Goal: Task Accomplishment & Management: Manage account settings

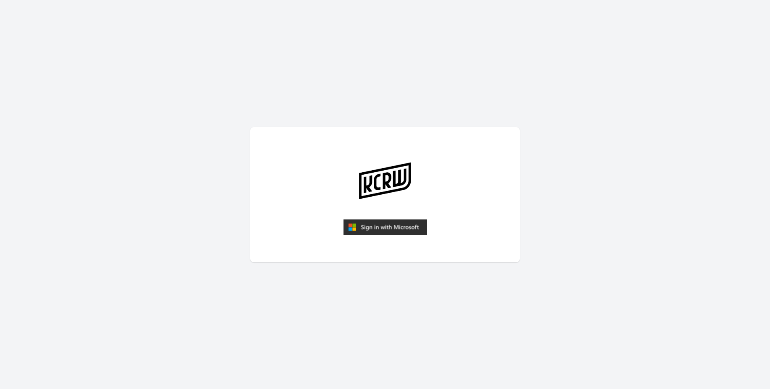
click at [387, 224] on img "submit" at bounding box center [384, 227] width 83 height 16
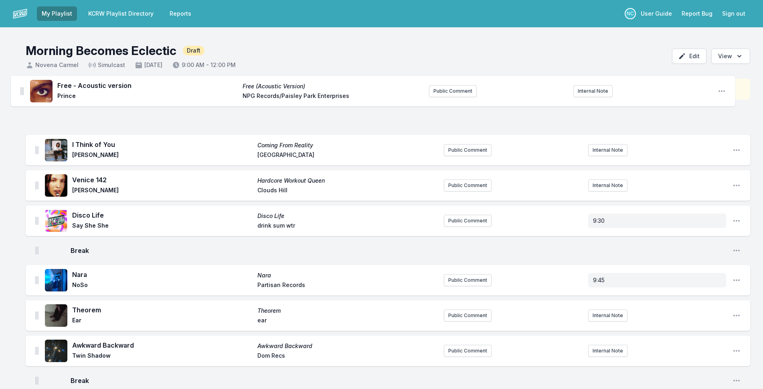
drag, startPoint x: 36, startPoint y: 120, endPoint x: 22, endPoint y: 101, distance: 24.3
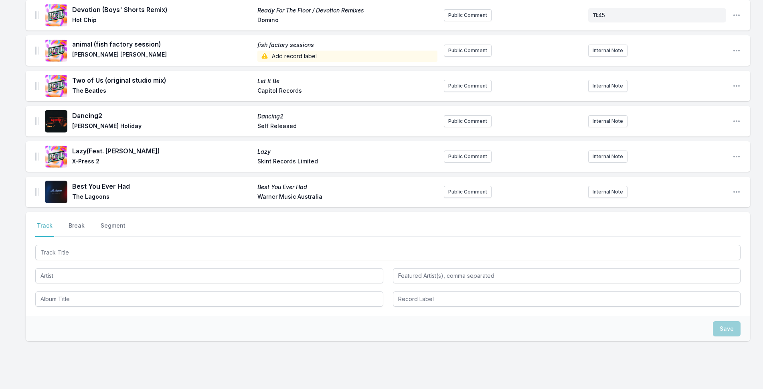
scroll to position [1081, 0]
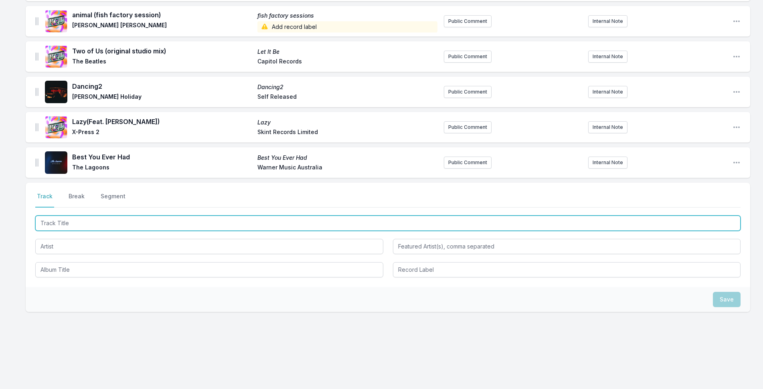
click at [87, 223] on input "Track Title" at bounding box center [387, 222] width 705 height 15
type input "Can You Play Me A Song"
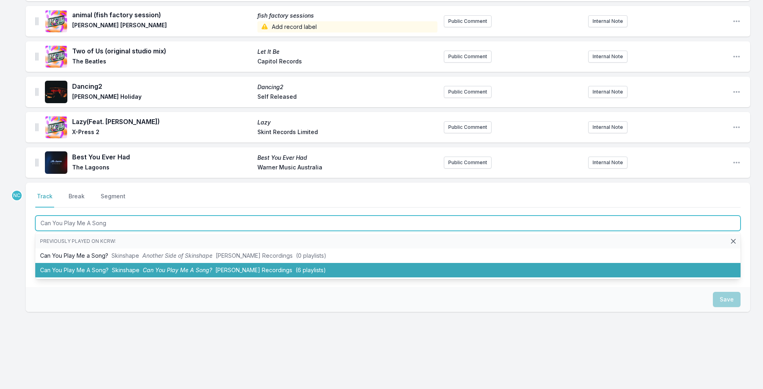
click at [259, 268] on span "[PERSON_NAME] Recordings" at bounding box center [253, 269] width 77 height 7
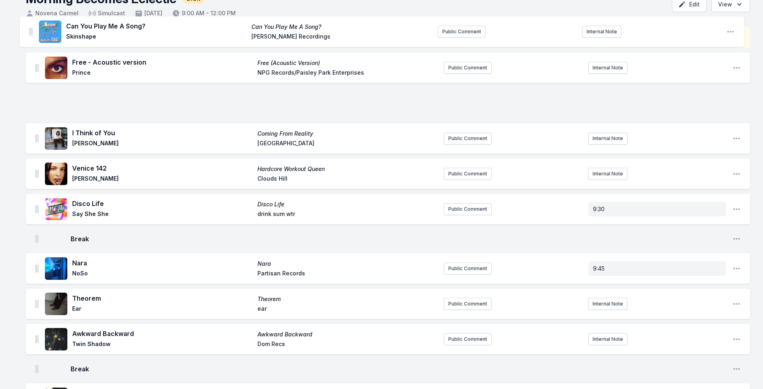
scroll to position [0, 0]
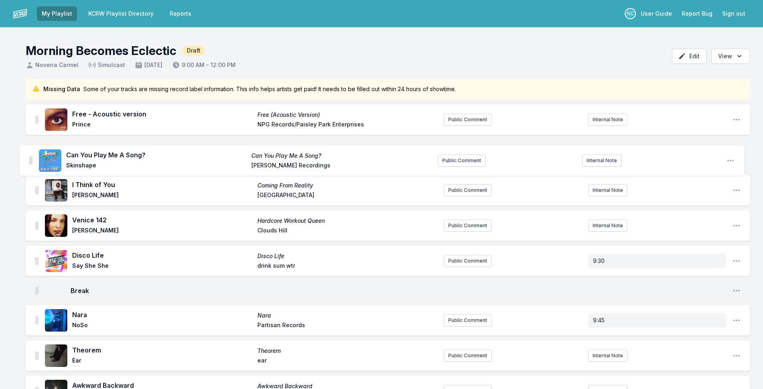
drag, startPoint x: 35, startPoint y: 160, endPoint x: 30, endPoint y: 149, distance: 12.6
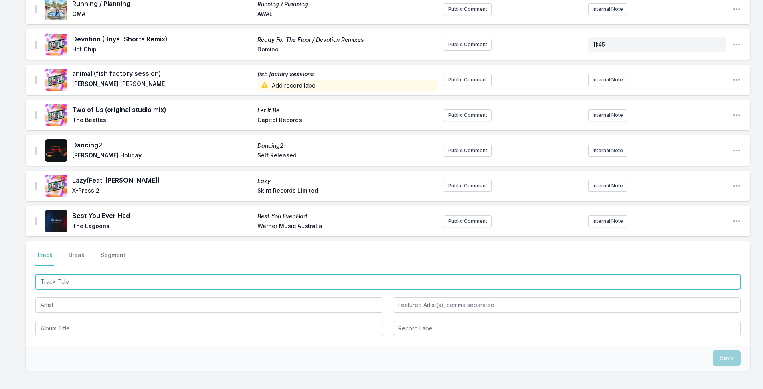
scroll to position [1117, 0]
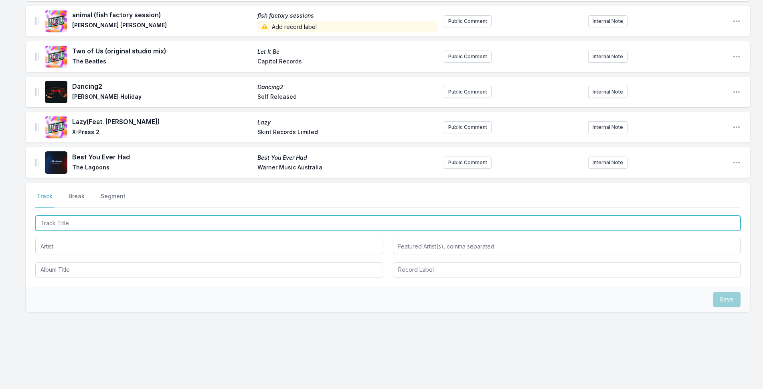
drag, startPoint x: 213, startPoint y: 219, endPoint x: 677, endPoint y: 14, distance: 507.7
click at [225, 219] on input "Track Title" at bounding box center [387, 222] width 705 height 15
type input "[PERSON_NAME]"
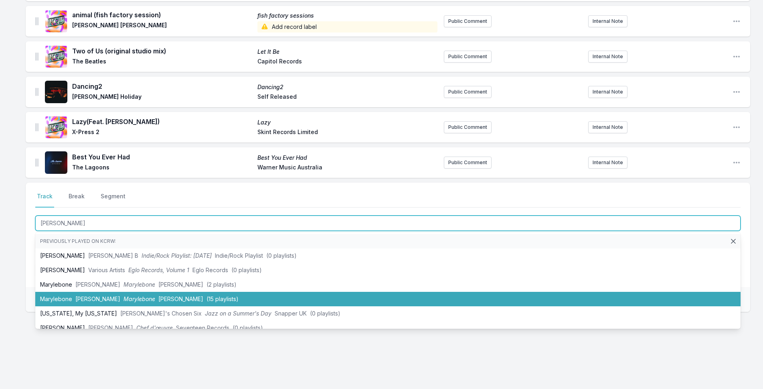
click at [101, 293] on li "Marylebone [PERSON_NAME] [PERSON_NAME] (15 playlists)" at bounding box center [387, 298] width 705 height 14
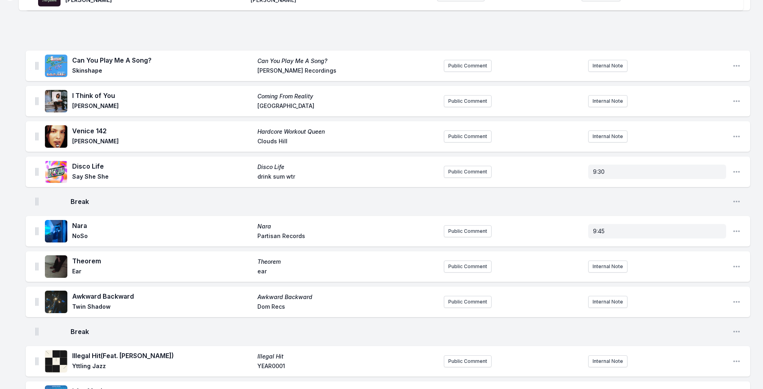
scroll to position [0, 0]
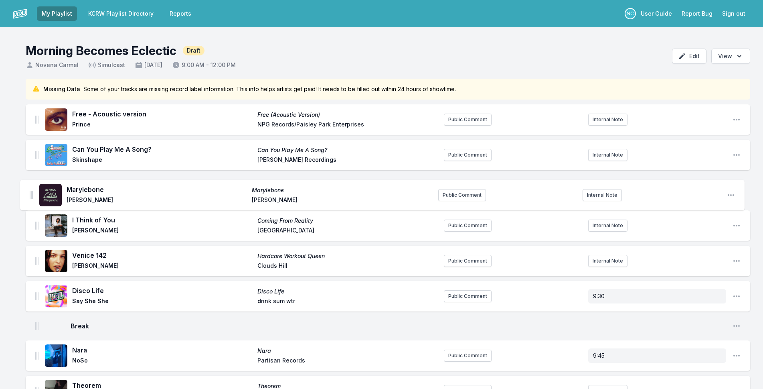
drag, startPoint x: 35, startPoint y: 164, endPoint x: 30, endPoint y: 194, distance: 31.0
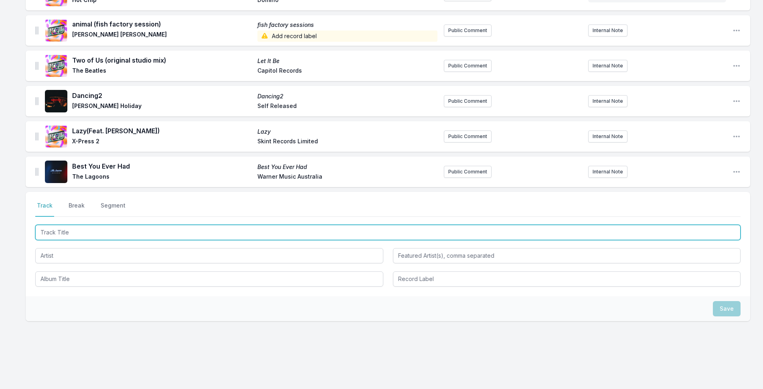
scroll to position [1152, 0]
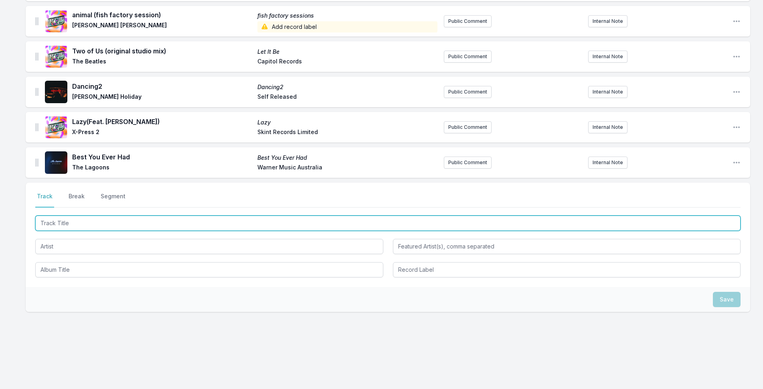
click at [169, 222] on input "Track Title" at bounding box center [387, 222] width 705 height 15
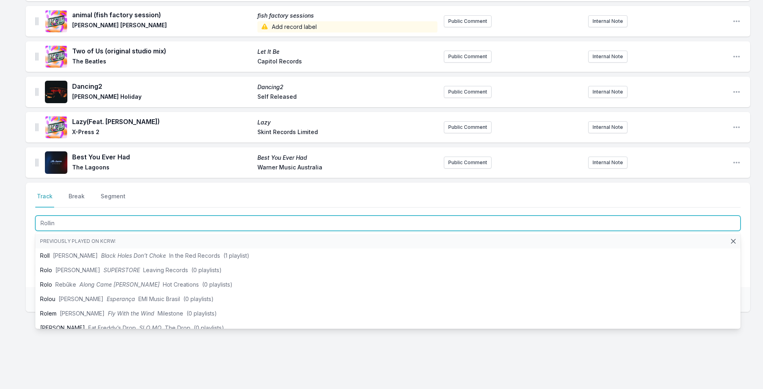
type input "Rolling"
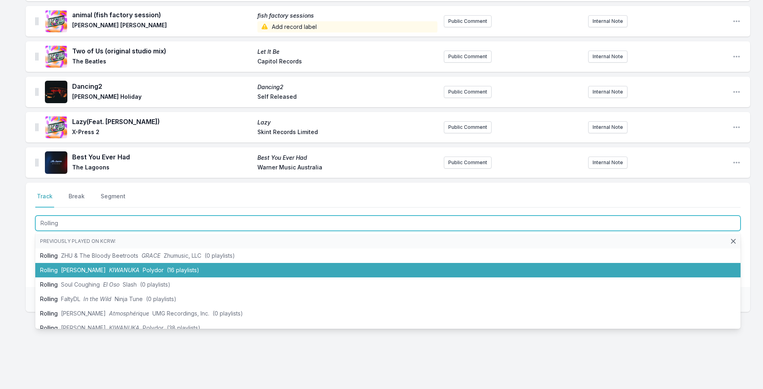
click at [166, 265] on li "Rolling [PERSON_NAME] Polydor (16 playlists)" at bounding box center [387, 270] width 705 height 14
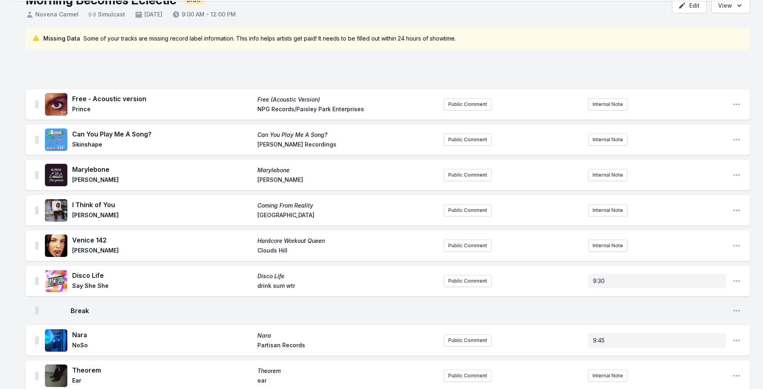
scroll to position [0, 0]
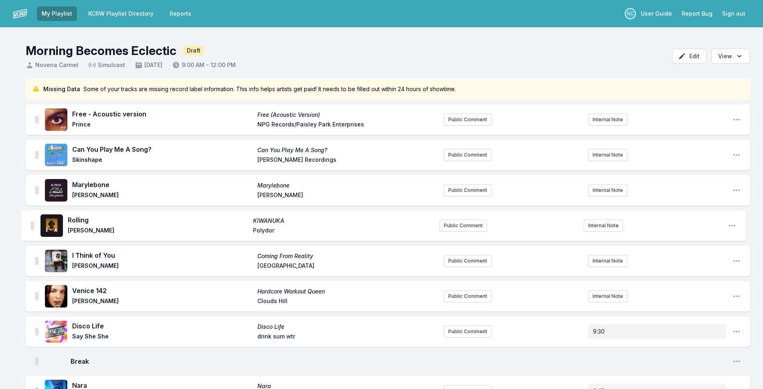
drag, startPoint x: 36, startPoint y: 164, endPoint x: 32, endPoint y: 223, distance: 59.5
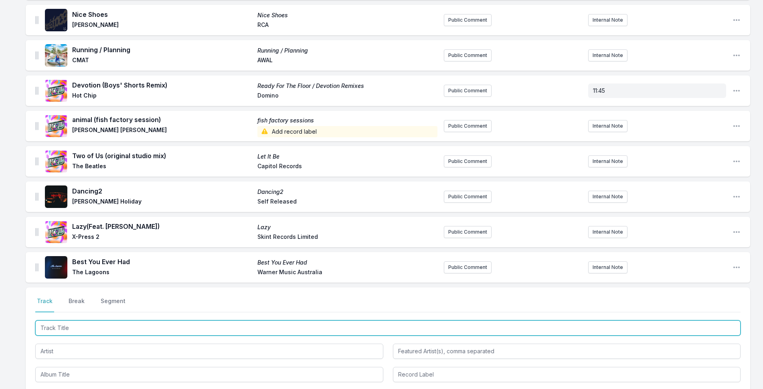
scroll to position [1187, 0]
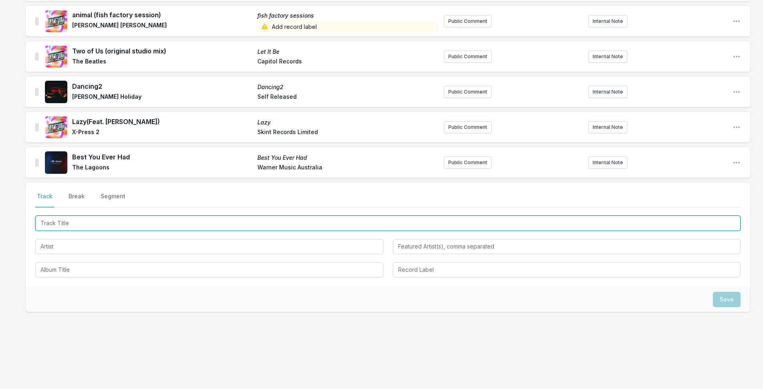
drag, startPoint x: 168, startPoint y: 225, endPoint x: 769, endPoint y: 79, distance: 618.3
click at [170, 225] on input "Track Title" at bounding box center [387, 222] width 705 height 15
type input "[PERSON_NAME]"
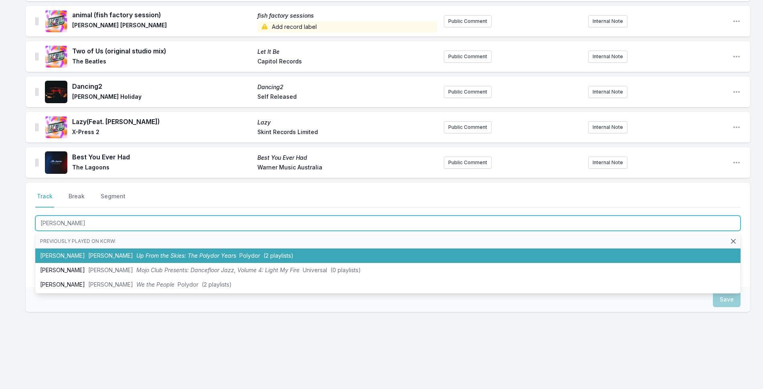
click at [163, 251] on li "[PERSON_NAME] [PERSON_NAME] Up From the Skies: The Polydor Years Polydor (2 pla…" at bounding box center [387, 255] width 705 height 14
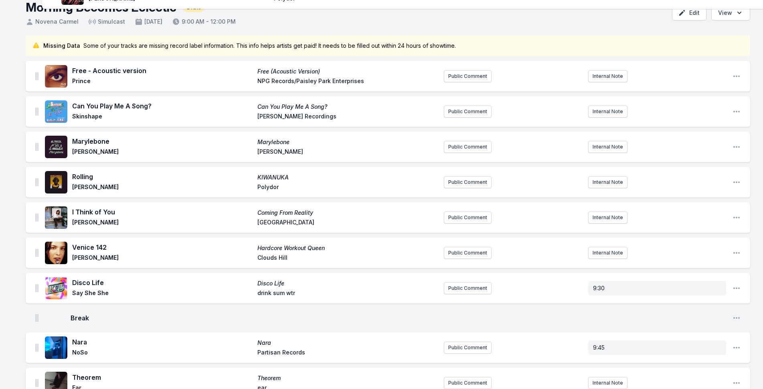
scroll to position [0, 0]
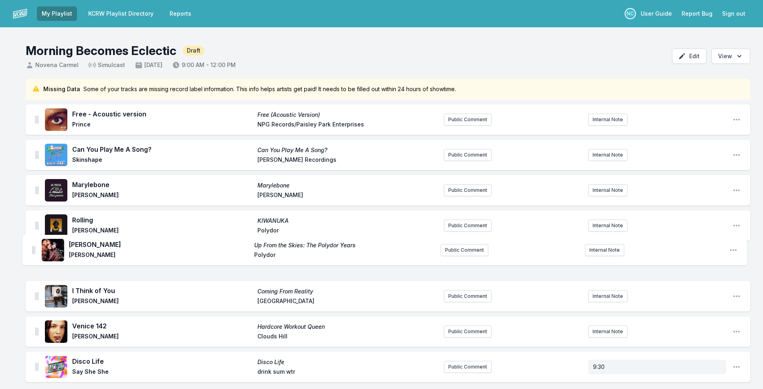
drag, startPoint x: 35, startPoint y: 162, endPoint x: 33, endPoint y: 245, distance: 82.6
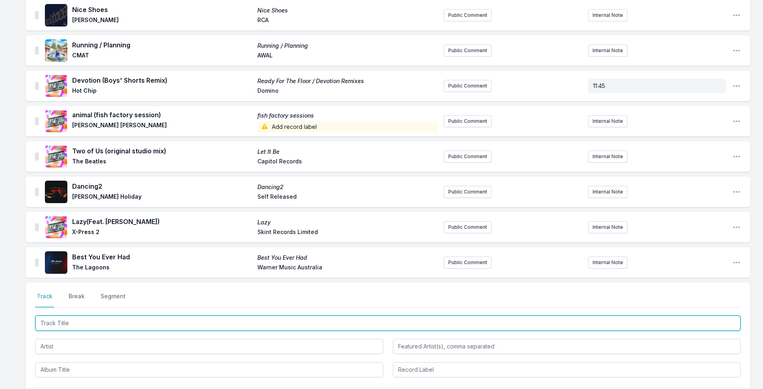
scroll to position [1223, 0]
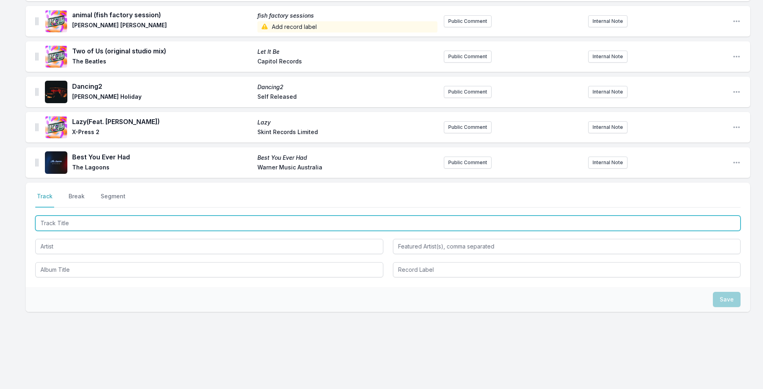
click at [144, 224] on input "Track Title" at bounding box center [387, 222] width 705 height 15
type input "Found A Light"
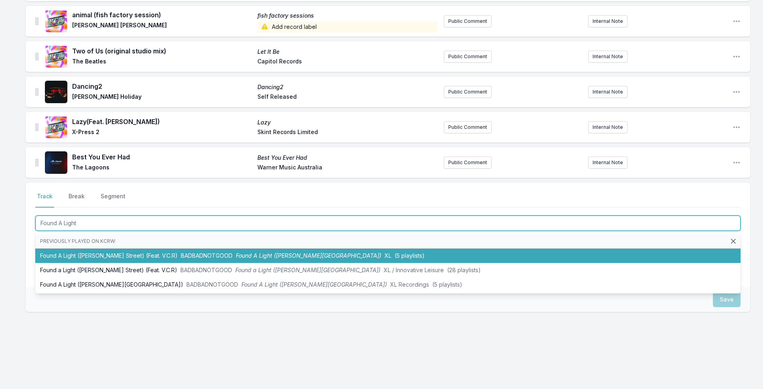
click at [251, 257] on span "Found A Light ([PERSON_NAME][GEOGRAPHIC_DATA])" at bounding box center [309, 255] width 146 height 7
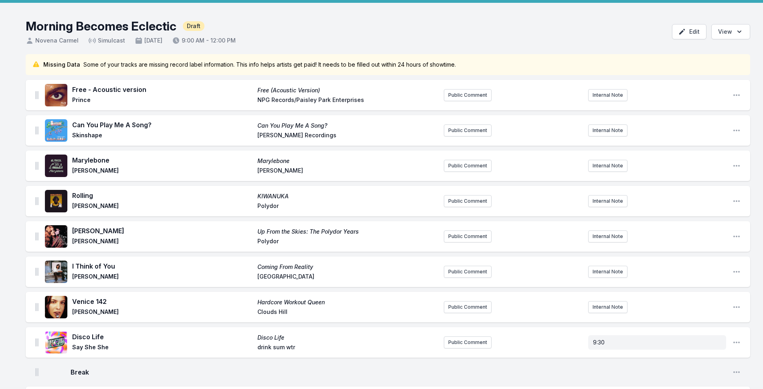
scroll to position [0, 0]
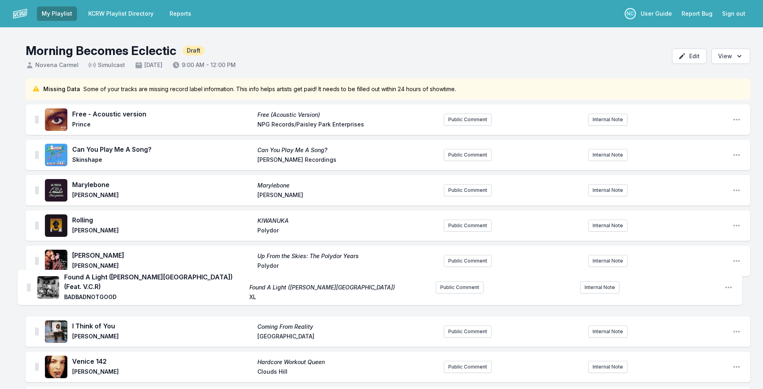
drag, startPoint x: 38, startPoint y: 160, endPoint x: 28, endPoint y: 277, distance: 118.3
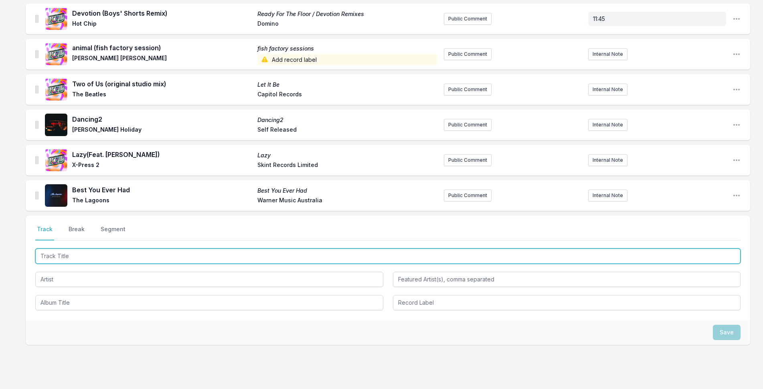
scroll to position [1258, 0]
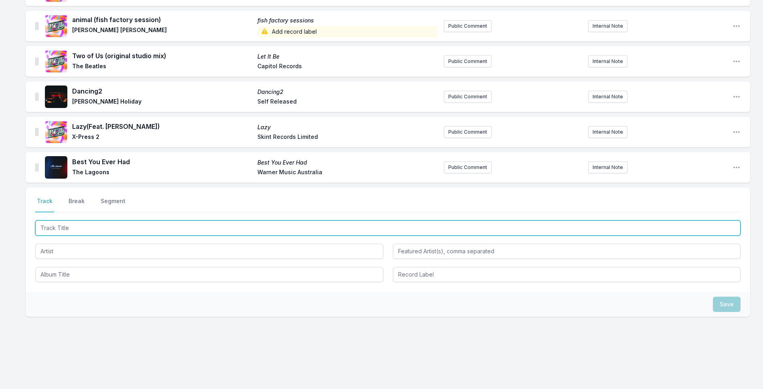
click at [161, 225] on input "Track Title" at bounding box center [387, 227] width 705 height 15
type input "[GEOGRAPHIC_DATA]"
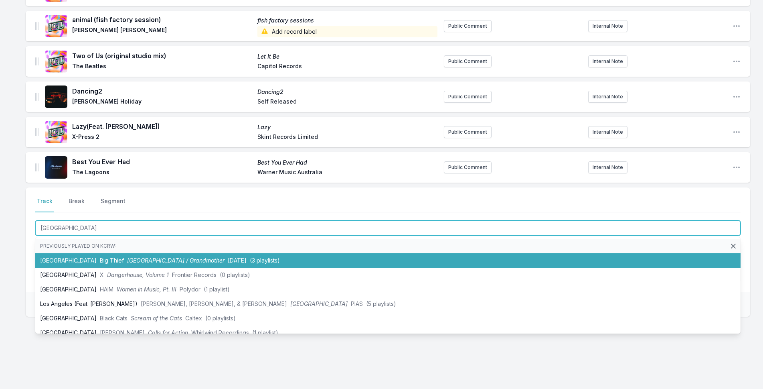
click at [163, 257] on span "[GEOGRAPHIC_DATA] / Grandmother" at bounding box center [175, 260] width 97 height 7
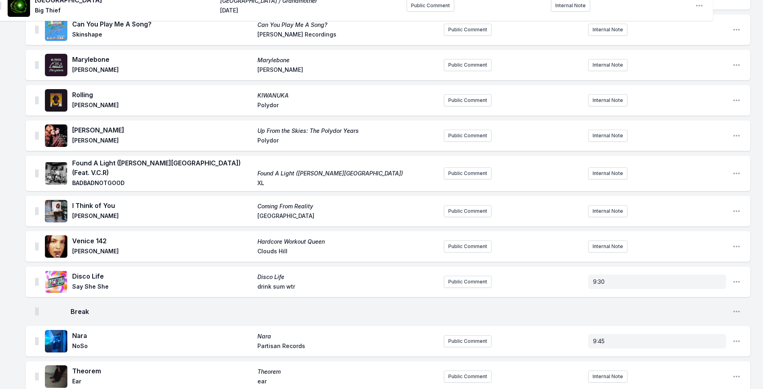
scroll to position [0, 0]
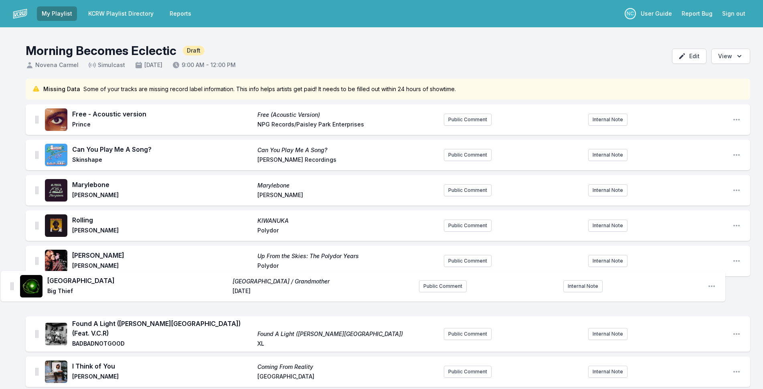
drag, startPoint x: 37, startPoint y: 162, endPoint x: 12, endPoint y: 283, distance: 123.6
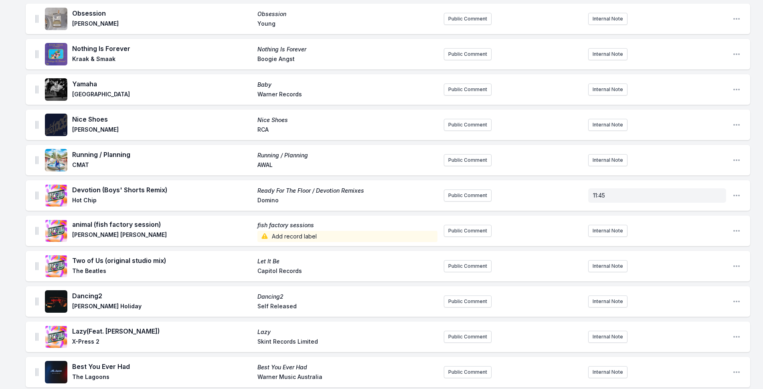
scroll to position [1283, 0]
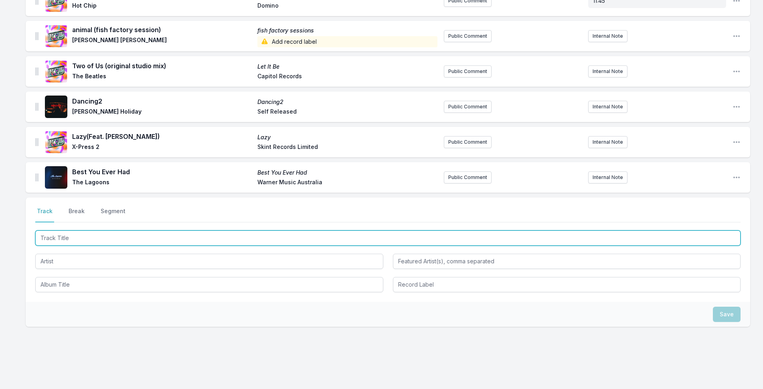
click at [178, 236] on input "Track Title" at bounding box center [387, 237] width 705 height 15
type input "Wish I Didn't Love You"
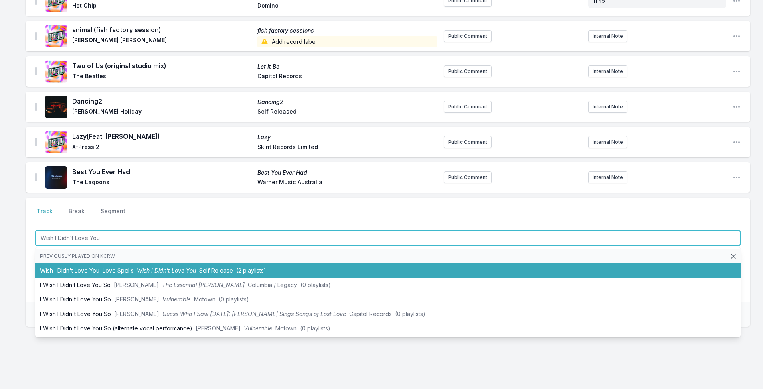
click at [171, 263] on li "Wish I Didn't Love You Love Spells Wish I Didn't Love You Self Release (2 playl…" at bounding box center [387, 270] width 705 height 14
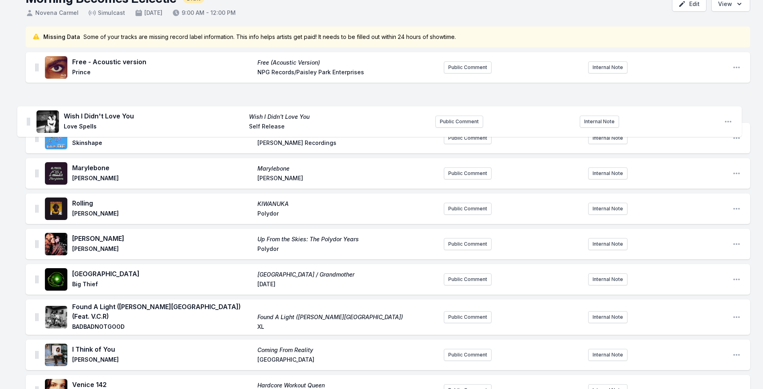
scroll to position [52, 0]
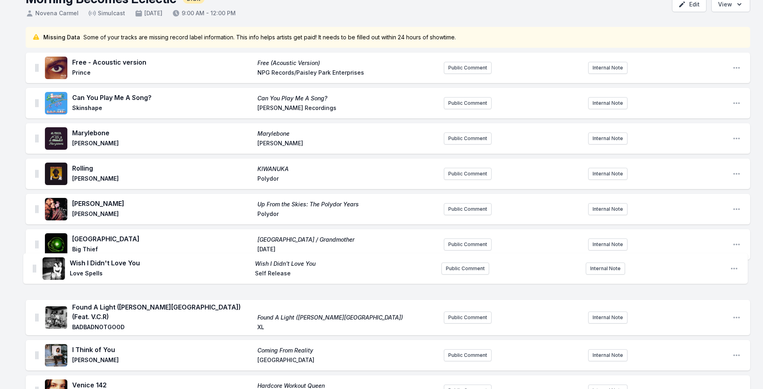
drag, startPoint x: 37, startPoint y: 170, endPoint x: 34, endPoint y: 261, distance: 91.9
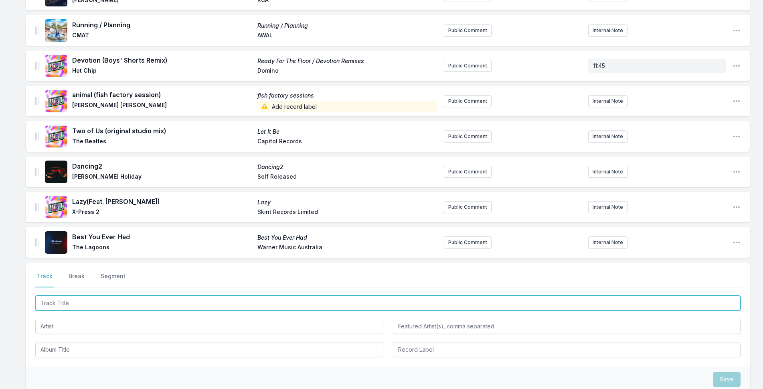
scroll to position [1328, 0]
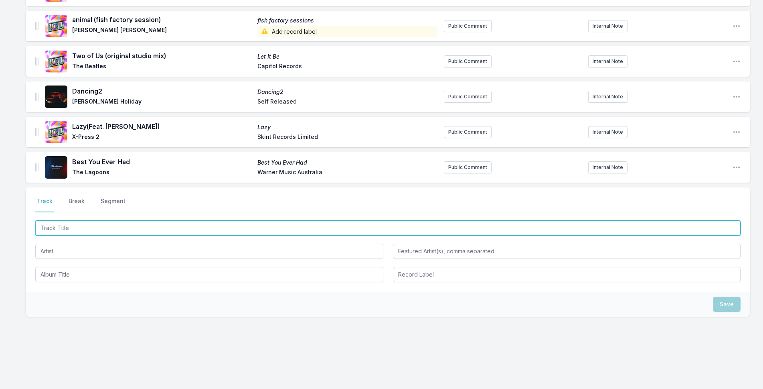
click at [101, 224] on input "Track Title" at bounding box center [387, 227] width 705 height 15
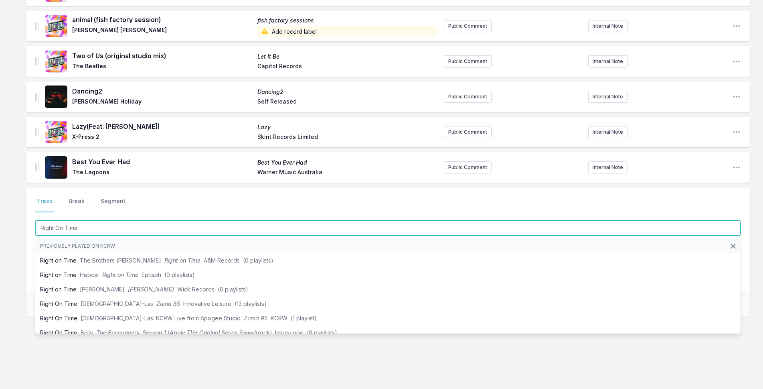
type input "Right On Time"
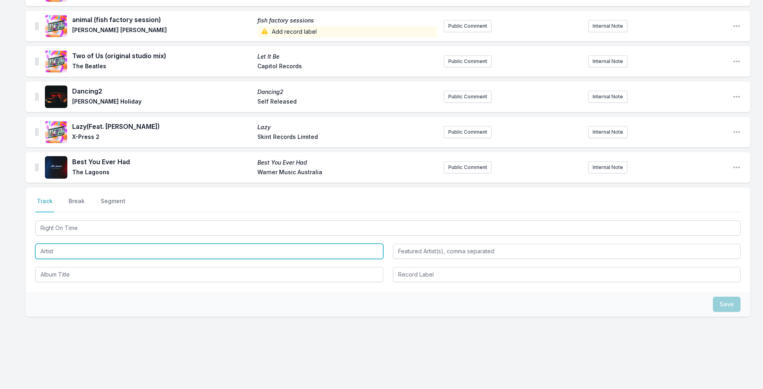
click at [65, 250] on input "Artist" at bounding box center [209, 250] width 348 height 15
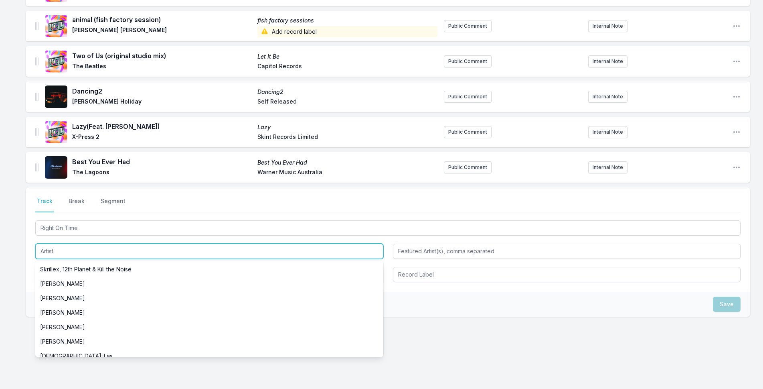
click at [66, 250] on input "Artist" at bounding box center [209, 250] width 348 height 15
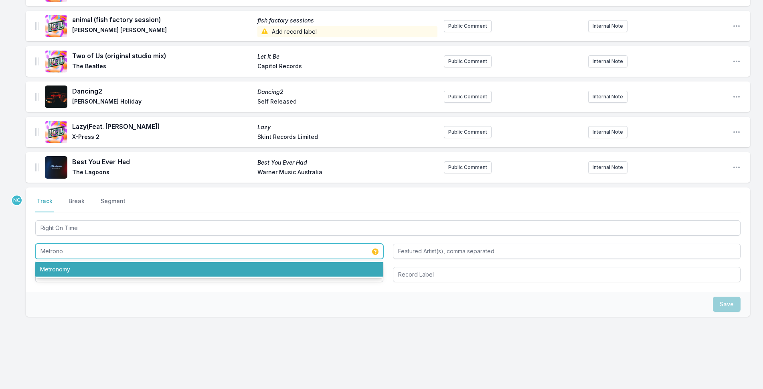
click at [75, 262] on li "Metronomy" at bounding box center [209, 269] width 348 height 14
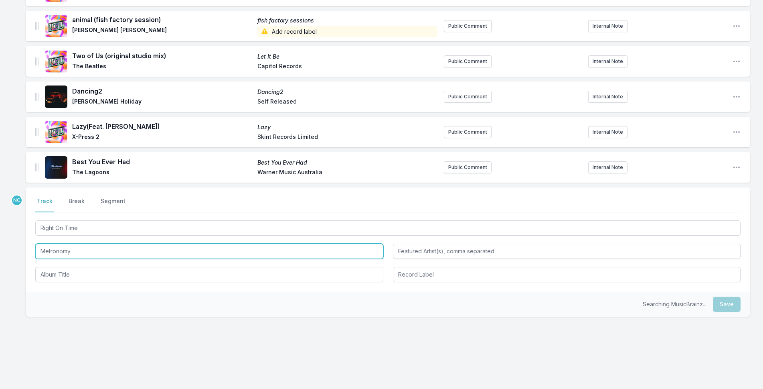
type input "Metronomy"
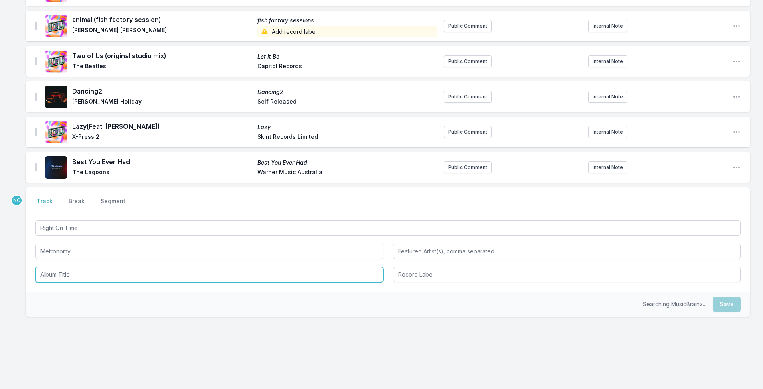
click at [75, 268] on input "Album Title" at bounding box center [209, 274] width 348 height 15
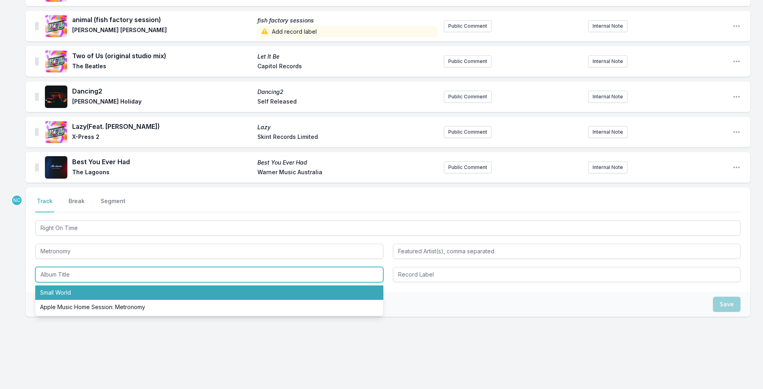
click at [73, 285] on li "Small World" at bounding box center [209, 292] width 348 height 14
type input "Small World"
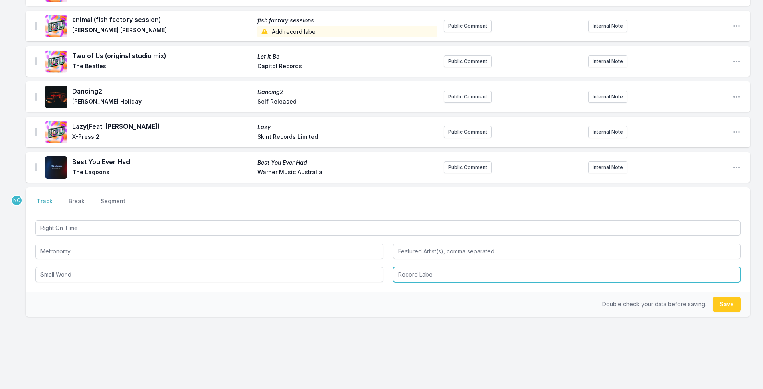
click at [424, 267] on input "Record Label" at bounding box center [567, 274] width 348 height 15
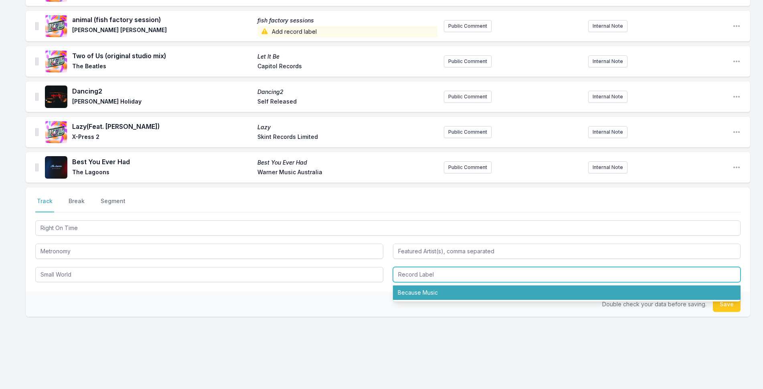
click at [427, 287] on li "Because Music" at bounding box center [567, 292] width 348 height 14
type input "Because Music"
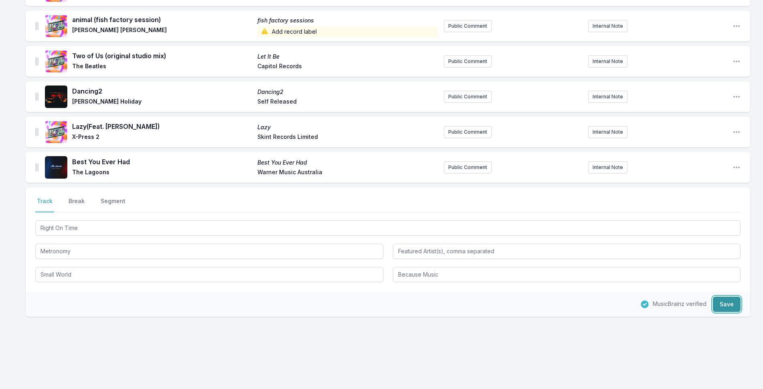
click at [722, 296] on button "Save" at bounding box center [727, 303] width 28 height 15
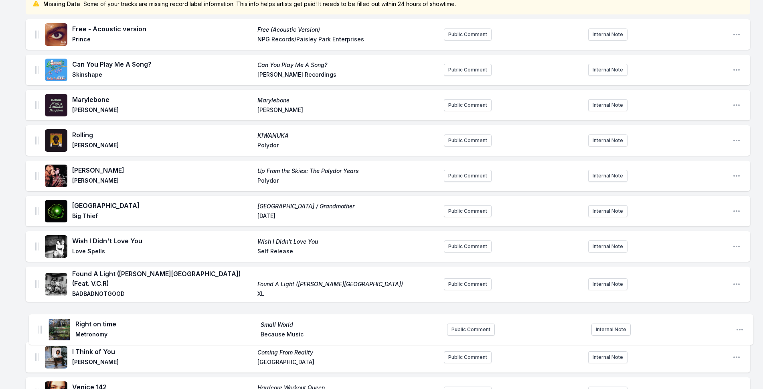
scroll to position [96, 0]
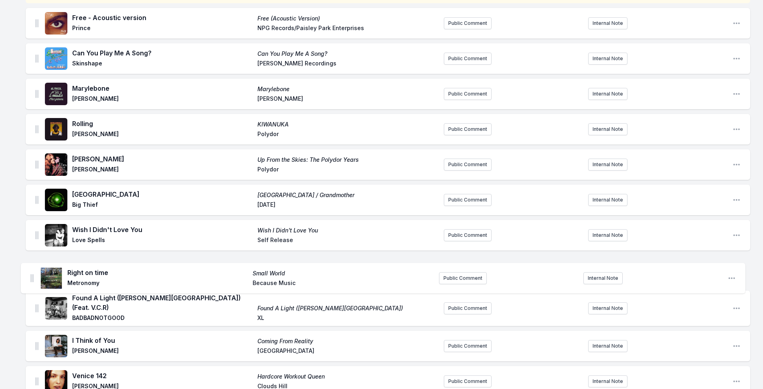
drag, startPoint x: 36, startPoint y: 159, endPoint x: 31, endPoint y: 271, distance: 112.0
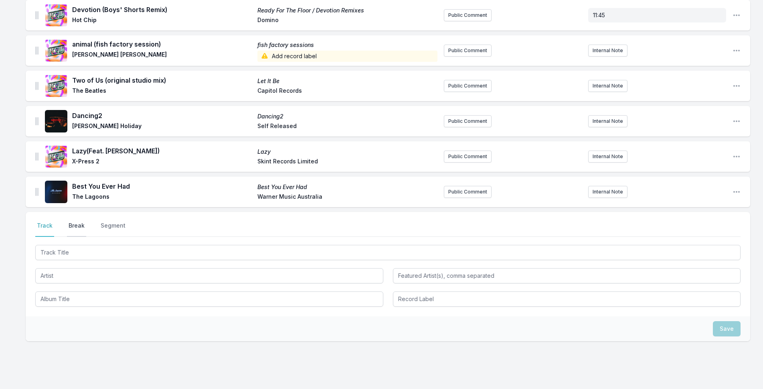
click at [77, 221] on button "Break" at bounding box center [76, 228] width 19 height 15
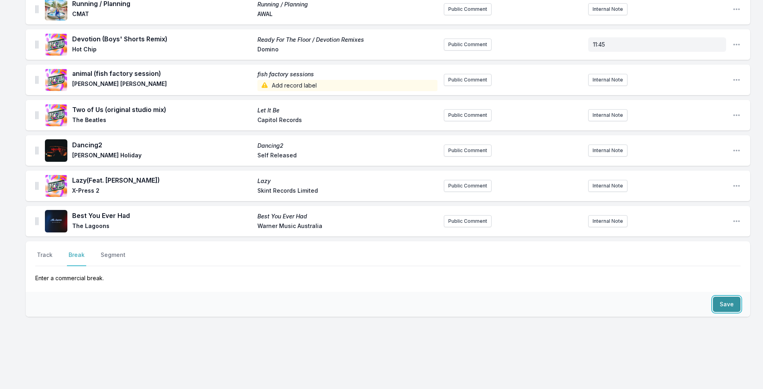
click at [727, 297] on button "Save" at bounding box center [727, 303] width 28 height 15
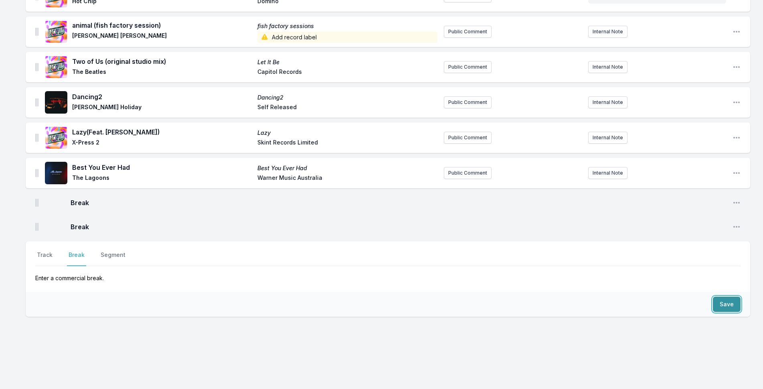
click at [727, 297] on button "Save" at bounding box center [727, 303] width 28 height 15
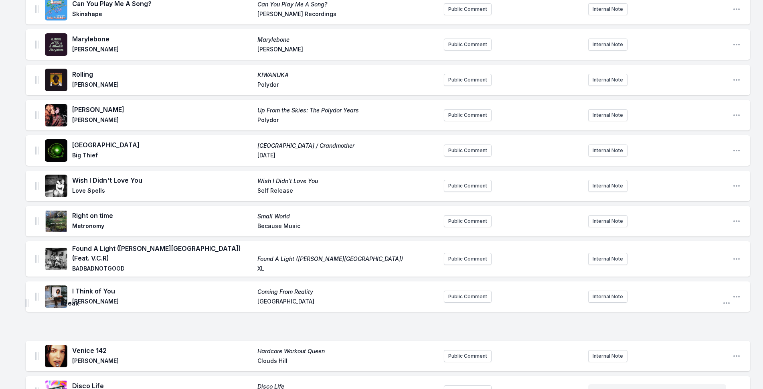
scroll to position [146, 0]
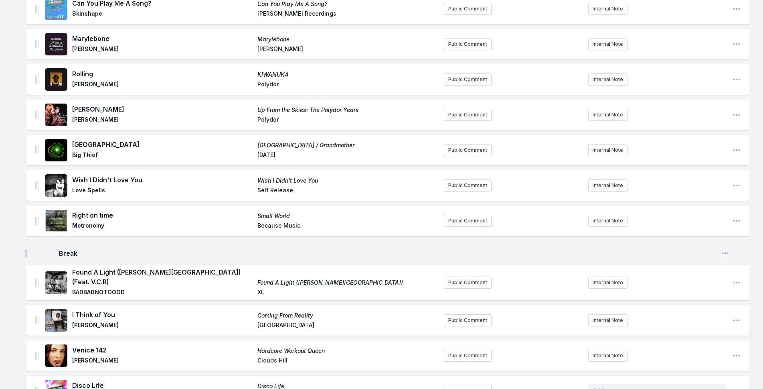
drag, startPoint x: 36, startPoint y: 170, endPoint x: 24, endPoint y: 247, distance: 77.9
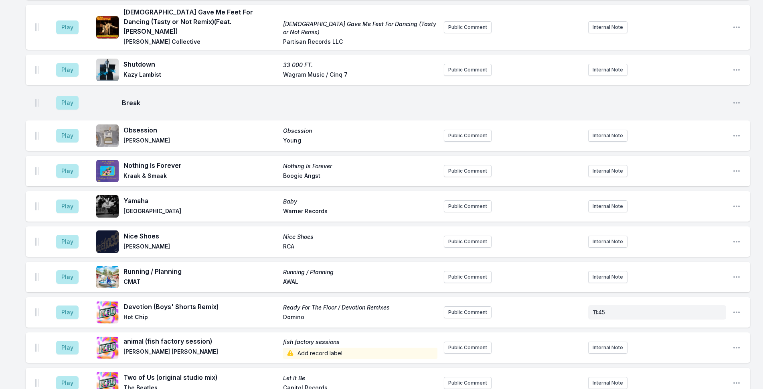
scroll to position [1427, 0]
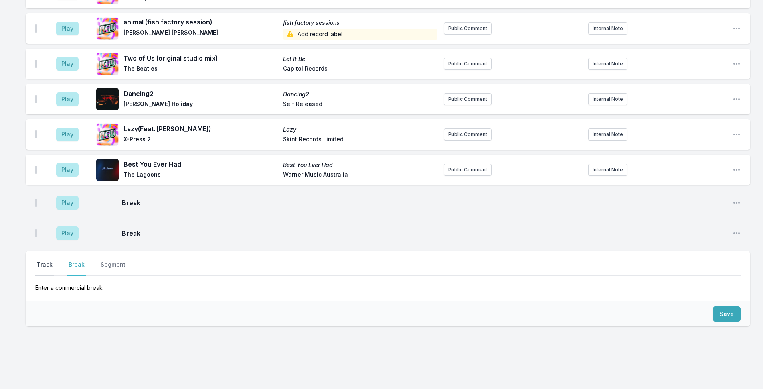
click at [46, 260] on button "Track" at bounding box center [44, 267] width 19 height 15
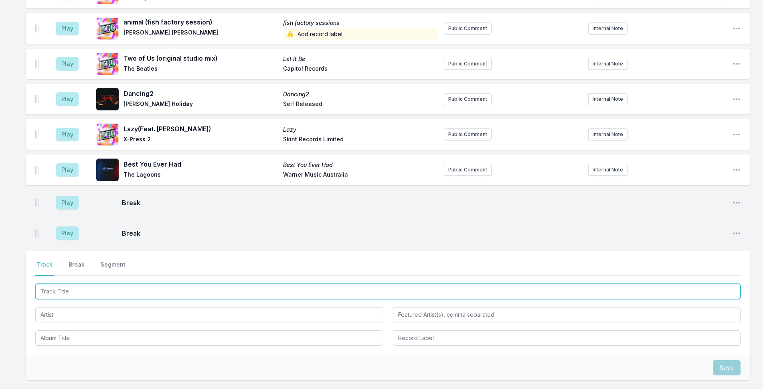
click at [89, 283] on input "Track Title" at bounding box center [387, 290] width 705 height 15
type input "Ballet"
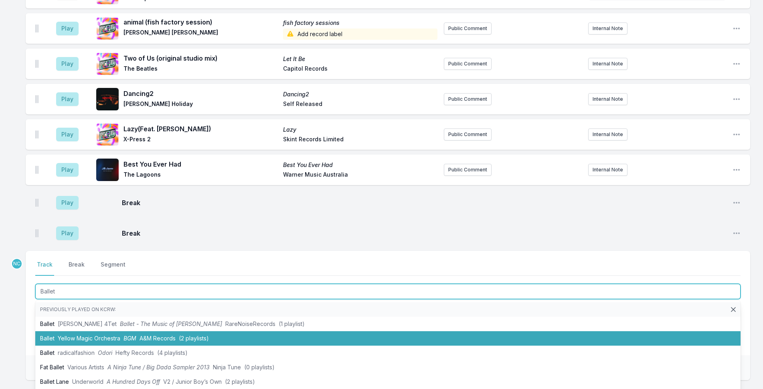
click at [116, 334] on span "Yellow Magic Orchestra" at bounding box center [89, 337] width 63 height 7
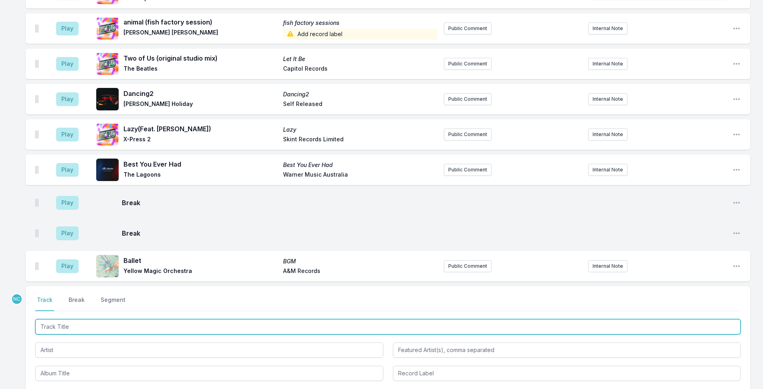
scroll to position [1462, 0]
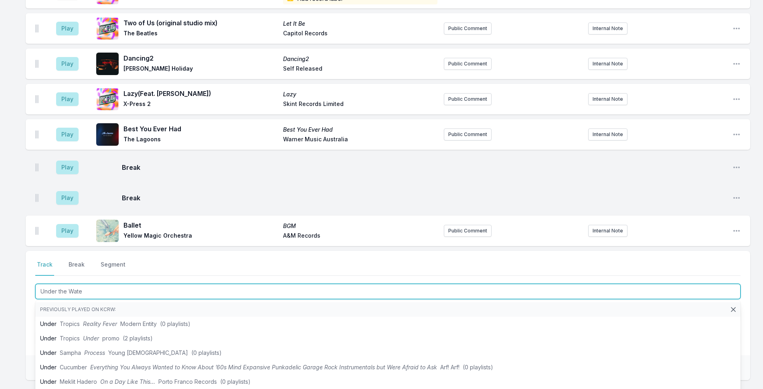
type input "Under the Water"
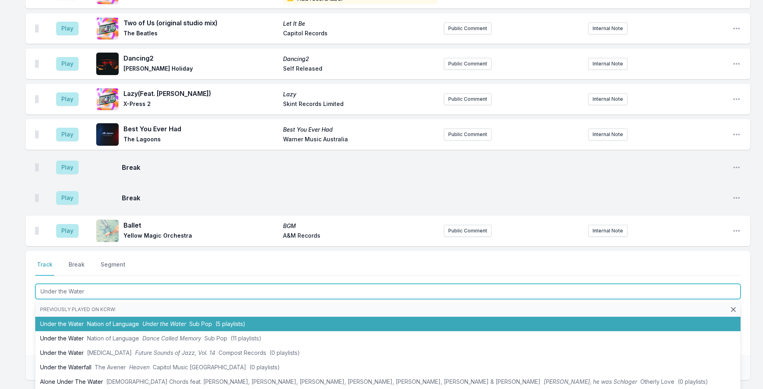
click at [63, 316] on li "Under the Water Nation of Language Under the Water Sub Pop (5 playlists)" at bounding box center [387, 323] width 705 height 14
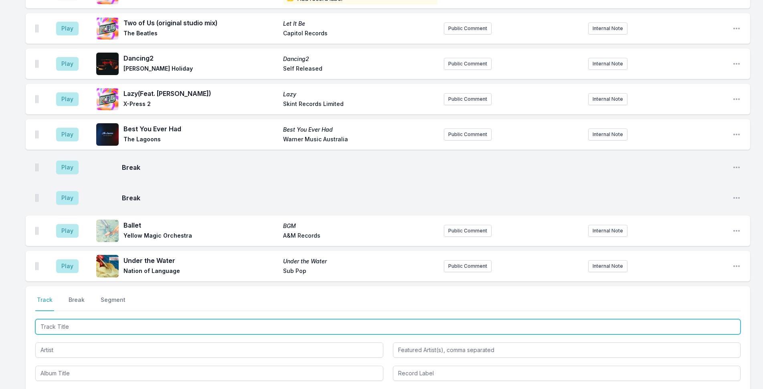
scroll to position [1498, 0]
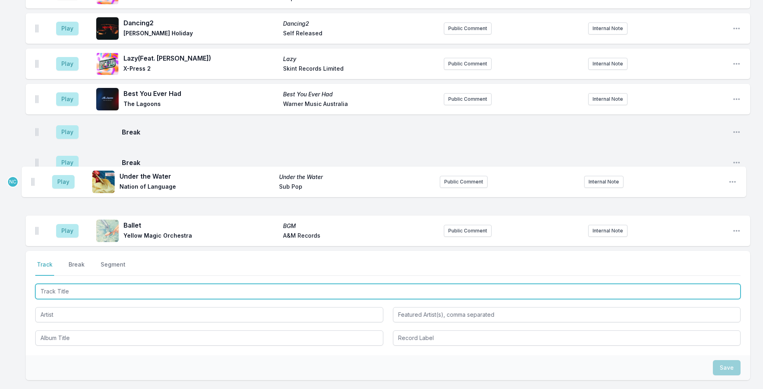
drag, startPoint x: 37, startPoint y: 215, endPoint x: 32, endPoint y: 178, distance: 37.2
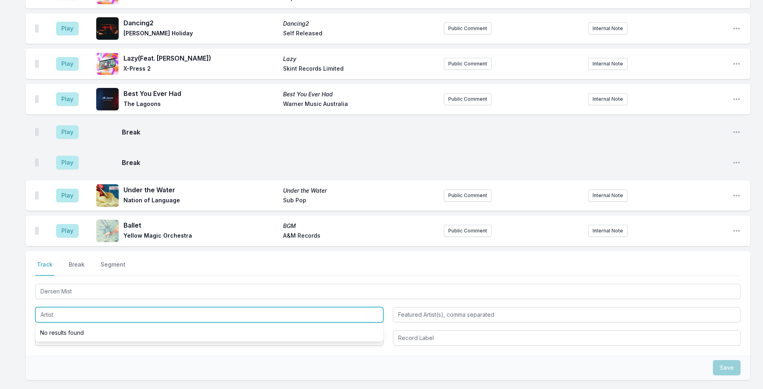
click at [128, 307] on input "Artist" at bounding box center [209, 314] width 348 height 15
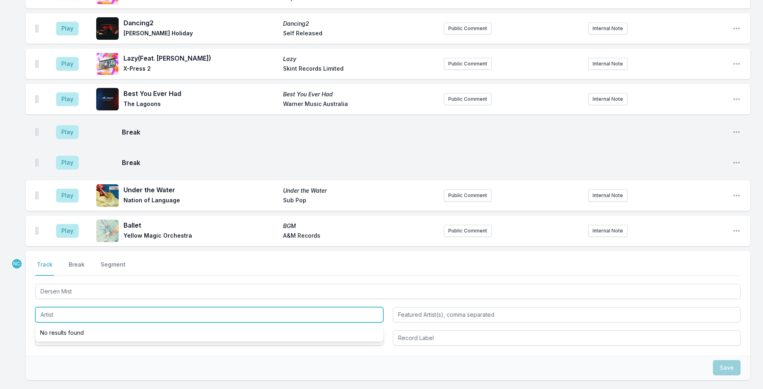
click at [128, 307] on input "Artist" at bounding box center [209, 314] width 348 height 15
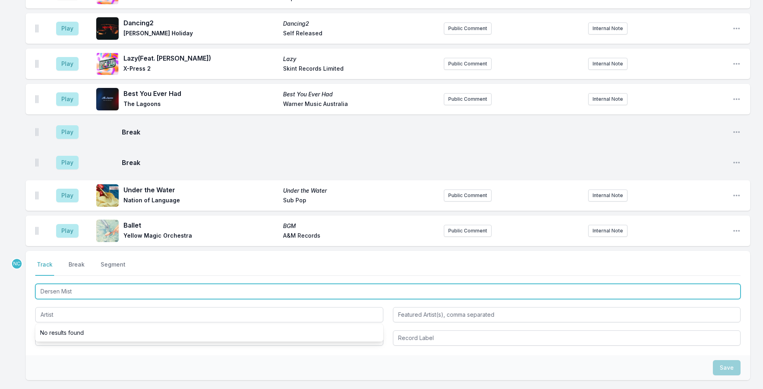
click at [65, 283] on input "Dersen Mist" at bounding box center [387, 290] width 705 height 15
type input "Dersen Cafe"
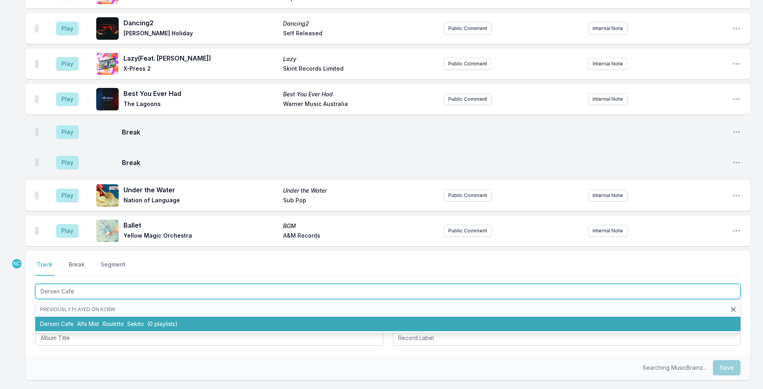
click at [53, 316] on li "Dersen Cafe Alfa Mist Roulette Sekito (0 playlists)" at bounding box center [387, 323] width 705 height 14
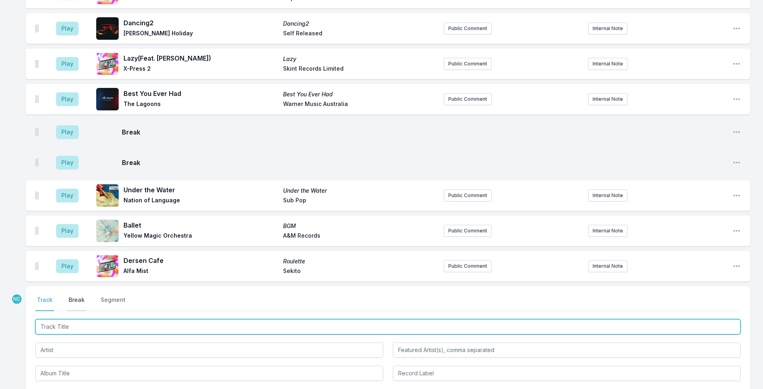
scroll to position [1533, 0]
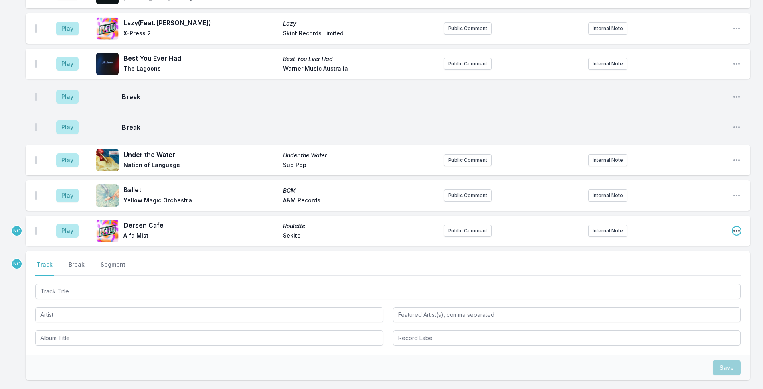
click at [737, 227] on icon "Open playlist item options" at bounding box center [737, 231] width 8 height 8
click at [700, 254] on button "Edit Track Details" at bounding box center [696, 261] width 90 height 14
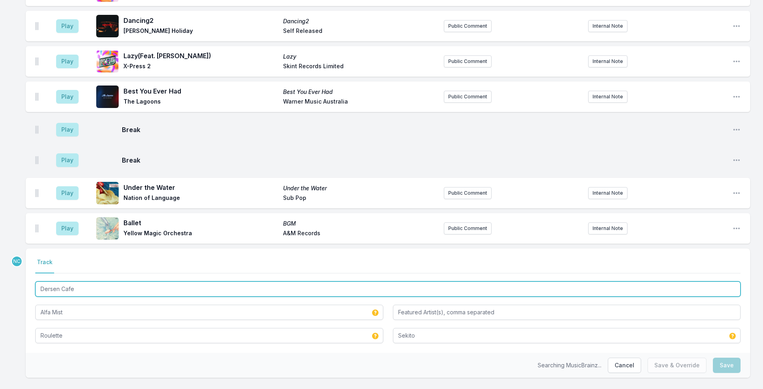
click at [126, 281] on input "Dersen Cafe" at bounding box center [387, 288] width 705 height 15
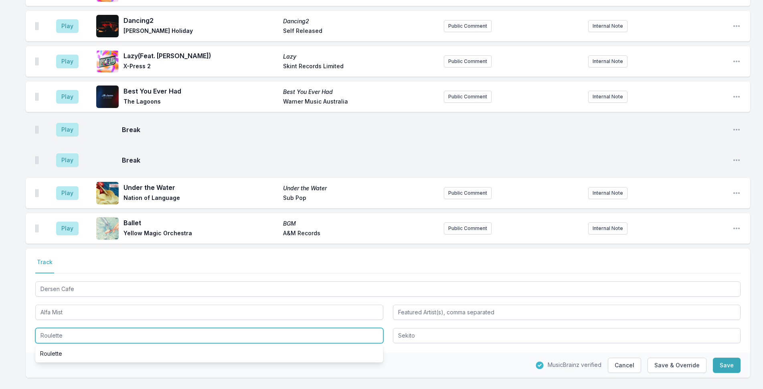
click at [79, 328] on input "Roulette" at bounding box center [209, 335] width 348 height 15
paste input "Dersen Caf"
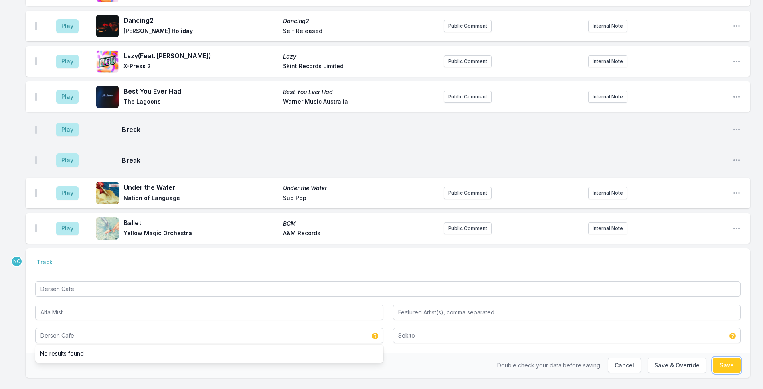
click at [731, 357] on button "Save" at bounding box center [727, 364] width 28 height 15
type input "Roulette"
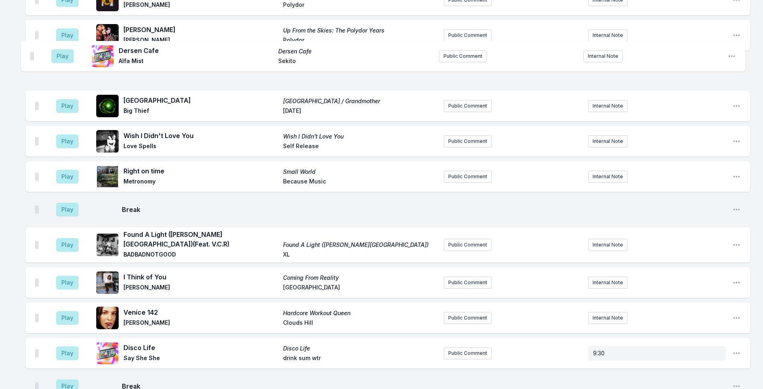
scroll to position [225, 0]
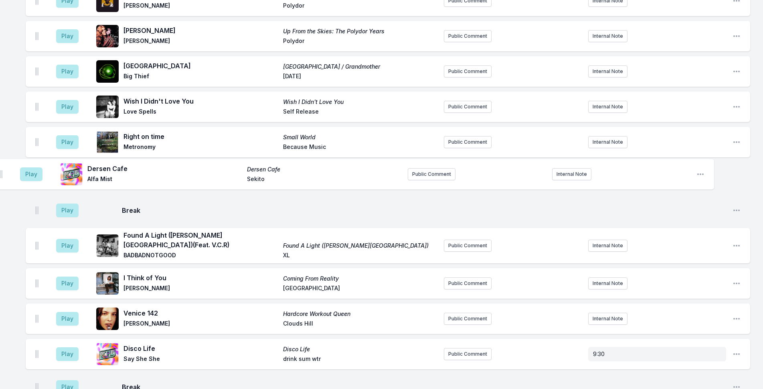
drag, startPoint x: 36, startPoint y: 249, endPoint x: 0, endPoint y: 172, distance: 85.4
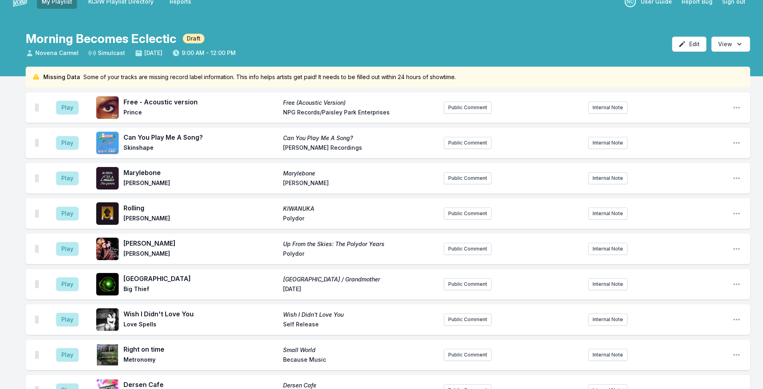
scroll to position [0, 0]
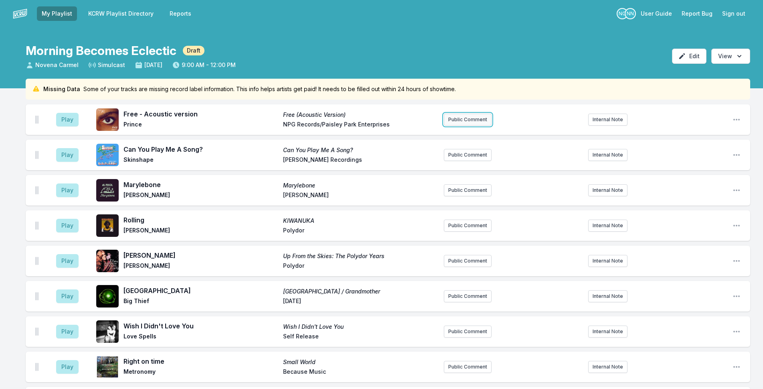
click at [453, 121] on button "Public Comment" at bounding box center [468, 119] width 48 height 12
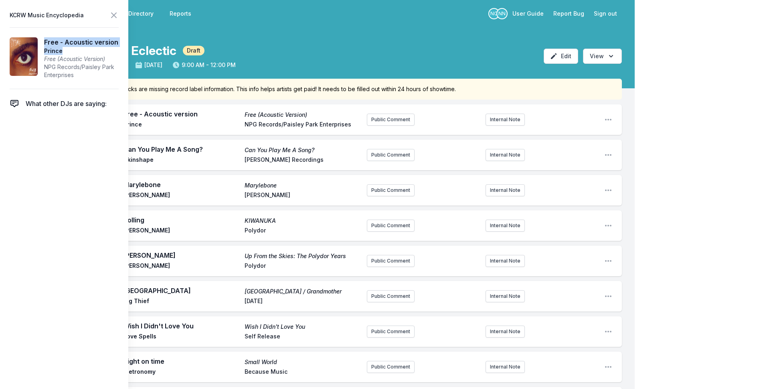
drag, startPoint x: 68, startPoint y: 51, endPoint x: 45, endPoint y: 42, distance: 25.5
click at [45, 42] on aside "Free - Acoustic version Prince Free (Acoustic Version) NPG Records/Paisley Park…" at bounding box center [81, 58] width 75 height 42
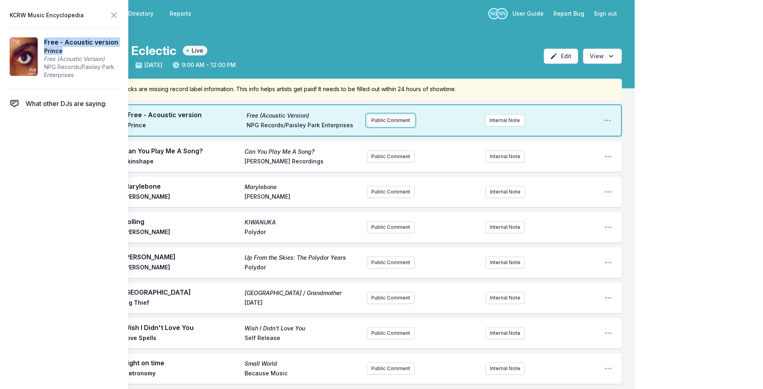
click at [397, 118] on button "Public Comment" at bounding box center [391, 120] width 48 height 12
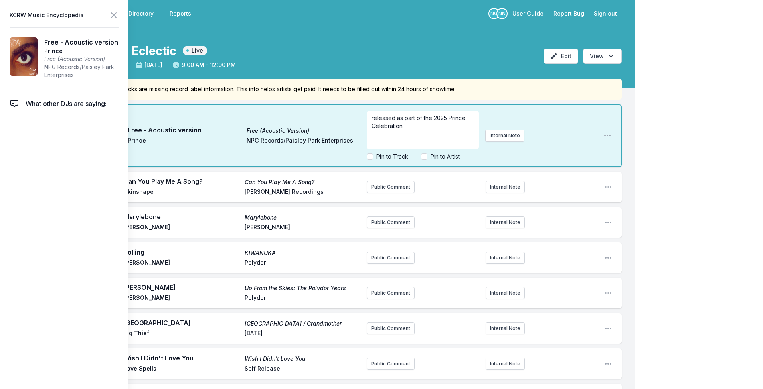
click at [424, 125] on p "released as part of the 2025 Prince Celebration" at bounding box center [423, 122] width 102 height 16
click at [405, 156] on label "Pin to Track" at bounding box center [392, 156] width 32 height 8
click at [373, 156] on input "Pin to Track" at bounding box center [370, 156] width 6 height 6
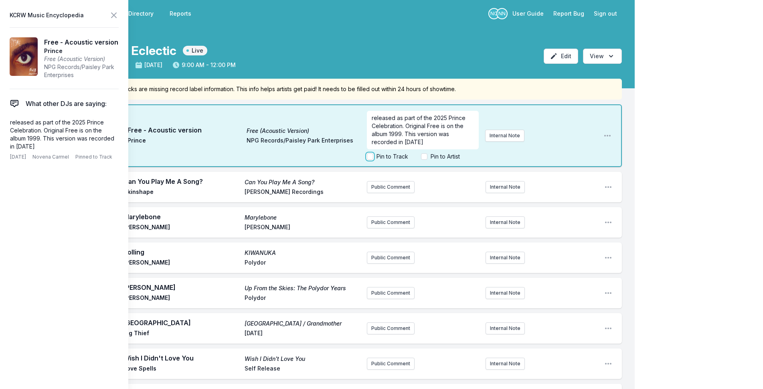
checkbox input "true"
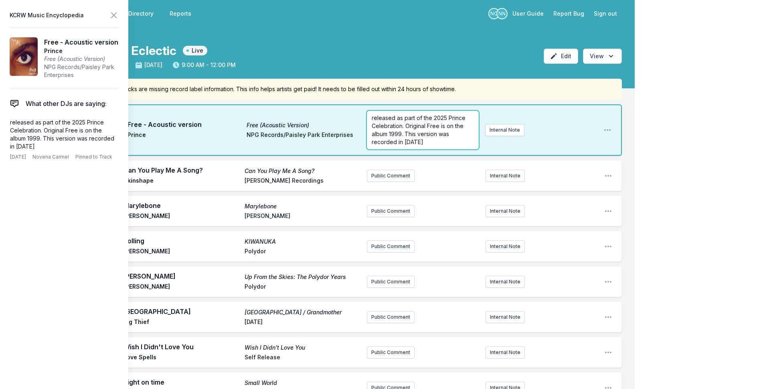
click at [373, 118] on span "released as part of the 2025 Prince Celebration. Original Free is on the album …" at bounding box center [419, 129] width 95 height 31
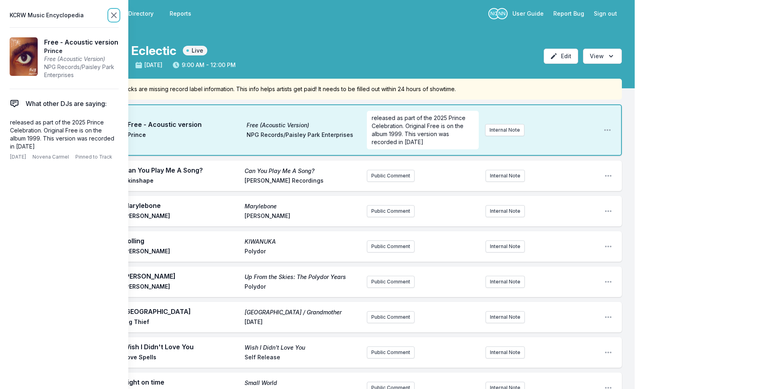
click at [113, 16] on icon at bounding box center [113, 15] width 5 height 5
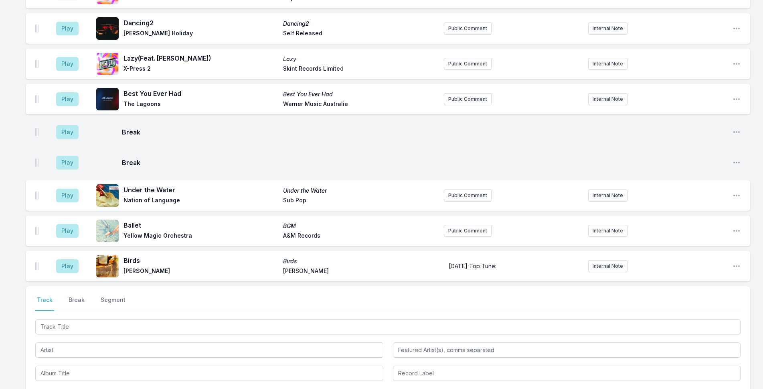
scroll to position [1635, 0]
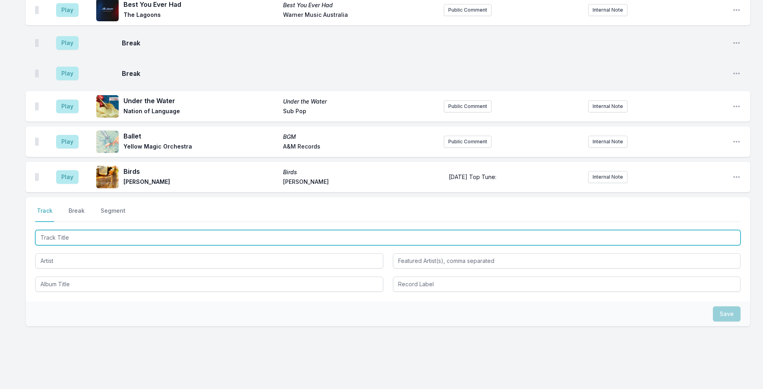
click at [176, 230] on input "Track Title" at bounding box center [387, 237] width 705 height 15
type input "Loser"
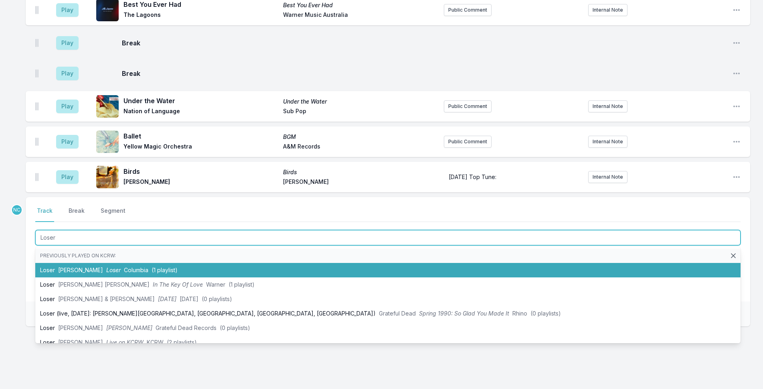
click at [188, 263] on li "Loser [PERSON_NAME] Loser Columbia (1 playlist)" at bounding box center [387, 270] width 705 height 14
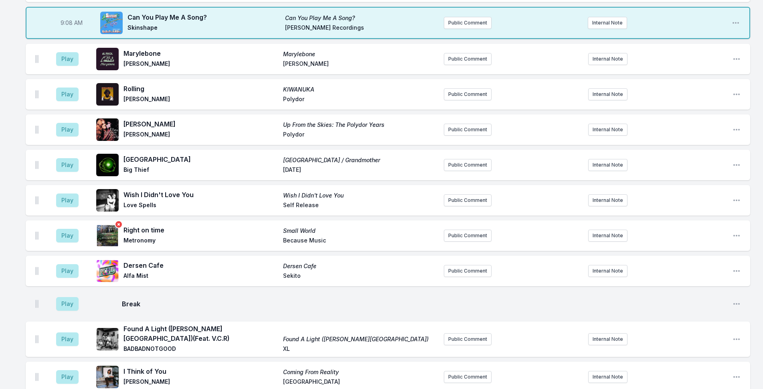
scroll to position [0, 0]
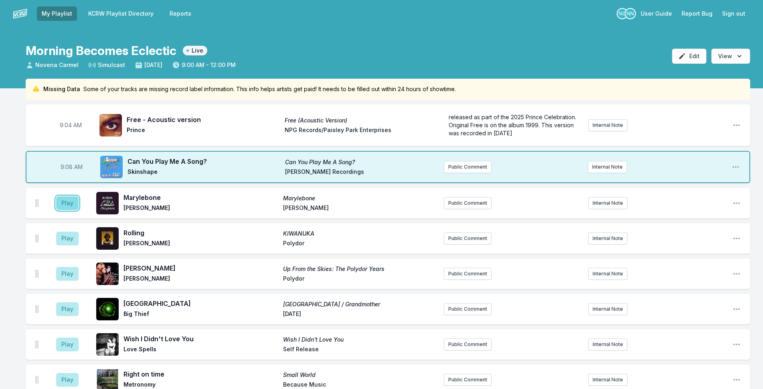
click at [67, 200] on button "Play" at bounding box center [67, 203] width 22 height 14
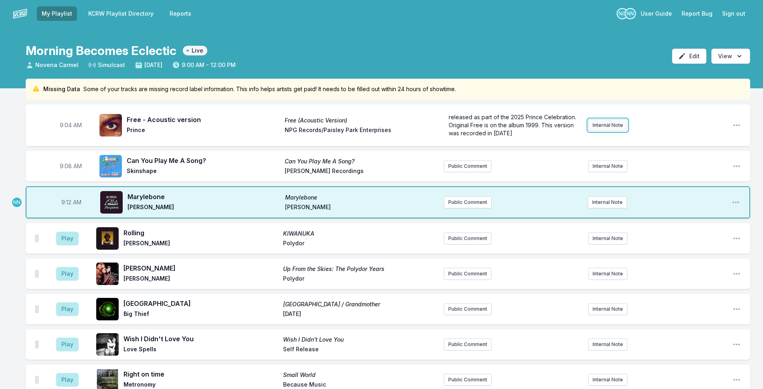
click at [622, 123] on button "Internal Note" at bounding box center [607, 125] width 39 height 12
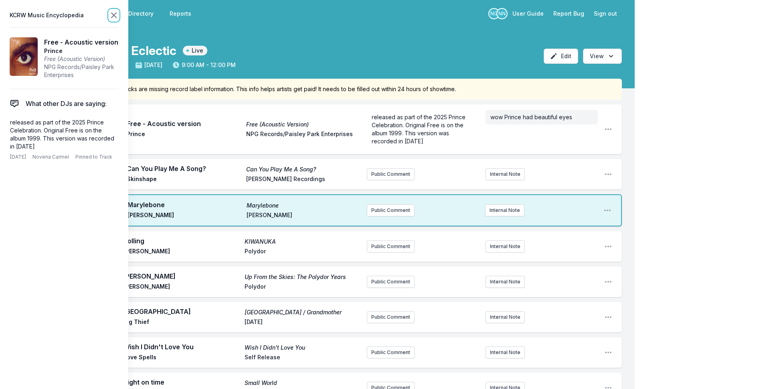
click at [114, 13] on icon at bounding box center [114, 15] width 10 height 10
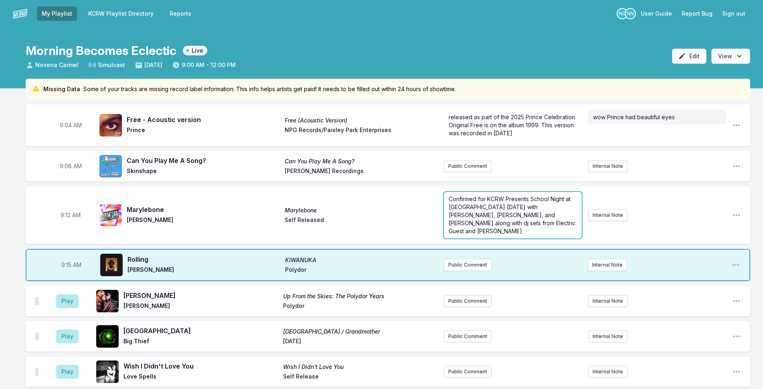
click at [466, 205] on span "Confirmed for KCRW Presents School Night at [GEOGRAPHIC_DATA] [DATE] with [PERS…" at bounding box center [513, 214] width 128 height 39
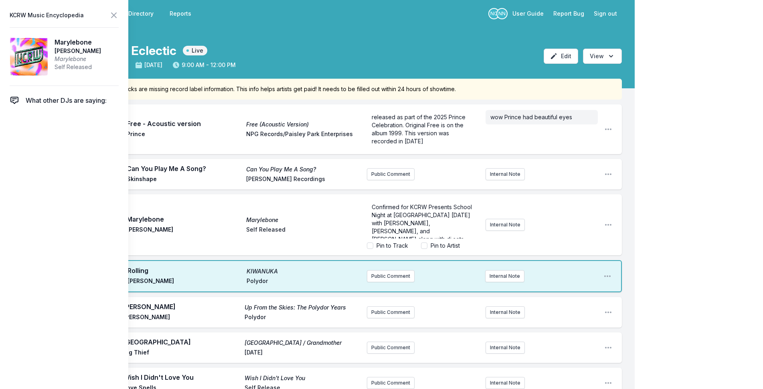
click at [440, 245] on label "Pin to Artist" at bounding box center [445, 245] width 29 height 8
click at [427, 245] on input "Pin to Artist" at bounding box center [424, 245] width 6 height 6
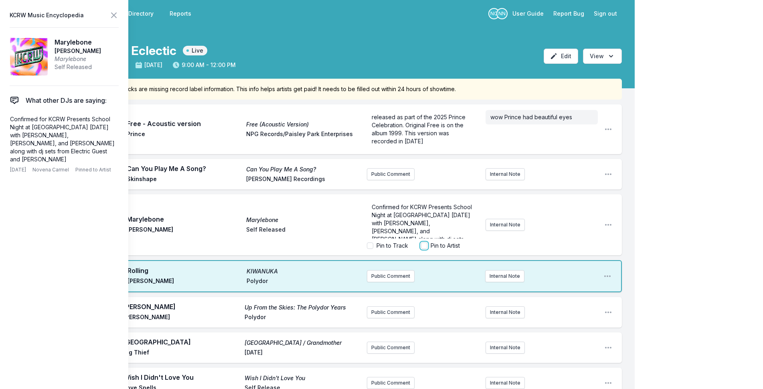
checkbox input "true"
click at [381, 221] on span "Confirmed for KCRW Presents School Night at [GEOGRAPHIC_DATA] [DATE] with [PERS…" at bounding box center [423, 230] width 102 height 55
click at [381, 225] on span "Confirmed for KCRW Presents School Night at [GEOGRAPHIC_DATA] [DATE] with [PERS…" at bounding box center [423, 230] width 102 height 55
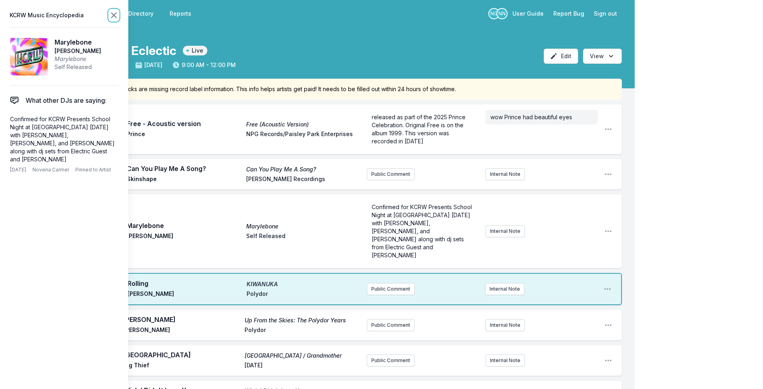
click at [111, 14] on icon at bounding box center [114, 15] width 10 height 10
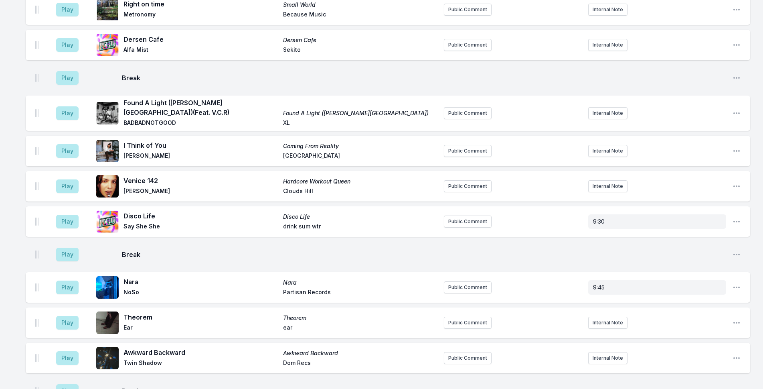
scroll to position [401, 0]
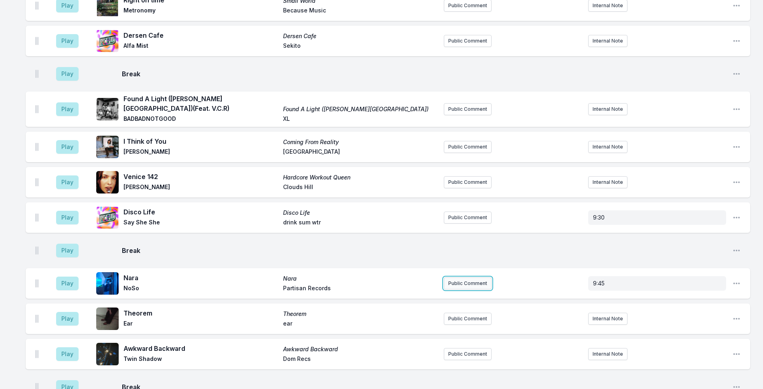
click at [476, 277] on button "Public Comment" at bounding box center [468, 283] width 48 height 12
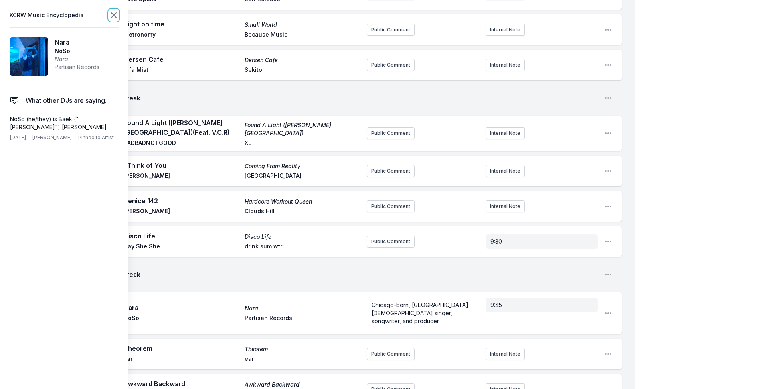
click at [117, 15] on icon at bounding box center [114, 15] width 10 height 10
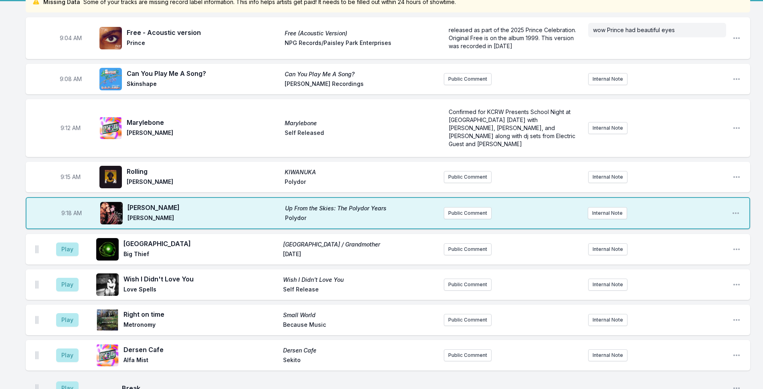
scroll to position [80, 0]
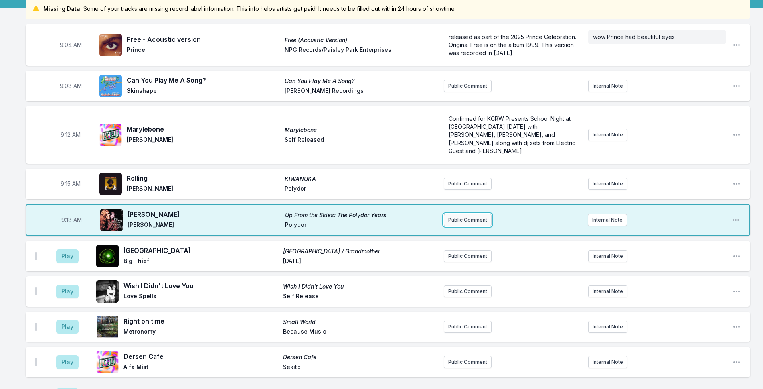
click at [451, 214] on button "Public Comment" at bounding box center [468, 220] width 48 height 12
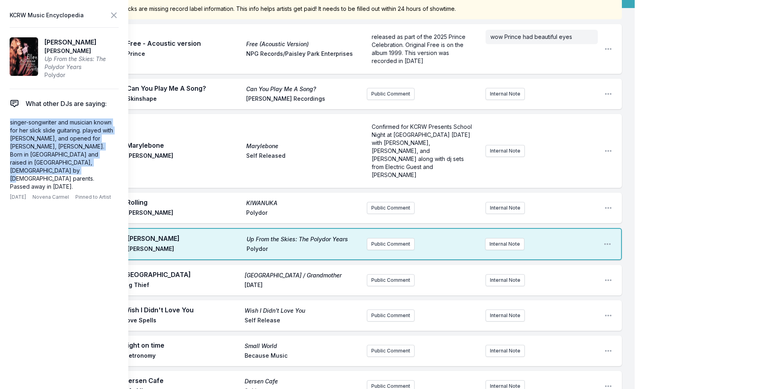
drag, startPoint x: 40, startPoint y: 170, endPoint x: 2, endPoint y: 123, distance: 59.6
click at [2, 123] on aside "KCRW Music Encyclopedia [PERSON_NAME] [PERSON_NAME] Up From the Skies: The Poly…" at bounding box center [64, 194] width 128 height 389
click at [387, 238] on button "Public Comment" at bounding box center [391, 244] width 48 height 12
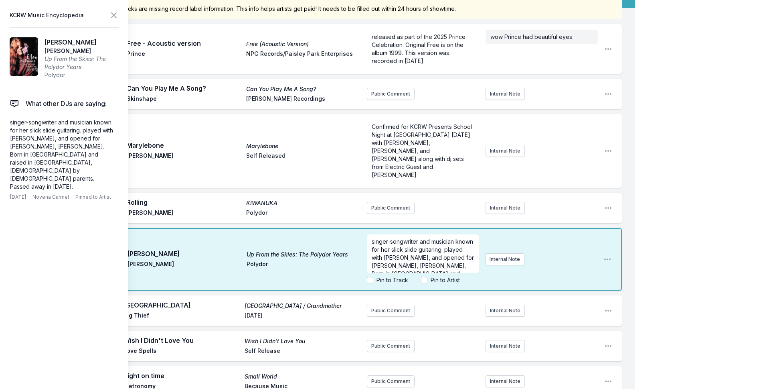
scroll to position [24, 0]
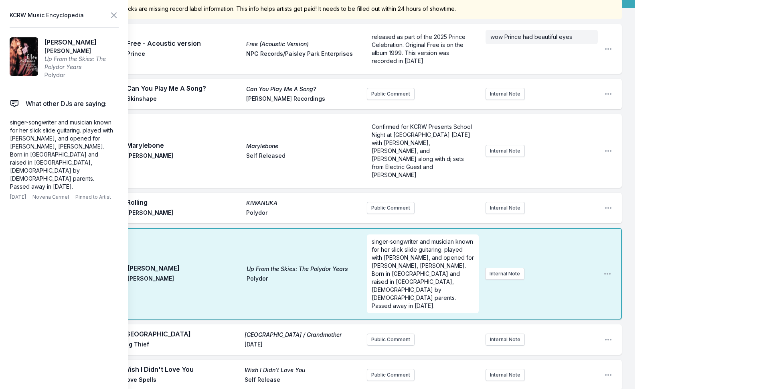
click at [109, 13] on header "KCRW Music Encyclopedia" at bounding box center [64, 15] width 109 height 11
click at [111, 13] on icon at bounding box center [114, 15] width 10 height 10
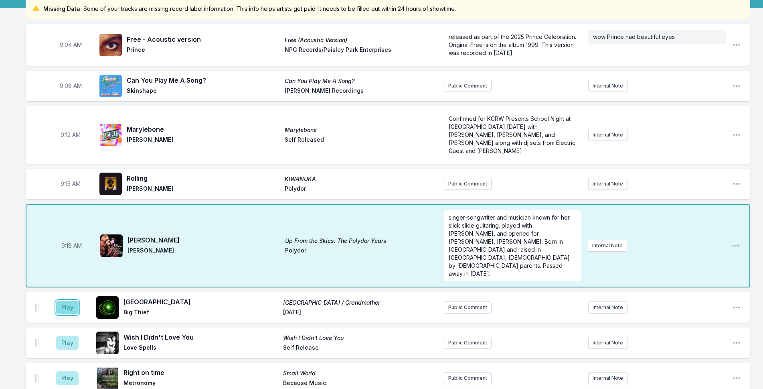
click at [61, 300] on button "Play" at bounding box center [67, 307] width 22 height 14
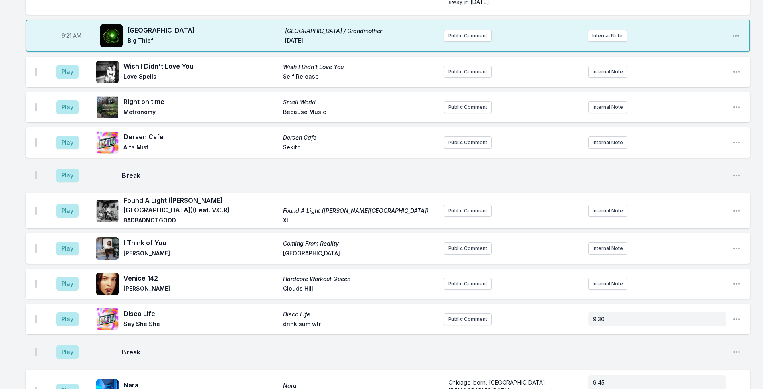
scroll to position [241, 0]
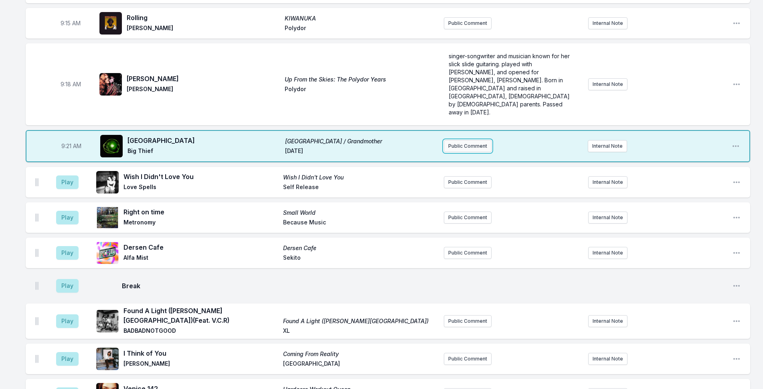
click at [470, 140] on button "Public Comment" at bounding box center [468, 146] width 48 height 12
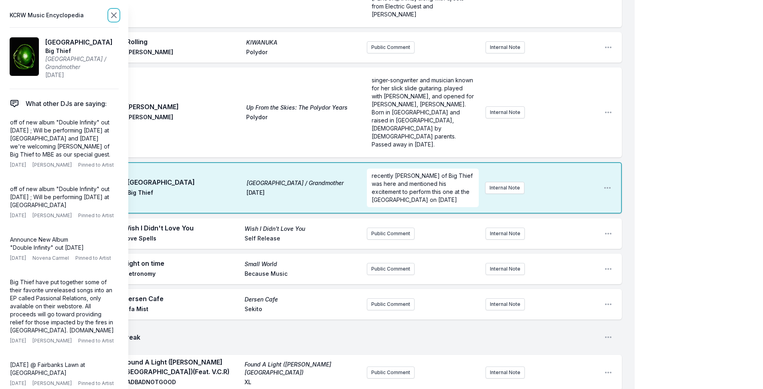
click at [111, 15] on icon at bounding box center [114, 15] width 10 height 10
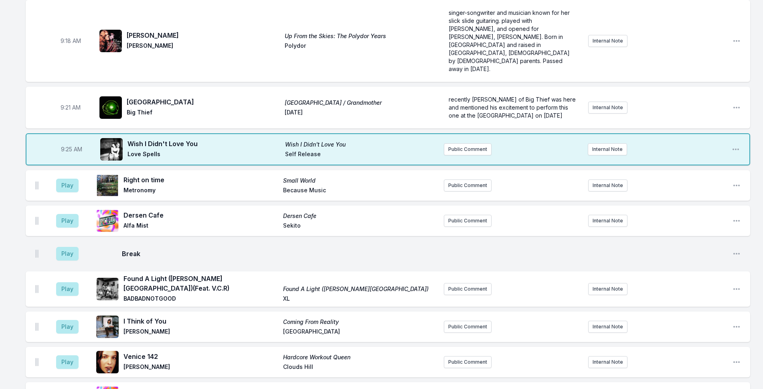
scroll to position [281, 0]
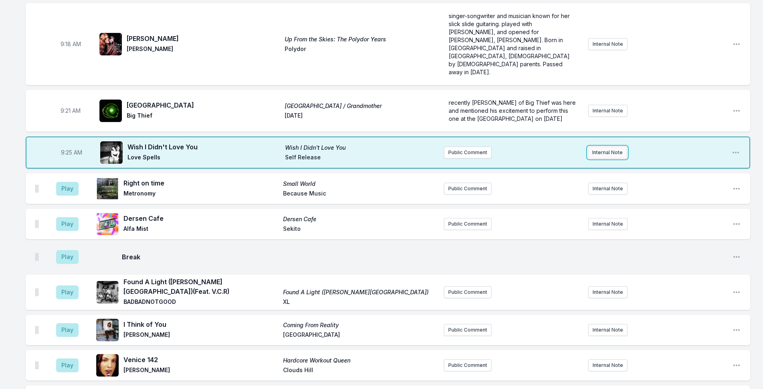
click at [617, 146] on button "Internal Note" at bounding box center [607, 152] width 39 height 12
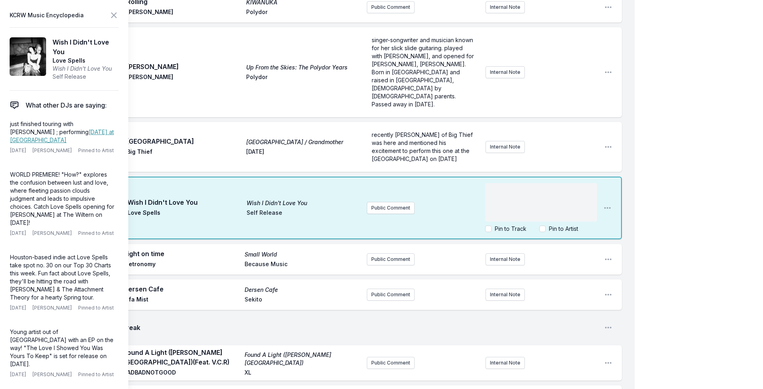
click at [562, 183] on div "﻿" at bounding box center [541, 202] width 112 height 38
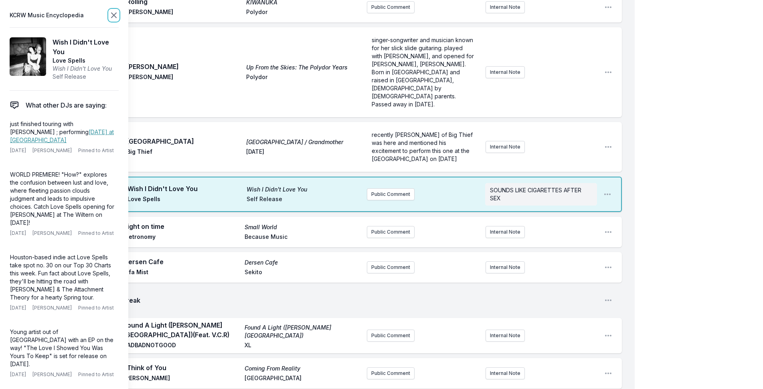
click at [110, 11] on icon at bounding box center [114, 15] width 10 height 10
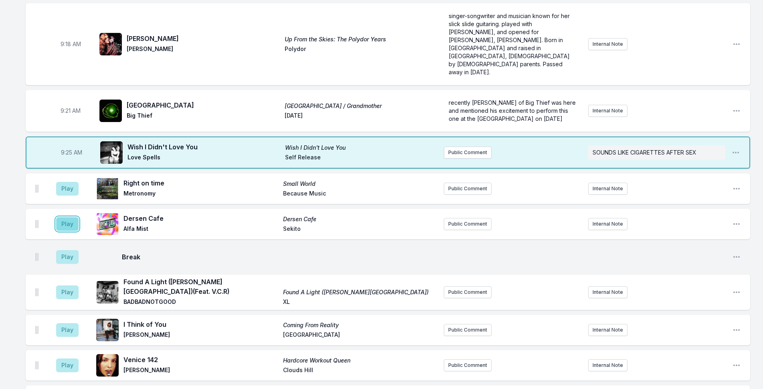
click at [71, 217] on button "Play" at bounding box center [67, 224] width 22 height 14
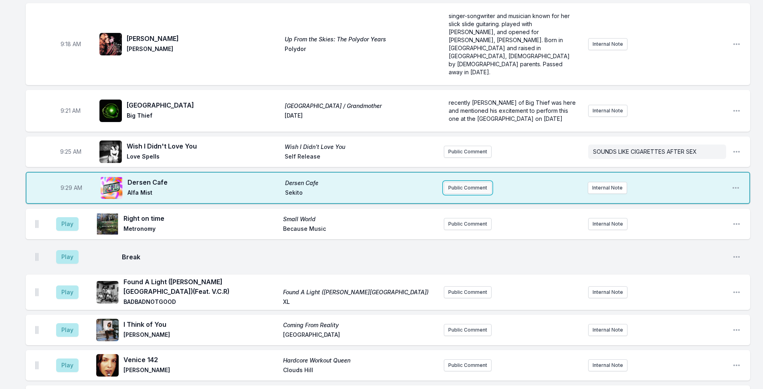
click at [489, 182] on button "Public Comment" at bounding box center [468, 188] width 48 height 12
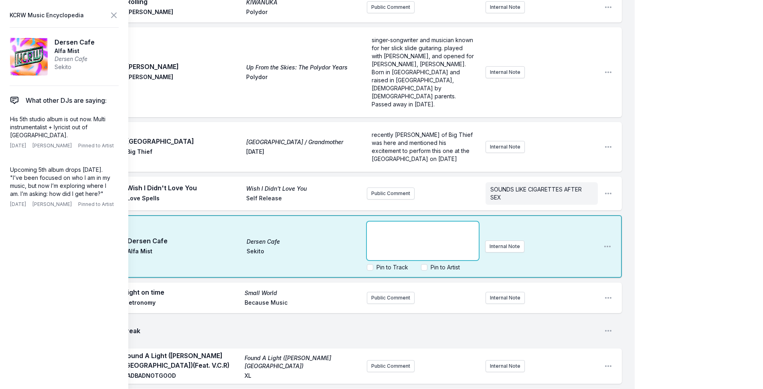
scroll to position [24, 0]
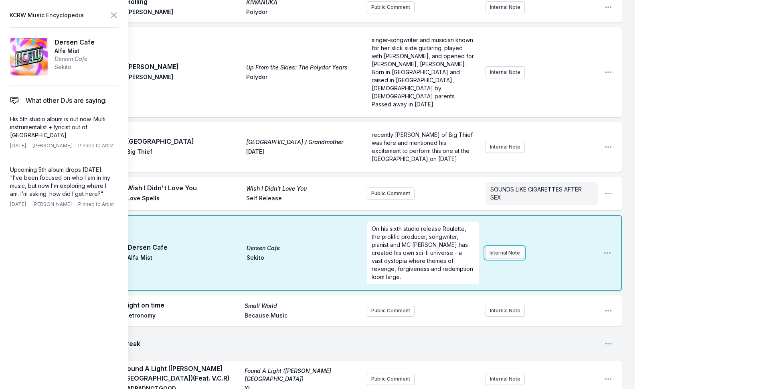
click at [492, 247] on button "Internal Note" at bounding box center [504, 253] width 39 height 12
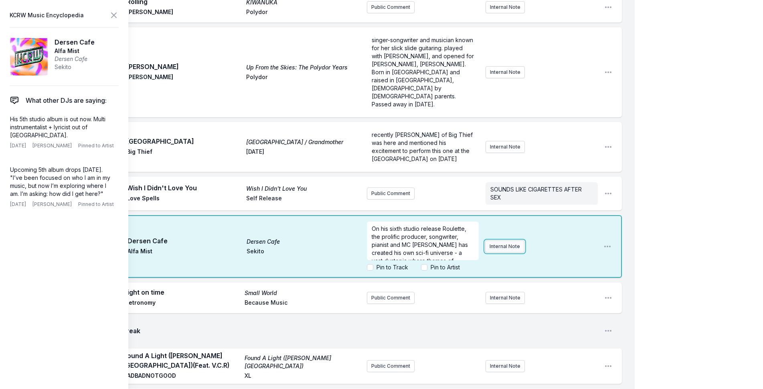
click at [503, 218] on div "On his sixth studio release Roulette, the prolific producer, songwriter, pianis…" at bounding box center [482, 246] width 230 height 56
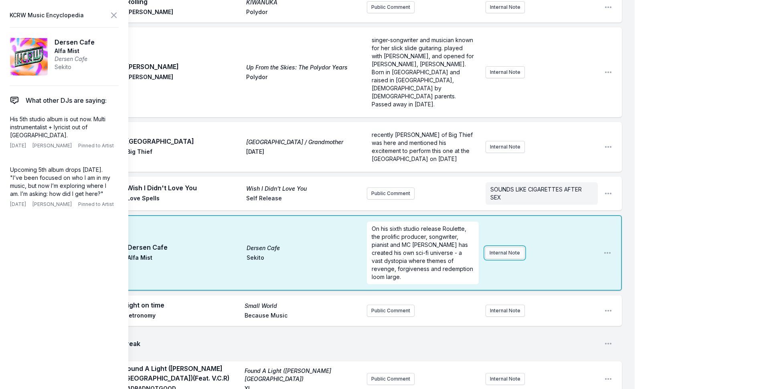
click at [506, 247] on button "Internal Note" at bounding box center [504, 253] width 39 height 12
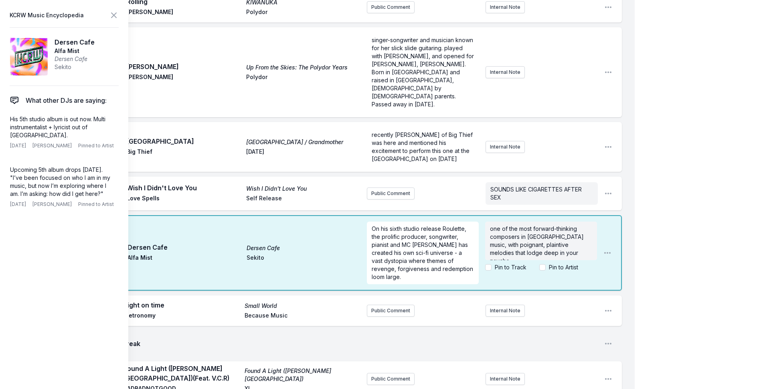
click at [111, 15] on icon at bounding box center [114, 15] width 10 height 10
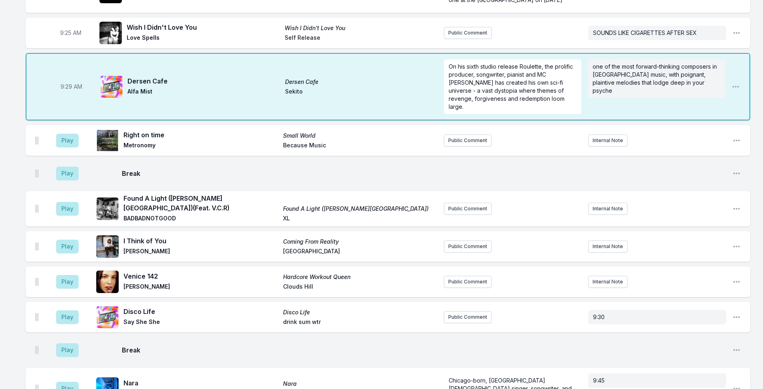
scroll to position [401, 0]
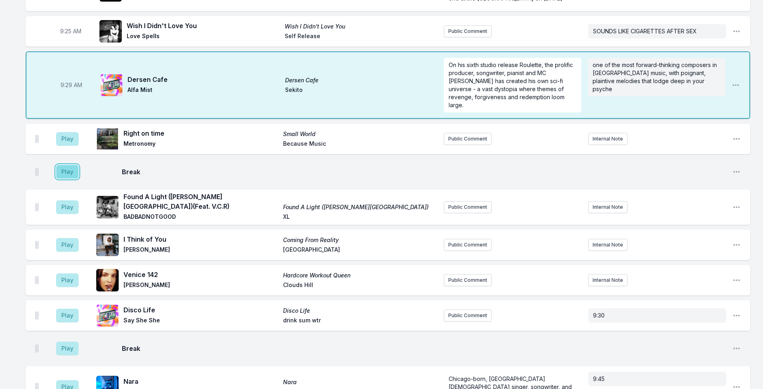
click at [66, 165] on button "Play" at bounding box center [67, 172] width 22 height 14
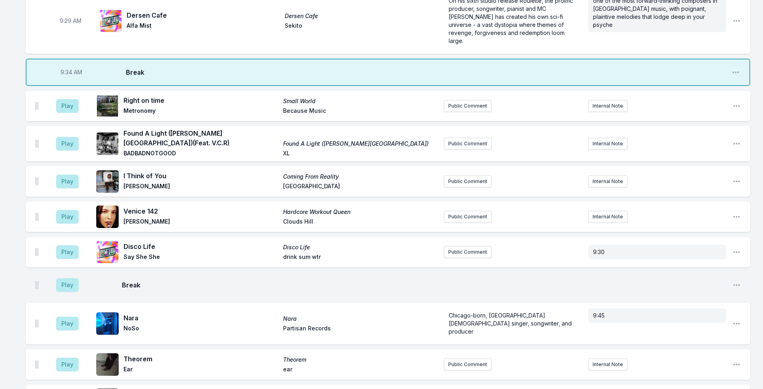
scroll to position [481, 0]
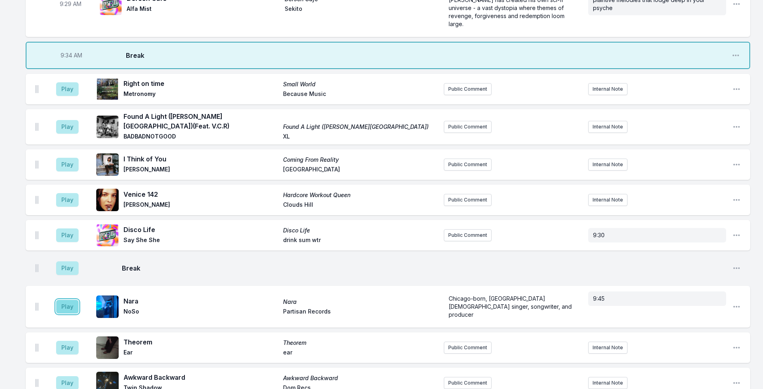
click at [62, 300] on button "Play" at bounding box center [67, 307] width 22 height 14
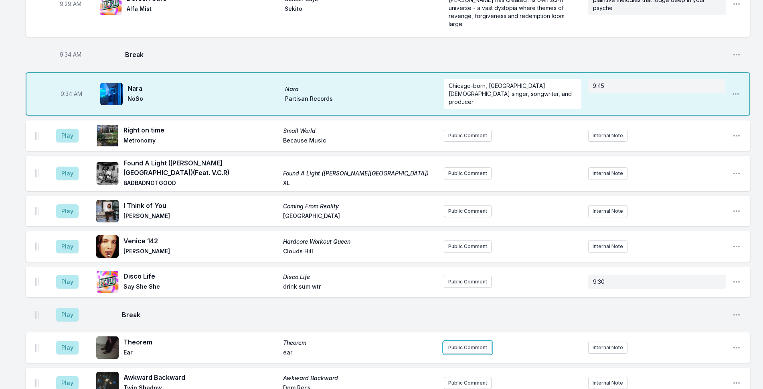
click at [457, 341] on button "Public Comment" at bounding box center [468, 347] width 48 height 12
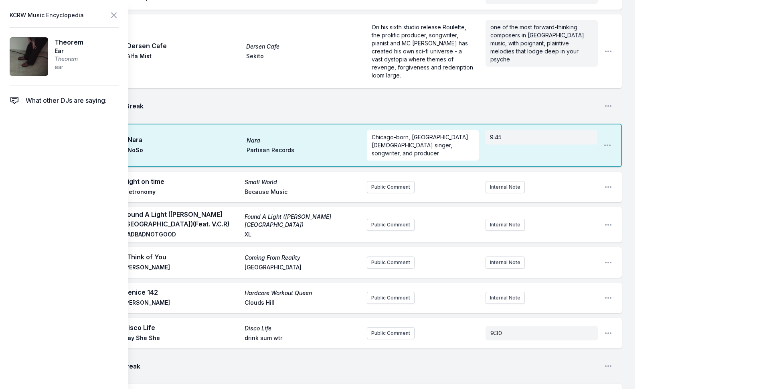
click at [113, 16] on icon at bounding box center [113, 15] width 5 height 5
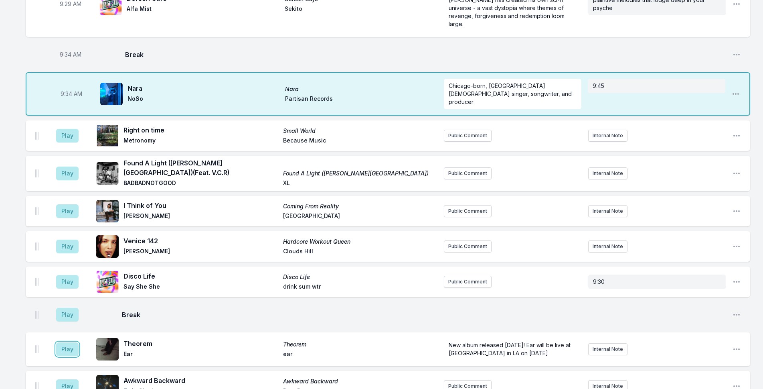
drag, startPoint x: 69, startPoint y: 292, endPoint x: 133, endPoint y: 276, distance: 65.3
click at [69, 342] on button "Play" at bounding box center [67, 349] width 22 height 14
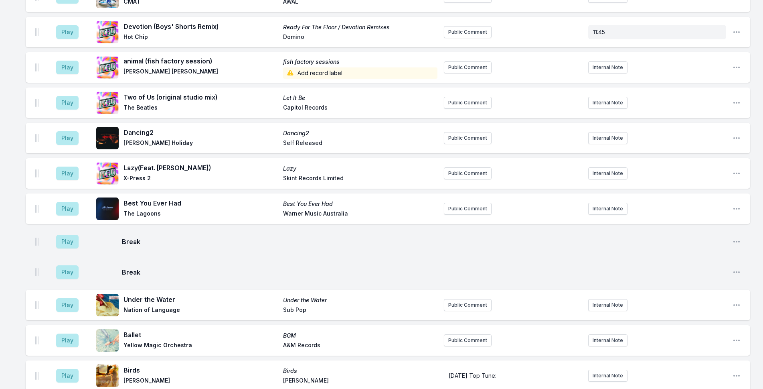
scroll to position [1781, 0]
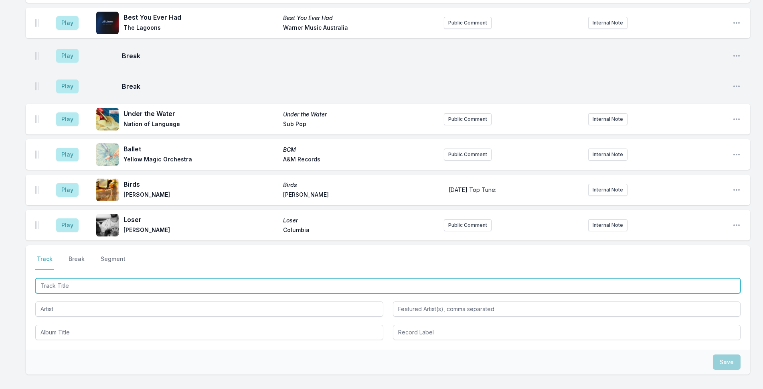
click at [223, 278] on input "Track Title" at bounding box center [387, 285] width 705 height 15
type input "I Didn't Mean to Turn You On"
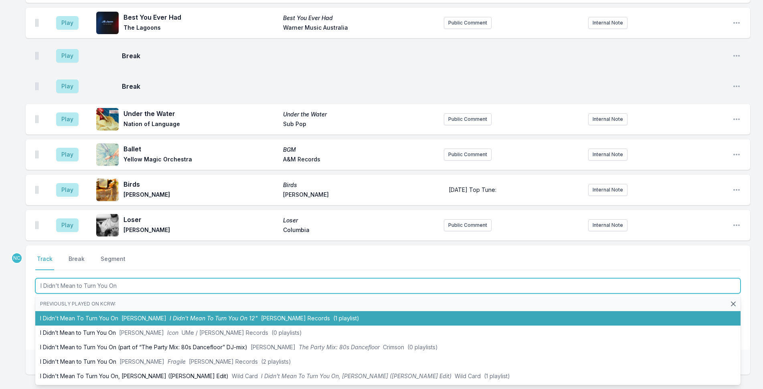
click at [324, 311] on li "I Didn't Mean To Turn You On [PERSON_NAME] I Didn't Mean To Turn You On 12" [PE…" at bounding box center [387, 318] width 705 height 14
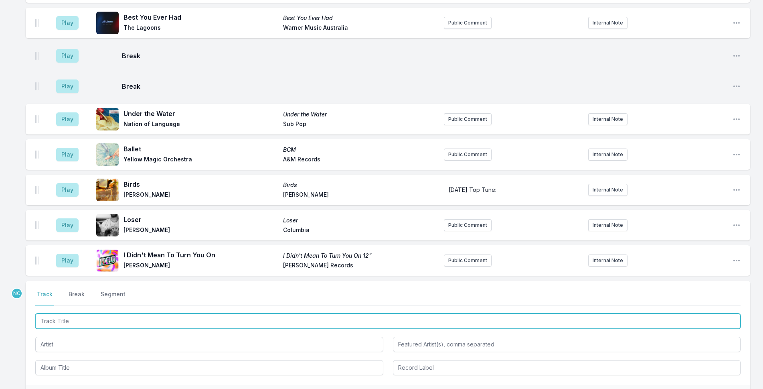
scroll to position [1816, 0]
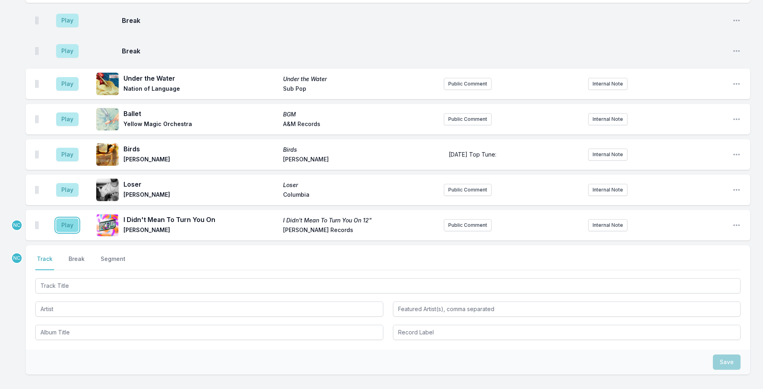
click at [71, 218] on button "Play" at bounding box center [67, 225] width 22 height 14
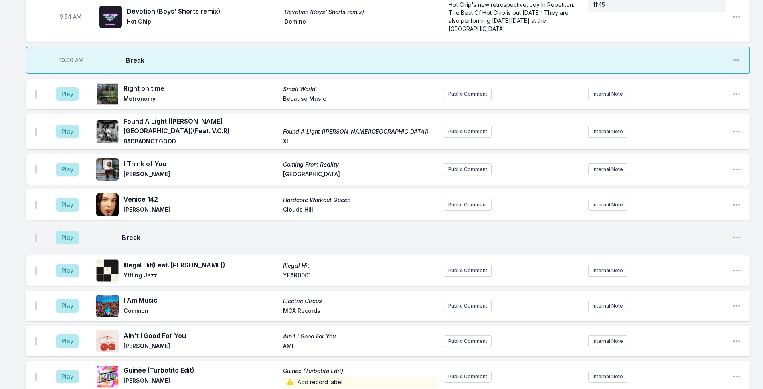
scroll to position [814, 0]
click at [460, 264] on button "Public Comment" at bounding box center [468, 270] width 48 height 12
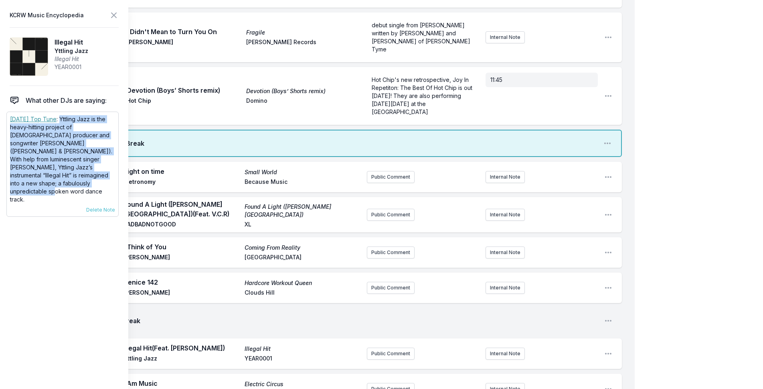
drag, startPoint x: 63, startPoint y: 117, endPoint x: 91, endPoint y: 182, distance: 71.0
click at [91, 182] on p "[DATE] Top Tune : Yttling Jazz is the heavy-hitting project of [DEMOGRAPHIC_DAT…" at bounding box center [62, 159] width 105 height 88
copy p "Yttling Jazz is the heavy-hitting project of [DEMOGRAPHIC_DATA] producer and so…"
click at [402, 347] on button "Public Comment" at bounding box center [391, 353] width 48 height 12
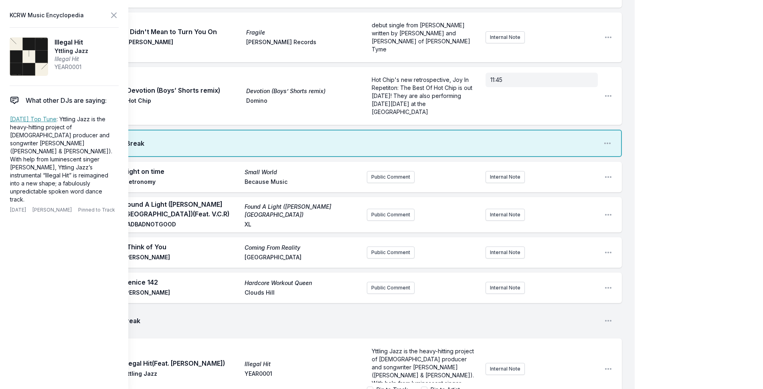
scroll to position [40, 0]
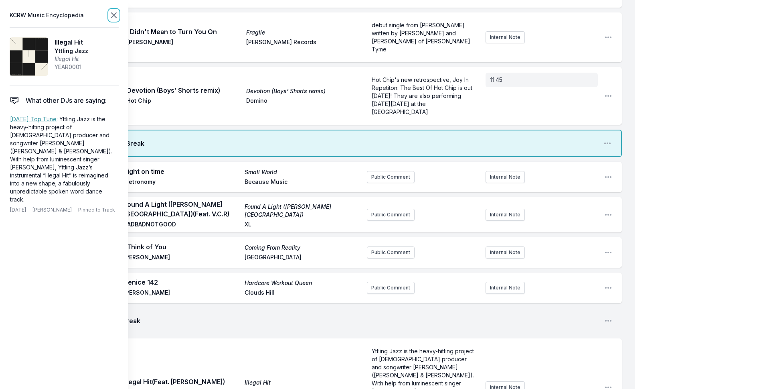
click at [113, 14] on icon at bounding box center [113, 15] width 5 height 5
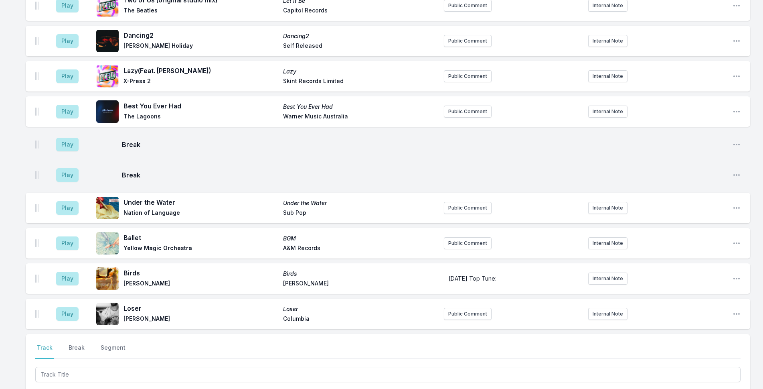
scroll to position [1904, 0]
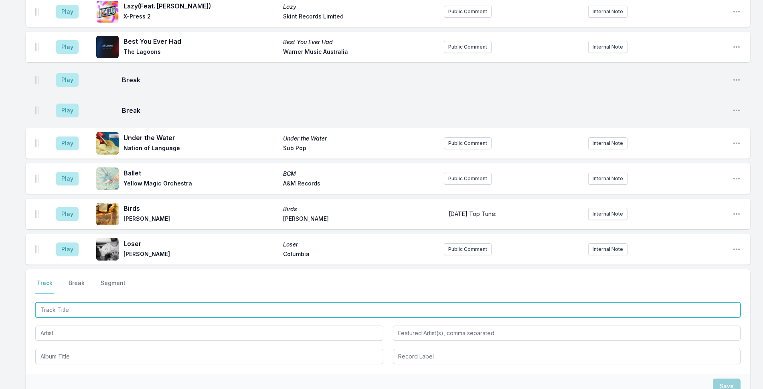
click at [204, 302] on input "Track Title" at bounding box center [387, 309] width 705 height 15
type input "ORACLE"
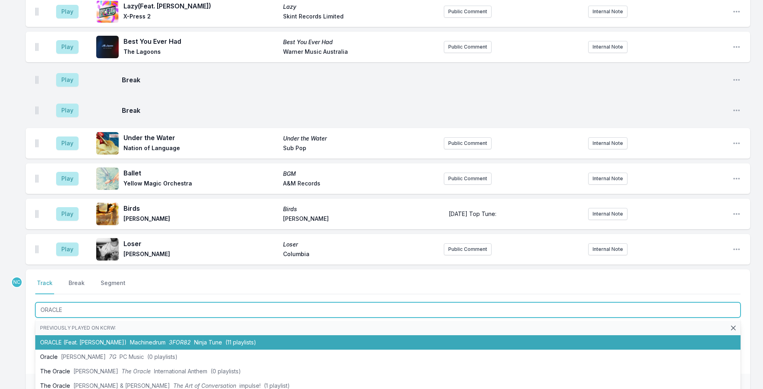
click at [224, 335] on li "ORACLE (Feat. [PERSON_NAME]) Machinedrum 3FOR82 Ninja Tune (11 playlists)" at bounding box center [387, 342] width 705 height 14
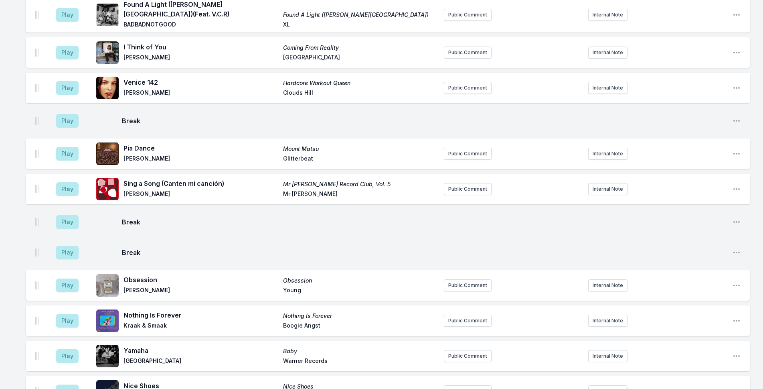
scroll to position [1378, 0]
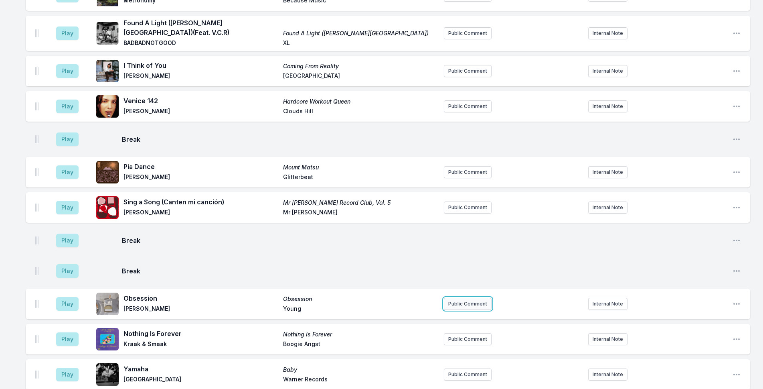
click at [482, 298] on button "Public Comment" at bounding box center [468, 304] width 48 height 12
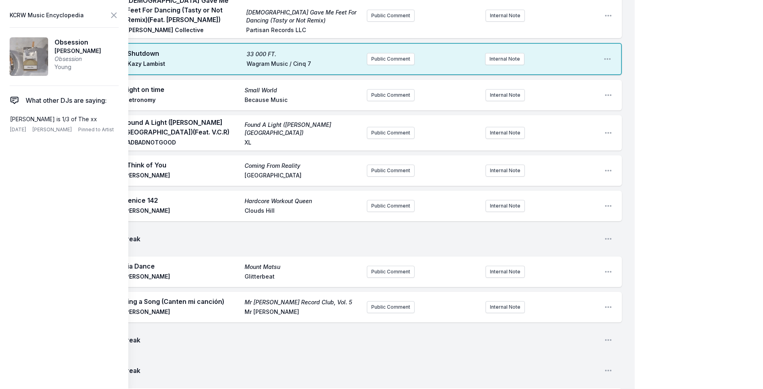
click at [111, 15] on icon at bounding box center [114, 15] width 10 height 10
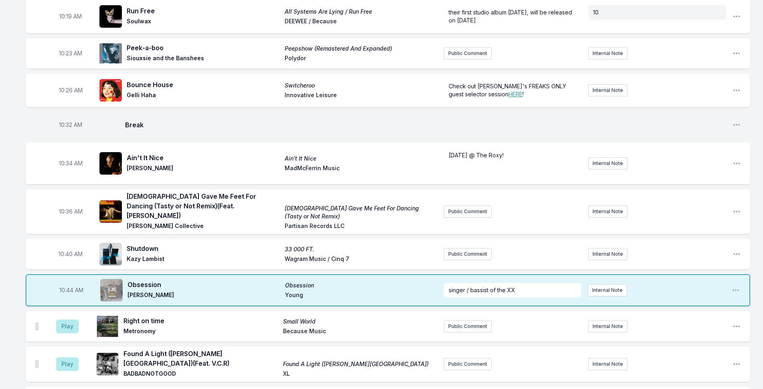
scroll to position [1057, 0]
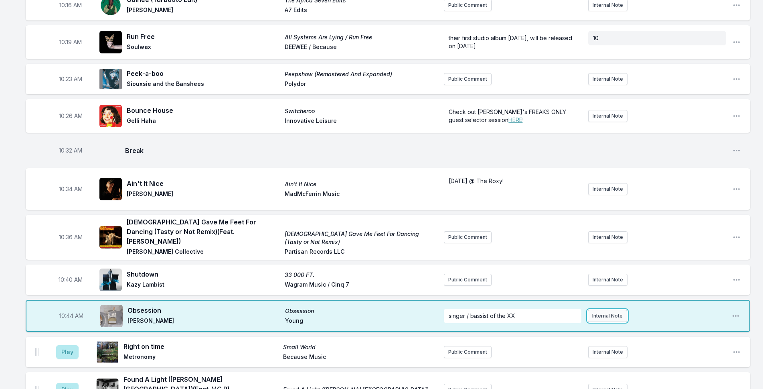
click at [598, 310] on button "Internal Note" at bounding box center [607, 316] width 39 height 12
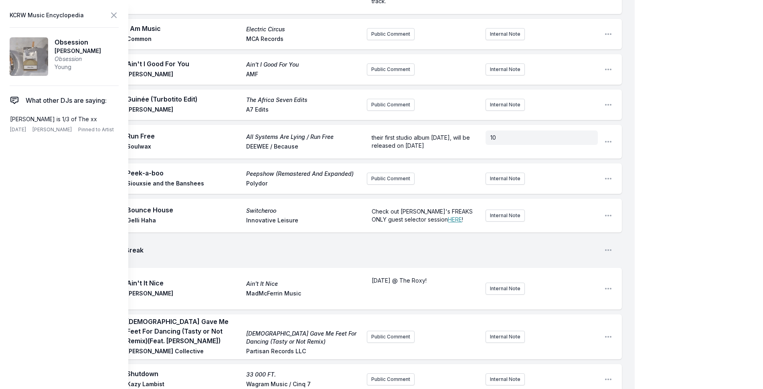
click at [664, 109] on div "My Playlist KCRW Playlist Directory Reports NC NN User Guide Report Bug Sign ou…" at bounding box center [381, 239] width 763 height 2593
click at [112, 20] on button at bounding box center [114, 15] width 10 height 11
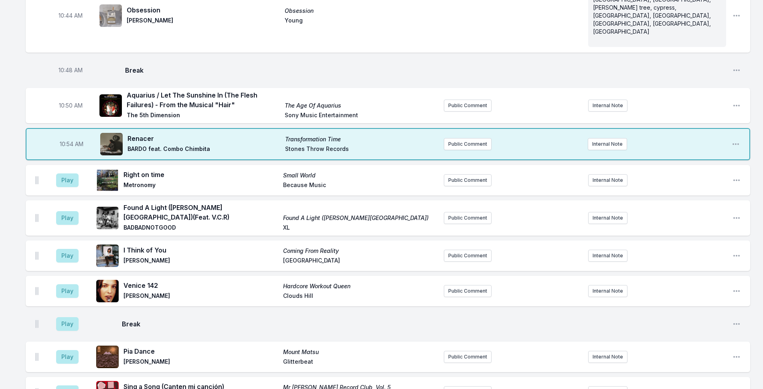
scroll to position [1338, 0]
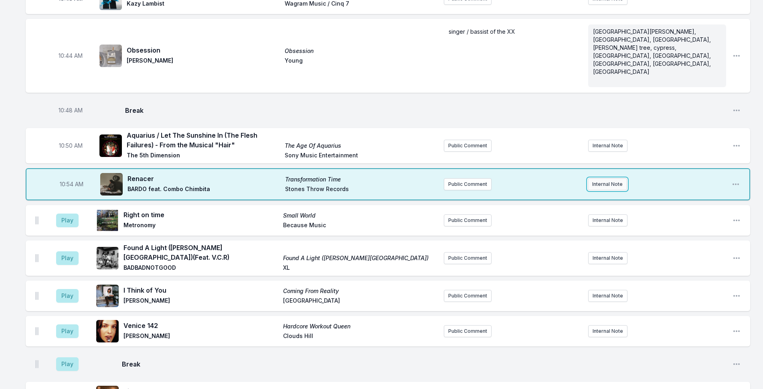
click at [622, 178] on button "Internal Note" at bounding box center [607, 184] width 39 height 12
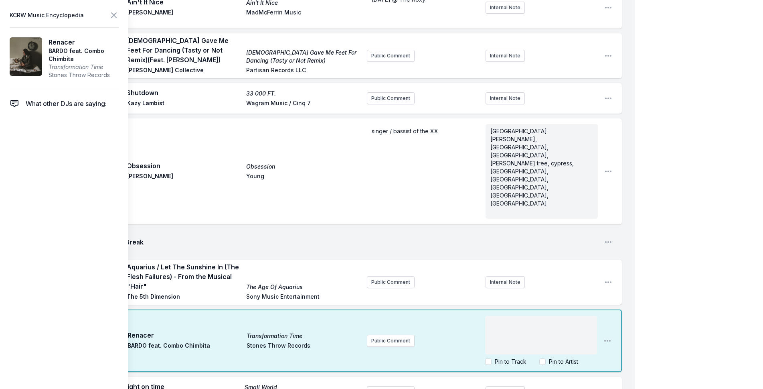
drag, startPoint x: 564, startPoint y: 224, endPoint x: 769, endPoint y: 154, distance: 217.2
click at [564, 316] on div "﻿" at bounding box center [541, 335] width 112 height 38
click at [117, 11] on icon at bounding box center [114, 15] width 10 height 10
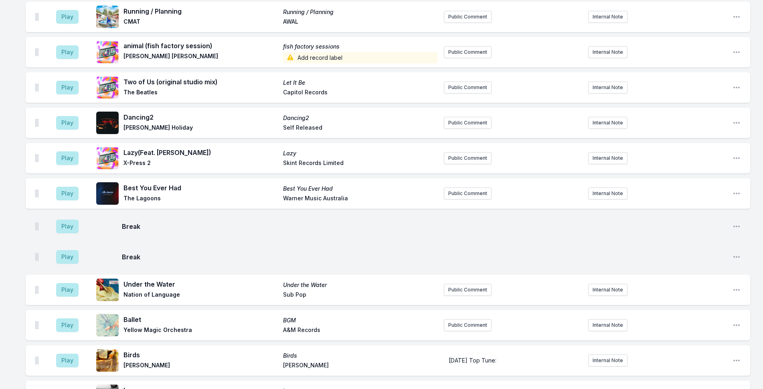
scroll to position [2113, 0]
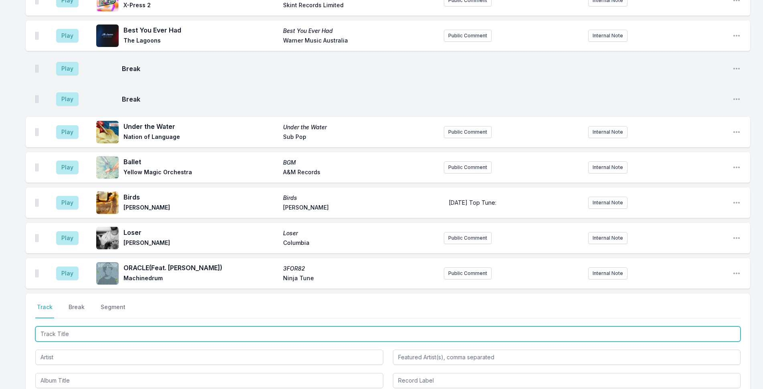
drag, startPoint x: 246, startPoint y: 220, endPoint x: 466, endPoint y: 192, distance: 221.1
click at [272, 326] on input "Track Title" at bounding box center [387, 333] width 705 height 15
type input "Suga Mama"
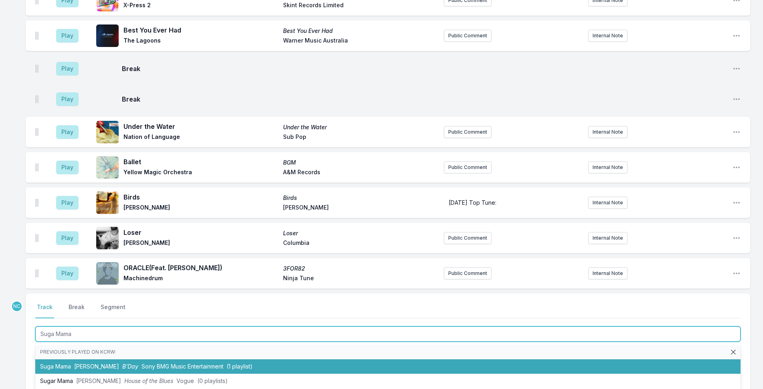
click at [156, 359] on li "Suga Mama [PERSON_NAME] B’Day Sony BMG Music Entertainment (1 playlist)" at bounding box center [387, 366] width 705 height 14
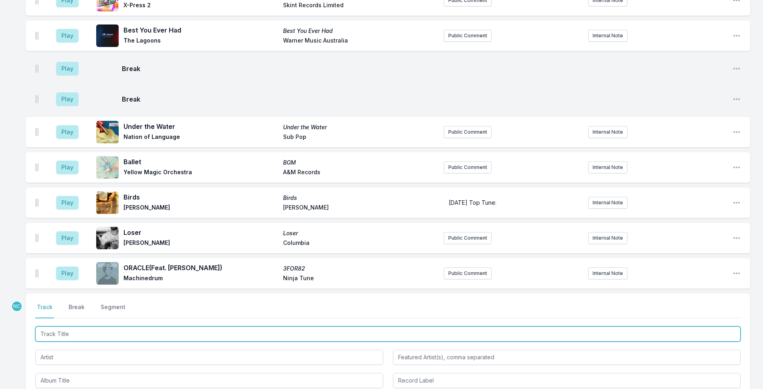
scroll to position [2148, 0]
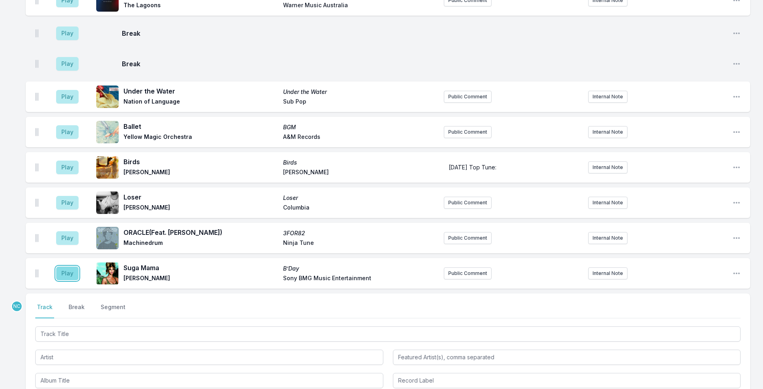
click at [73, 266] on button "Play" at bounding box center [67, 273] width 22 height 14
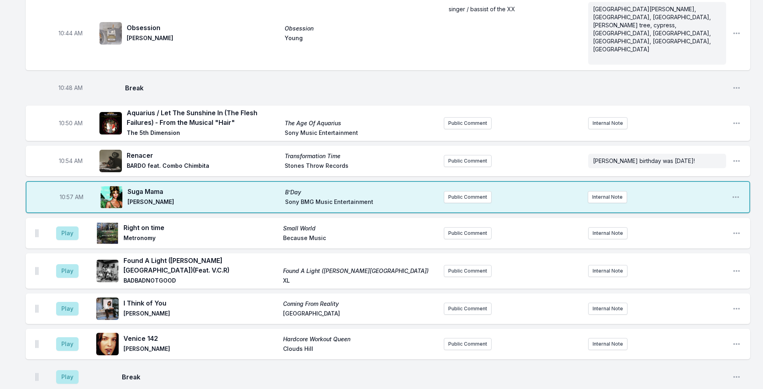
scroll to position [1346, 0]
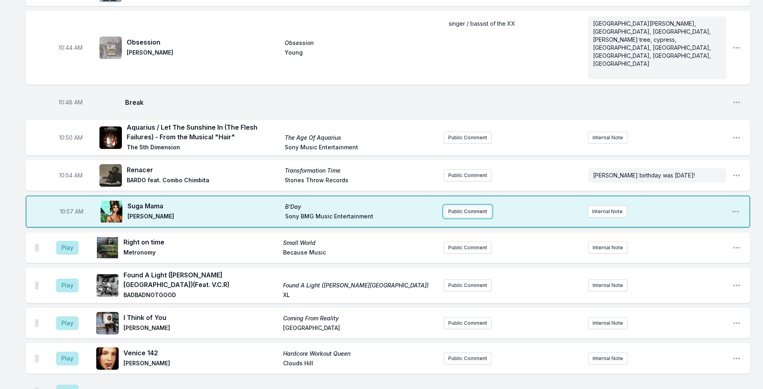
click at [462, 205] on button "Public Comment" at bounding box center [468, 211] width 48 height 12
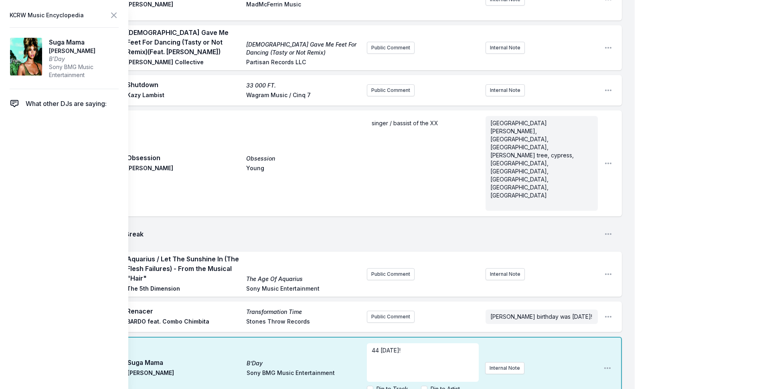
click at [685, 58] on div "My Playlist KCRW Playlist Directory Reports NC NN User Guide Report Bug Sign ou…" at bounding box center [381, 63] width 763 height 2819
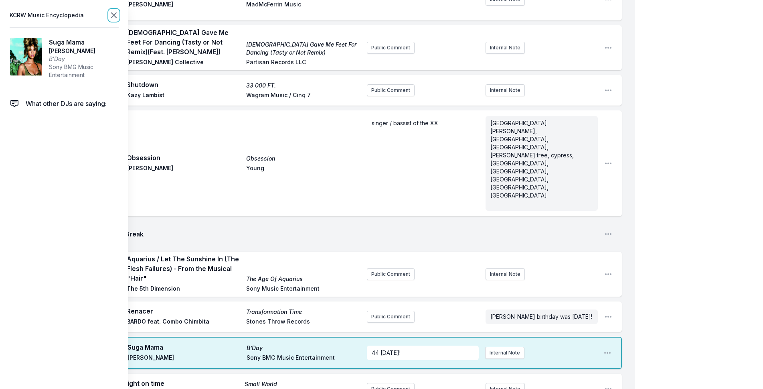
click at [114, 11] on icon at bounding box center [114, 15] width 10 height 10
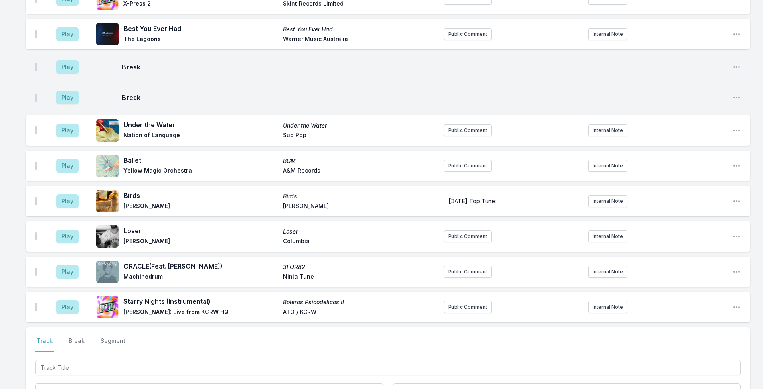
scroll to position [2228, 0]
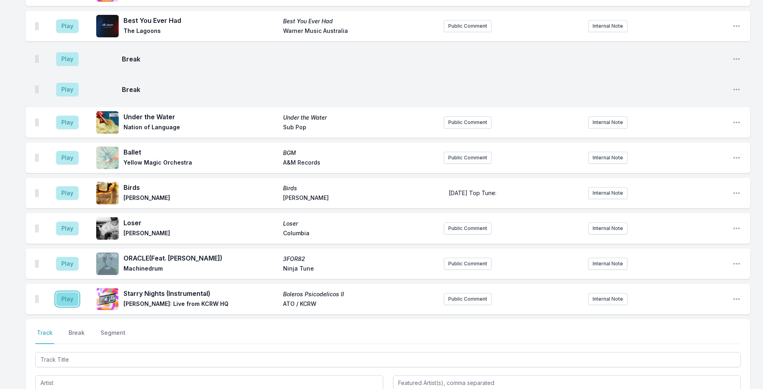
click at [73, 292] on button "Play" at bounding box center [67, 299] width 22 height 14
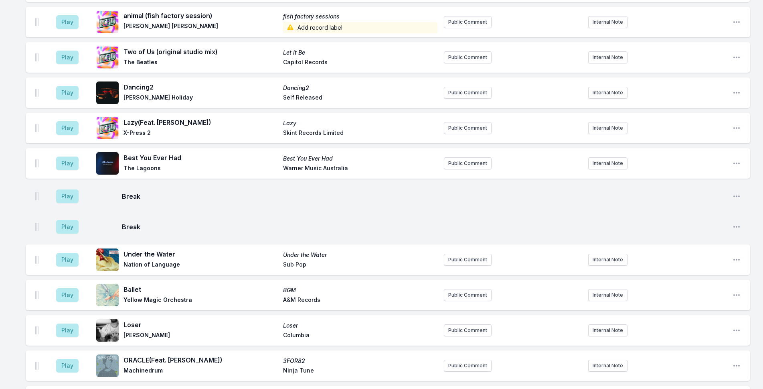
scroll to position [2490, 0]
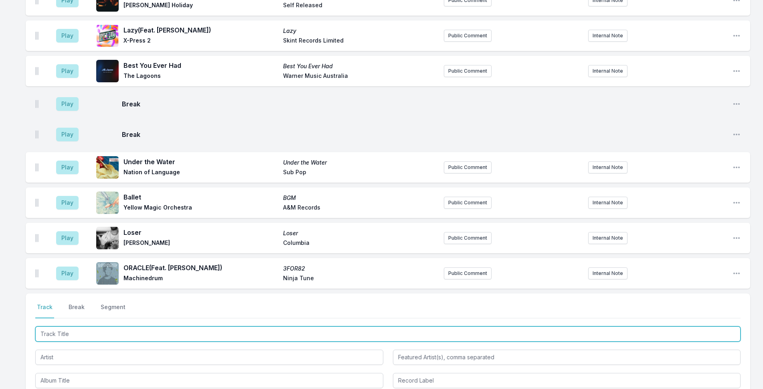
click at [195, 326] on input "Track Title" at bounding box center [387, 333] width 705 height 15
type input "Live On"
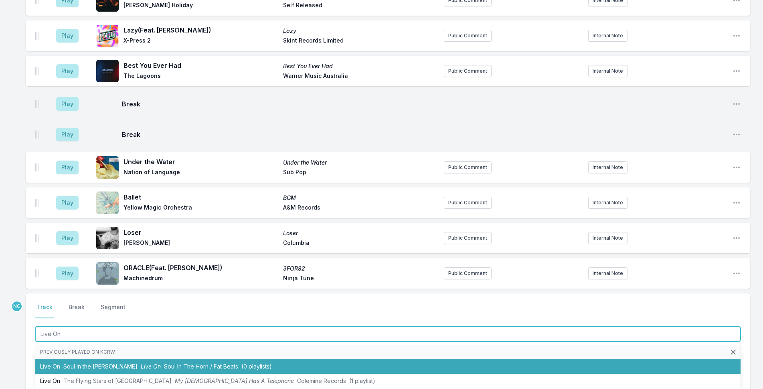
click at [267, 359] on li "Live On Soul In the [PERSON_NAME] Live On Soul In The Horn / Fat Beats (0 playl…" at bounding box center [387, 366] width 705 height 14
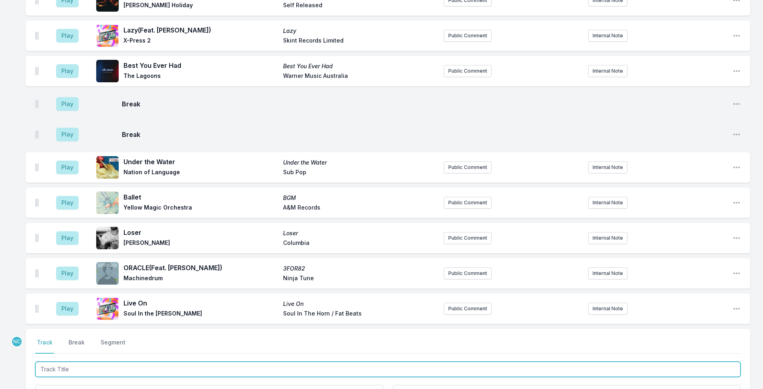
scroll to position [2525, 0]
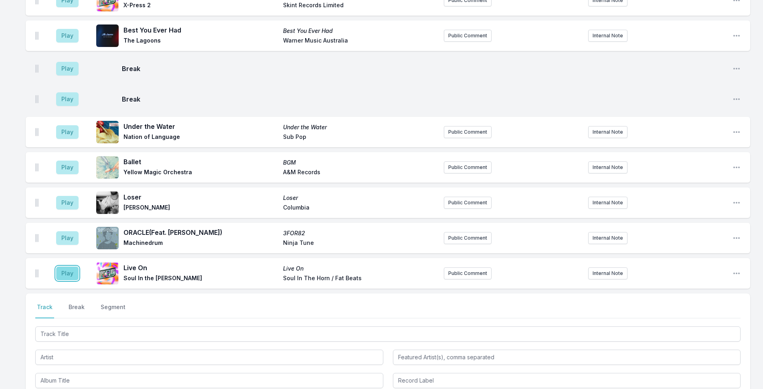
click at [71, 266] on button "Play" at bounding box center [67, 273] width 22 height 14
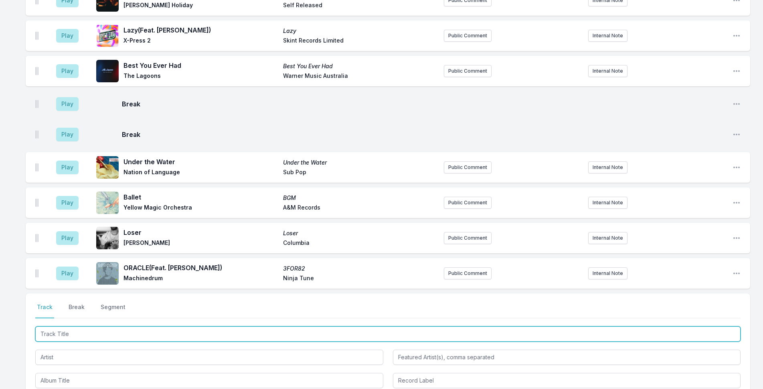
click at [156, 326] on input "Track Title" at bounding box center [387, 333] width 705 height 15
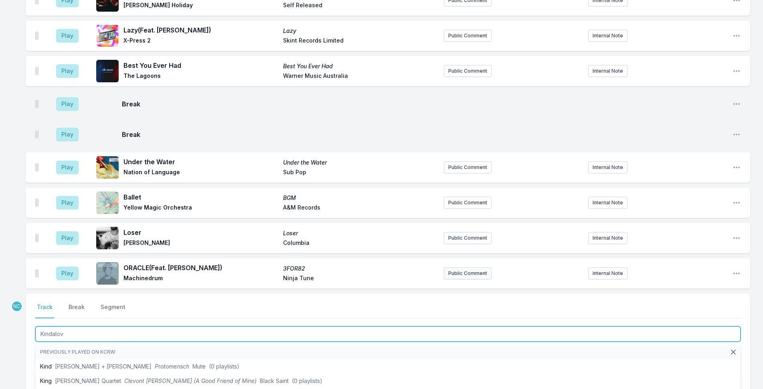
type input "Kindalove"
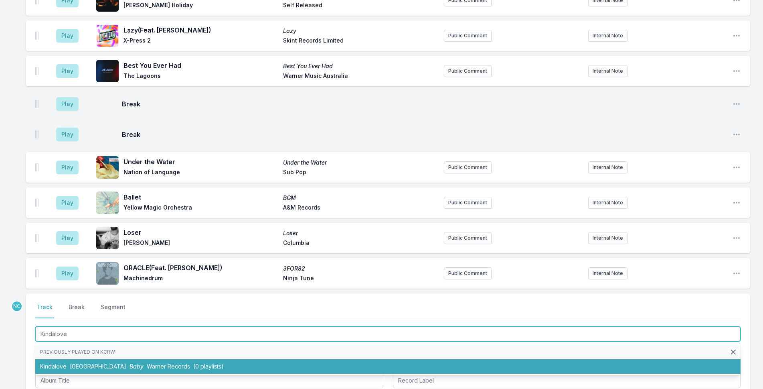
click at [267, 359] on li "Kindalove Dijon Baby Warner Records (0 playlists)" at bounding box center [387, 366] width 705 height 14
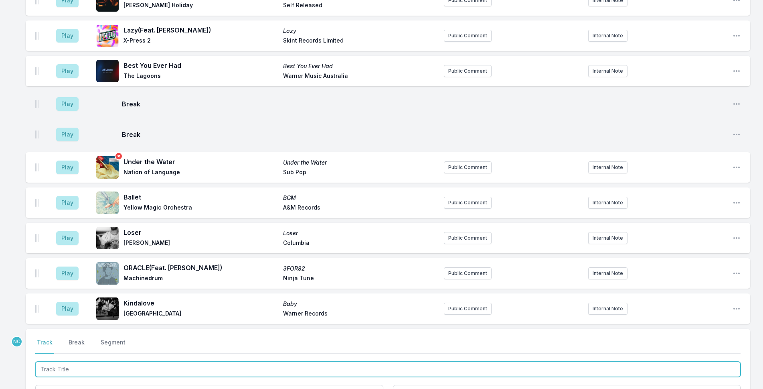
scroll to position [2560, 0]
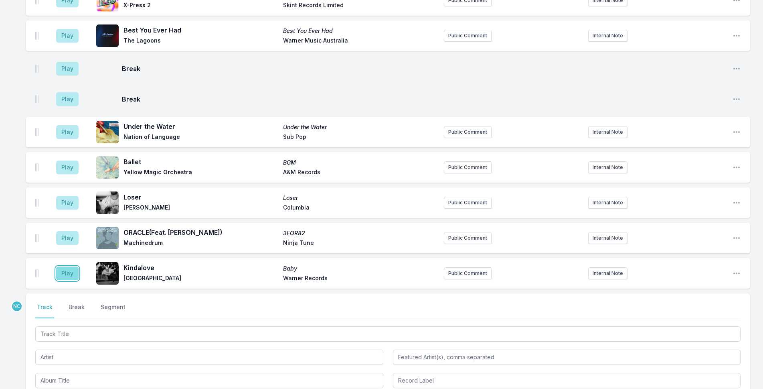
click at [73, 266] on button "Play" at bounding box center [67, 273] width 22 height 14
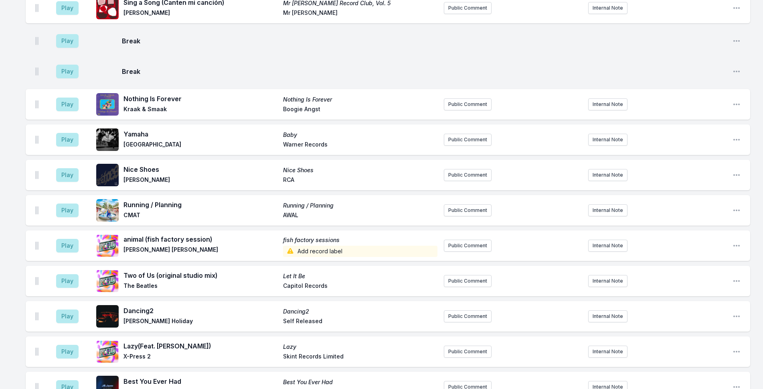
scroll to position [2433, 0]
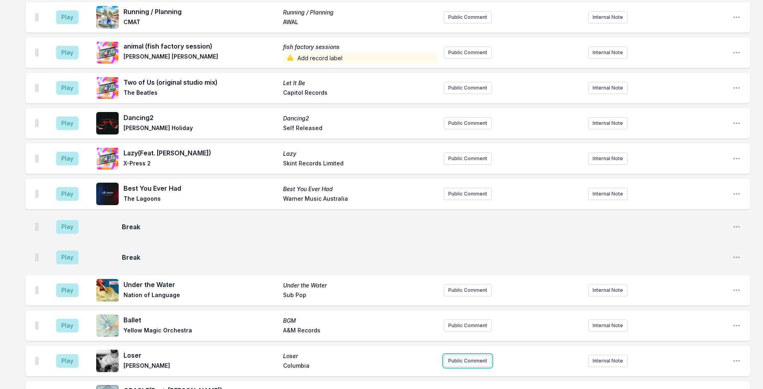
click at [475, 354] on button "Public Comment" at bounding box center [468, 360] width 48 height 12
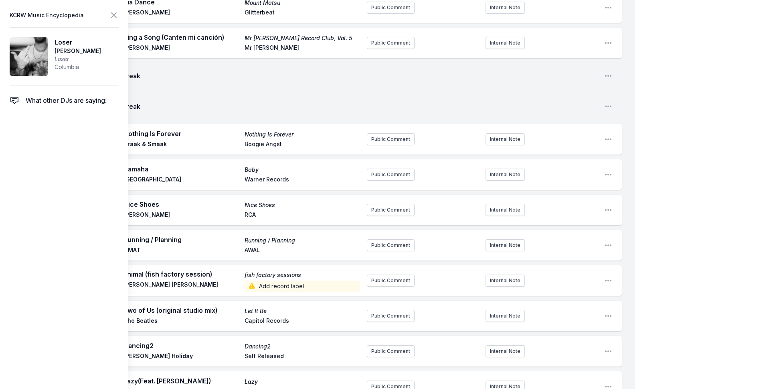
scroll to position [1911, 0]
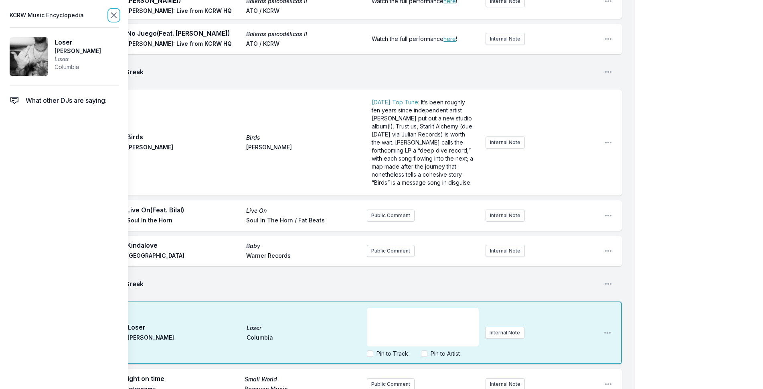
click at [114, 16] on icon at bounding box center [113, 15] width 5 height 5
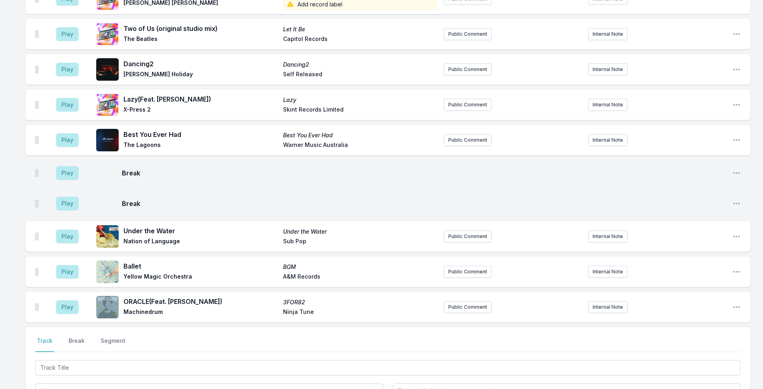
scroll to position [2586, 0]
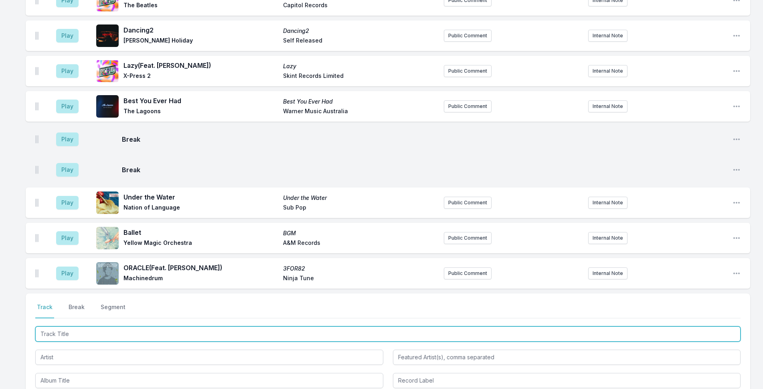
click at [188, 326] on input "Track Title" at bounding box center [387, 333] width 705 height 15
type input "Hello You"
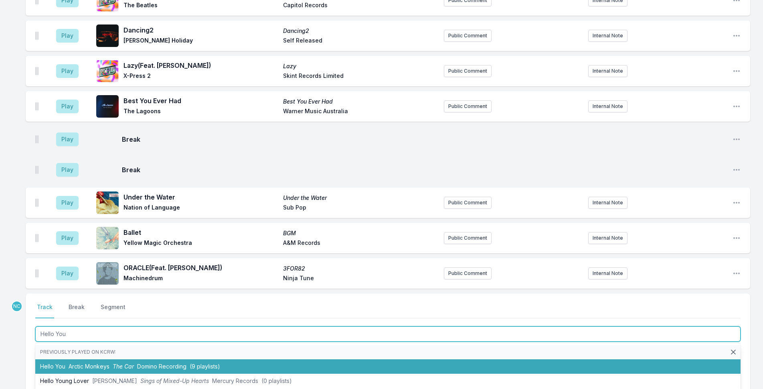
click at [190, 362] on span "(9 playlists)" at bounding box center [205, 365] width 30 height 7
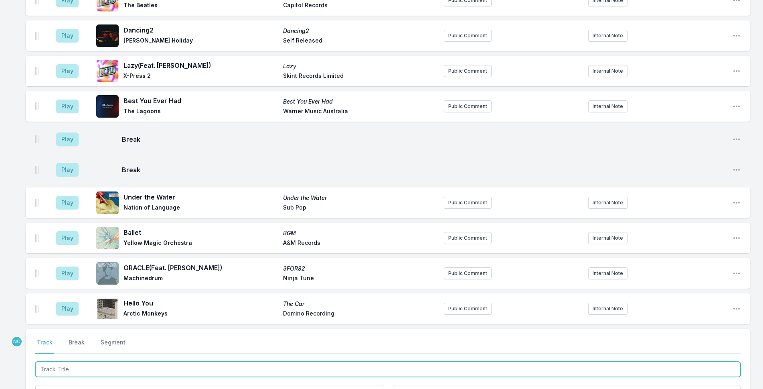
scroll to position [2621, 0]
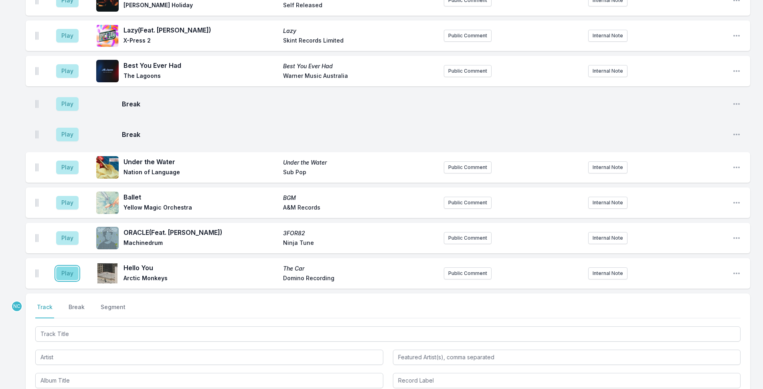
click at [61, 266] on button "Play" at bounding box center [67, 273] width 22 height 14
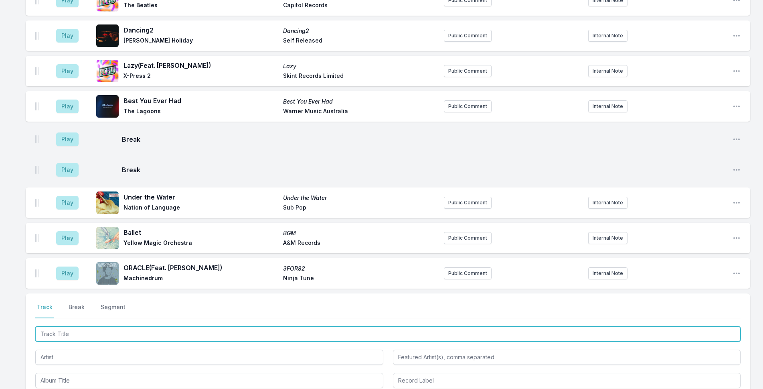
click at [324, 326] on input "Track Title" at bounding box center [387, 333] width 705 height 15
type input "High Tide, Storm Rising"
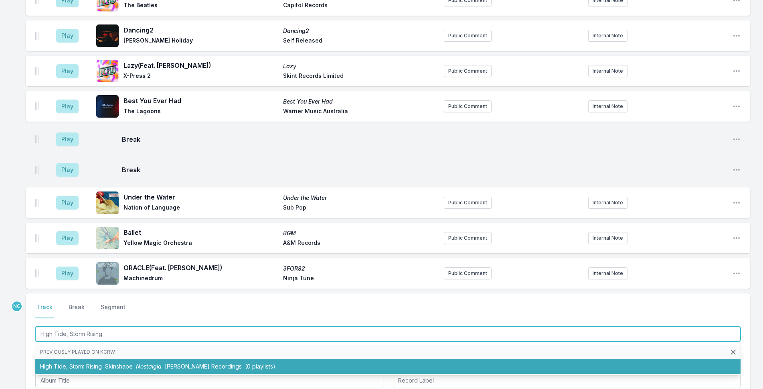
click at [327, 359] on li "High Tide, Storm Rising Skinshape Nostalgia [PERSON_NAME] Recordings (0 playlis…" at bounding box center [387, 366] width 705 height 14
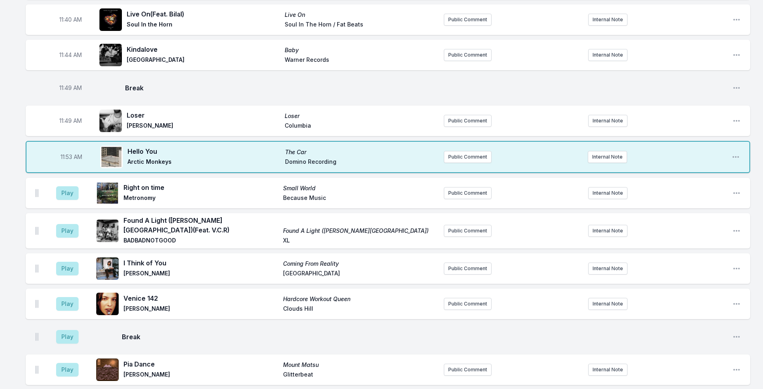
scroll to position [1935, 0]
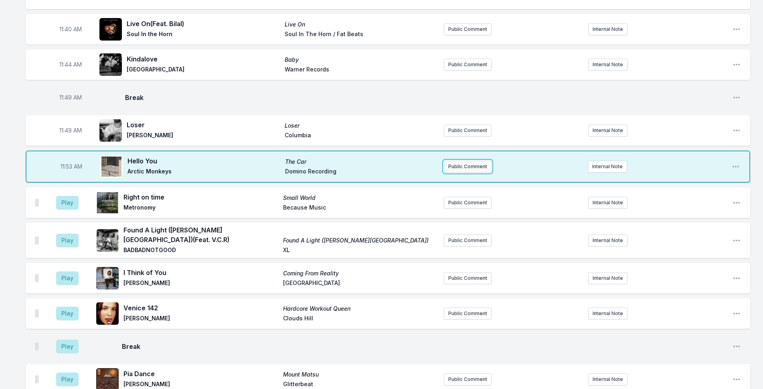
click at [458, 160] on button "Public Comment" at bounding box center [468, 166] width 48 height 12
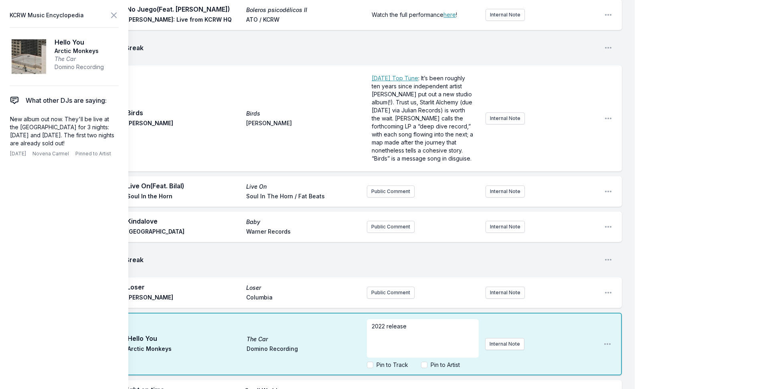
drag, startPoint x: 674, startPoint y: 107, endPoint x: 540, endPoint y: 6, distance: 168.4
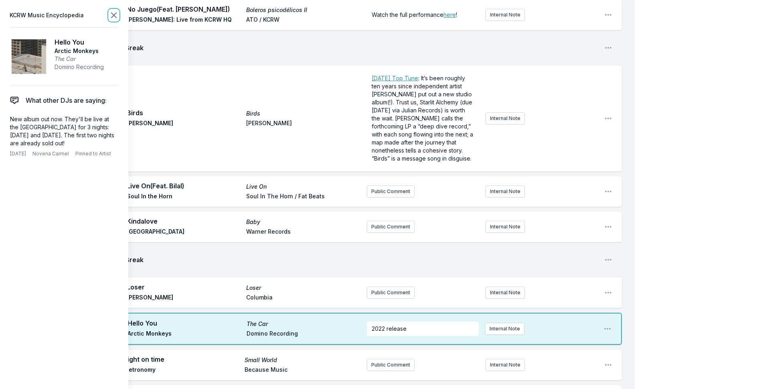
click at [114, 14] on icon at bounding box center [114, 15] width 10 height 10
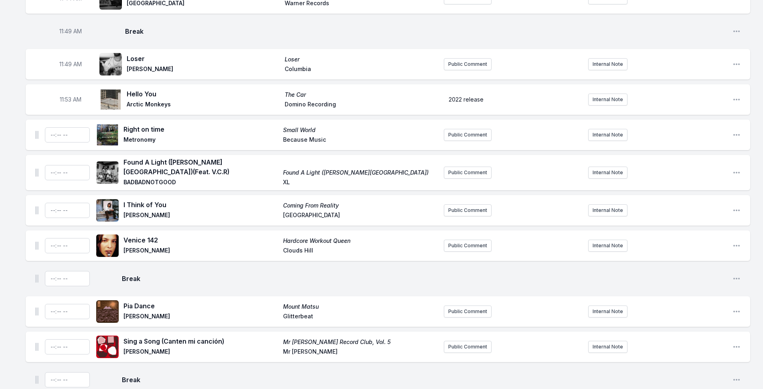
scroll to position [2015, 0]
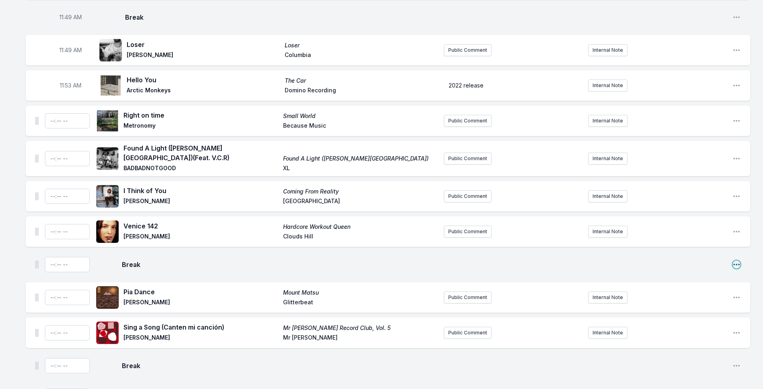
click at [735, 260] on icon "Open playlist item options" at bounding box center [737, 264] width 8 height 8
click at [686, 287] on button "Delete Entry" at bounding box center [696, 294] width 90 height 14
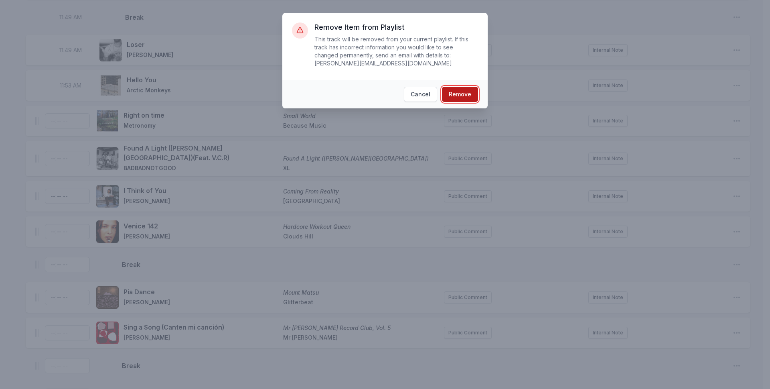
click at [470, 87] on button "Remove" at bounding box center [460, 94] width 36 height 15
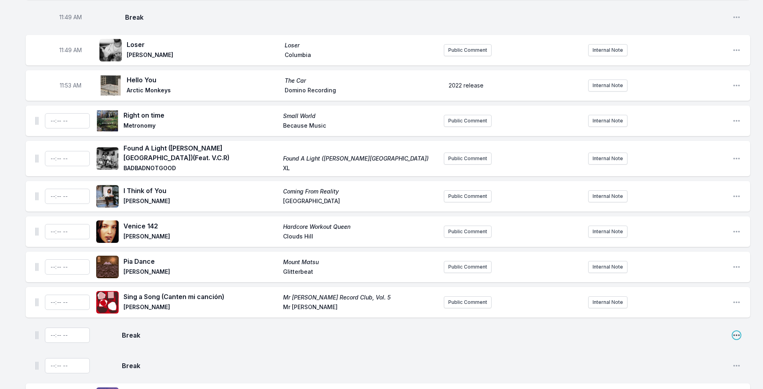
click at [733, 331] on icon "Open playlist item options" at bounding box center [737, 335] width 8 height 8
click at [659, 358] on button "Delete Entry" at bounding box center [696, 365] width 90 height 14
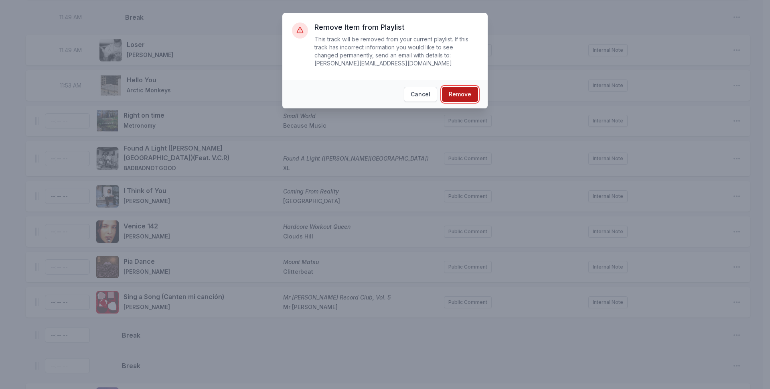
click at [470, 88] on button "Remove" at bounding box center [460, 94] width 36 height 15
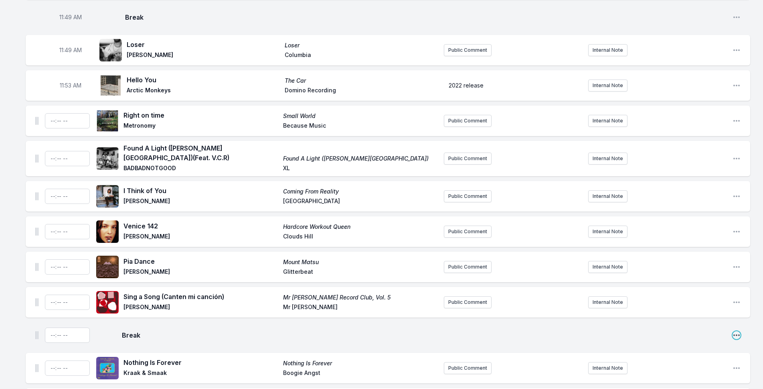
click at [739, 331] on icon "Open playlist item options" at bounding box center [737, 335] width 8 height 8
click at [691, 358] on button "Delete Entry" at bounding box center [696, 365] width 90 height 14
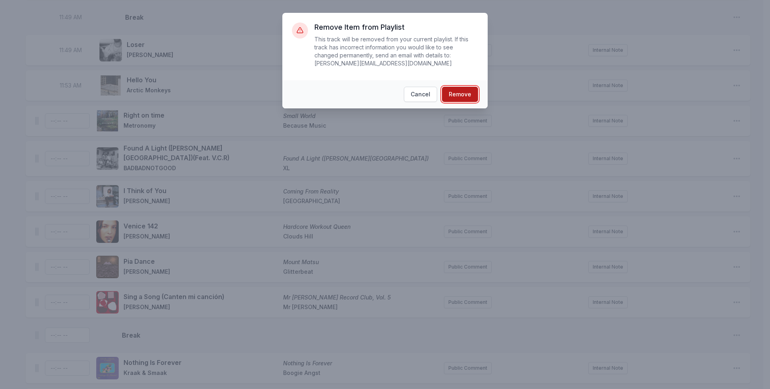
click at [461, 87] on button "Remove" at bounding box center [460, 94] width 36 height 15
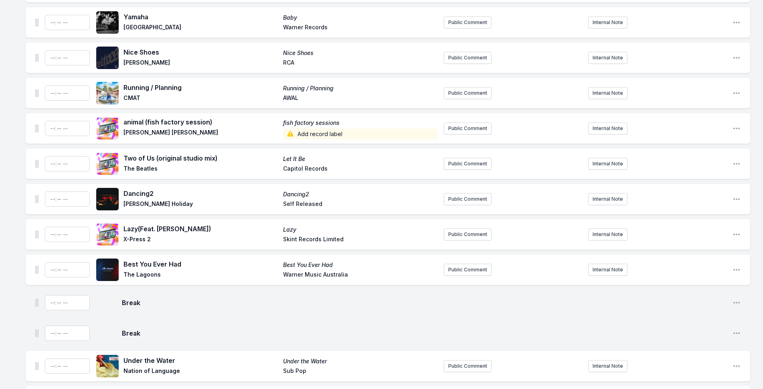
scroll to position [2456, 0]
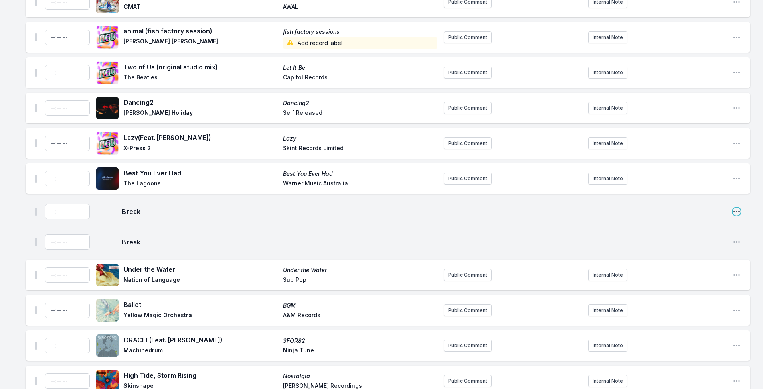
click at [734, 210] on icon "Open playlist item options" at bounding box center [736, 211] width 6 height 2
click at [676, 235] on button "Delete Entry" at bounding box center [696, 242] width 90 height 14
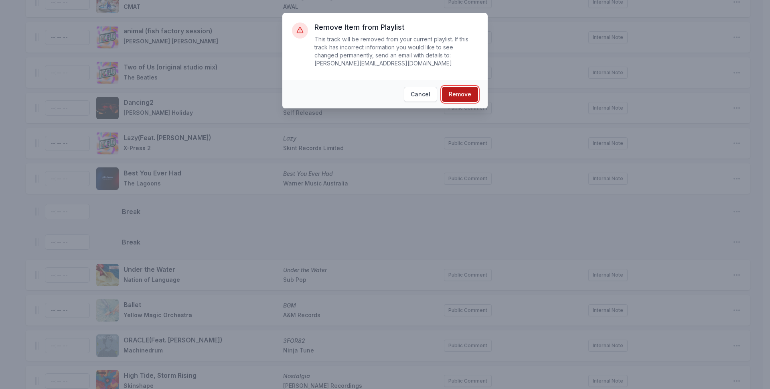
click at [464, 87] on button "Remove" at bounding box center [460, 94] width 36 height 15
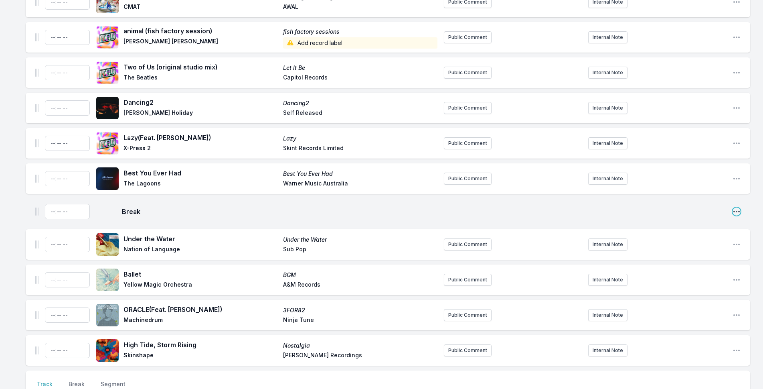
click at [738, 207] on icon "Open playlist item options" at bounding box center [737, 211] width 8 height 8
click at [675, 235] on button "Delete Entry" at bounding box center [696, 242] width 90 height 14
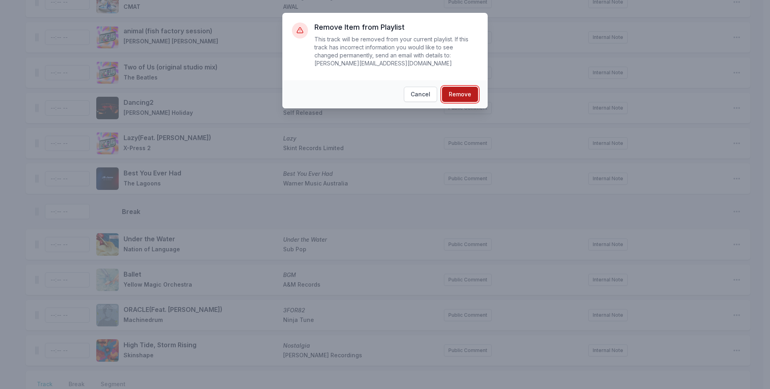
click at [465, 87] on button "Remove" at bounding box center [460, 94] width 36 height 15
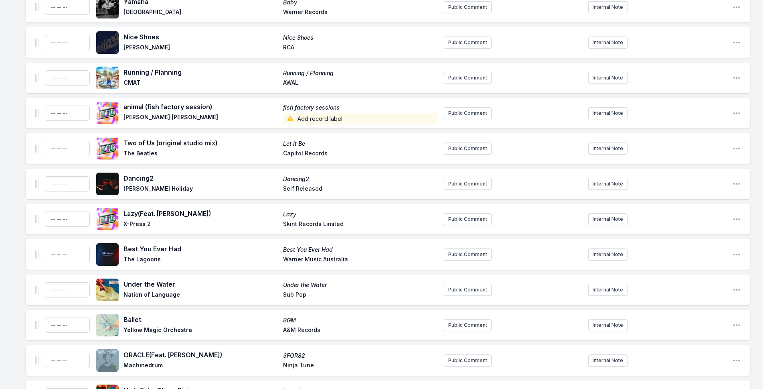
scroll to position [2376, 0]
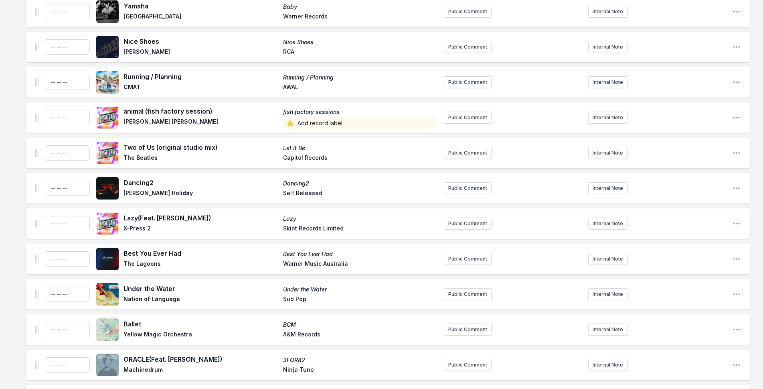
type input "11:58"
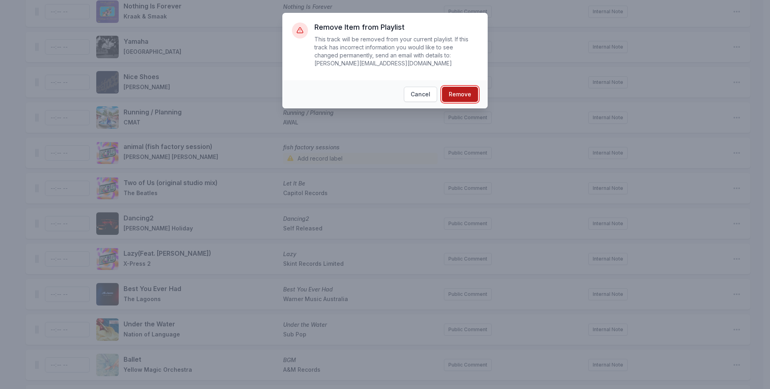
click at [456, 87] on button "Remove" at bounding box center [460, 94] width 36 height 15
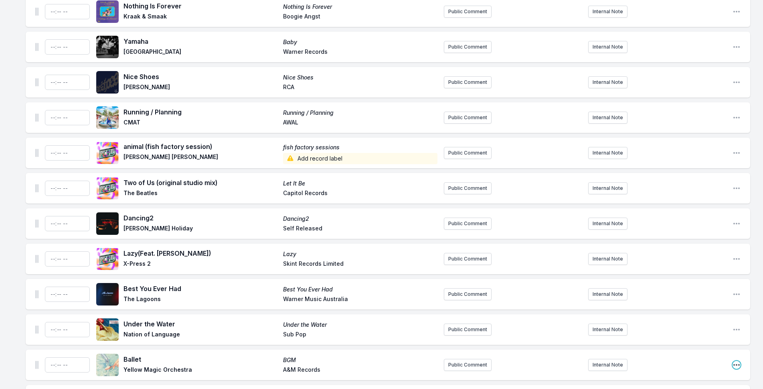
click at [735, 364] on icon "Open playlist item options" at bounding box center [736, 365] width 6 height 2
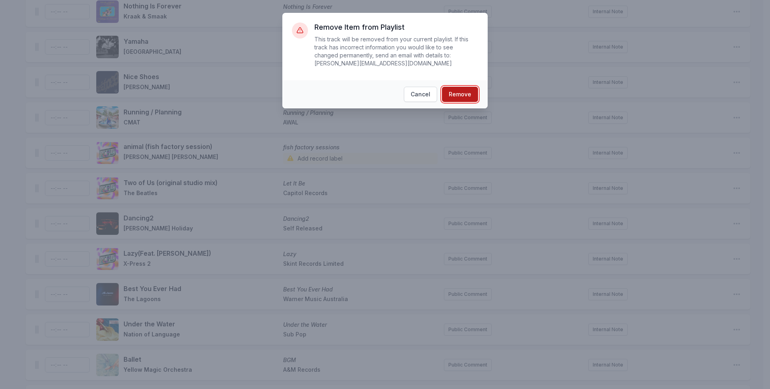
click at [458, 88] on button "Remove" at bounding box center [460, 94] width 36 height 15
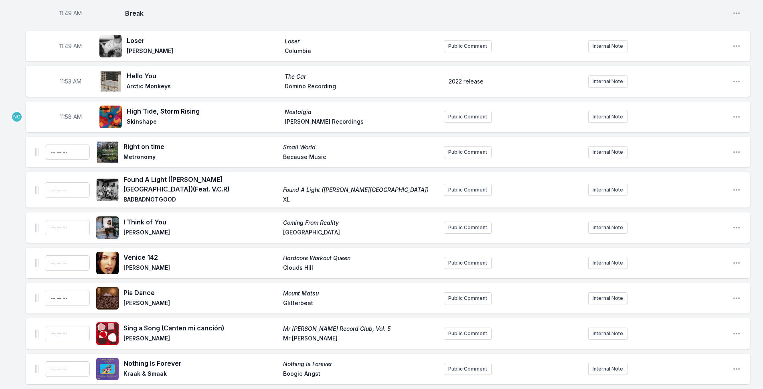
scroll to position [2015, 0]
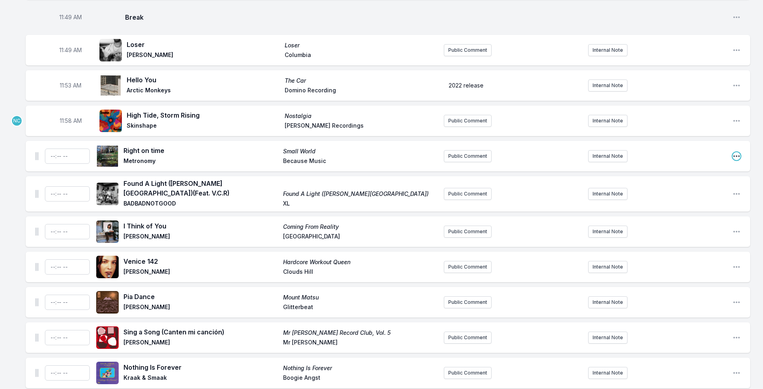
click at [735, 152] on icon "Open playlist item options" at bounding box center [737, 156] width 8 height 8
click at [668, 194] on button "Delete Entry" at bounding box center [696, 201] width 90 height 14
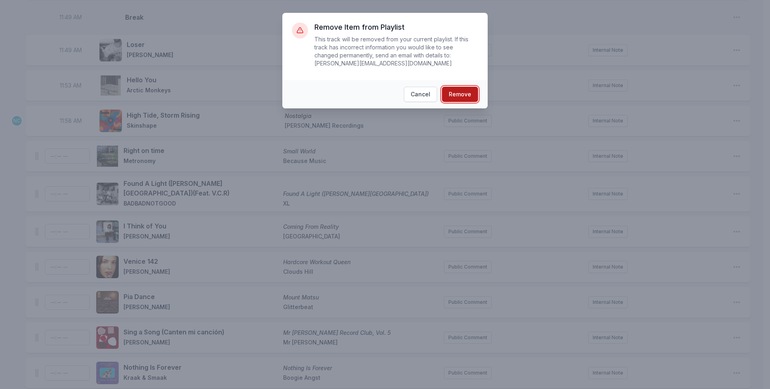
click at [457, 88] on button "Remove" at bounding box center [460, 94] width 36 height 15
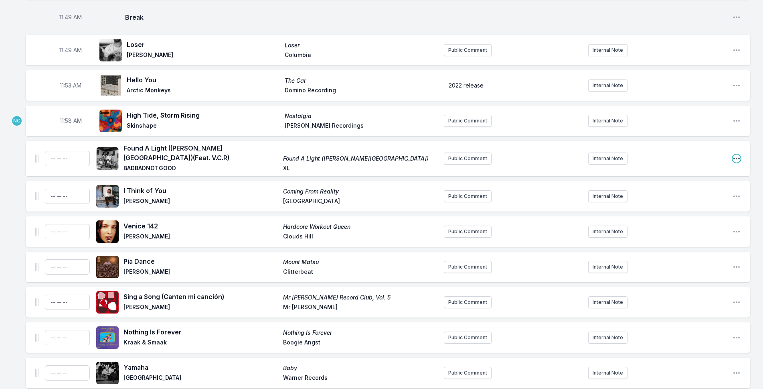
click at [738, 154] on icon "Open playlist item options" at bounding box center [737, 158] width 8 height 8
click at [690, 196] on button "Delete Entry" at bounding box center [696, 203] width 90 height 14
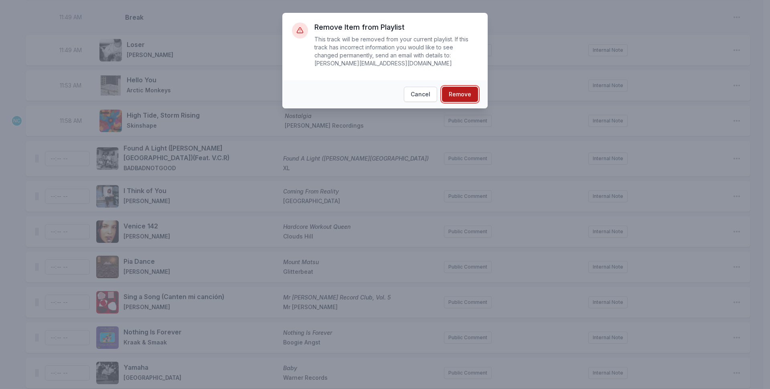
click at [455, 90] on button "Remove" at bounding box center [460, 94] width 36 height 15
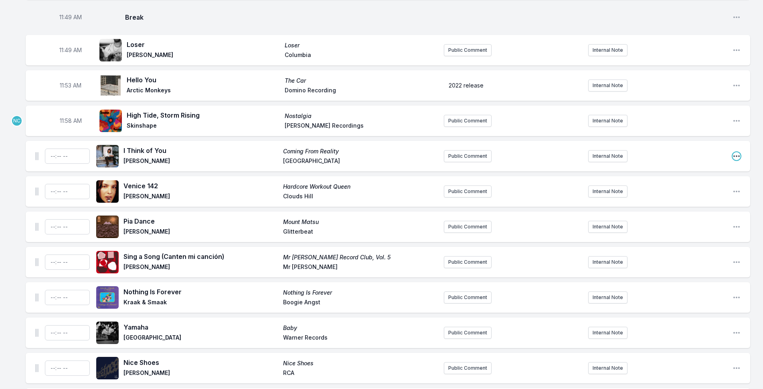
click at [735, 152] on icon "Open playlist item options" at bounding box center [737, 156] width 8 height 8
click at [700, 194] on button "Delete Entry" at bounding box center [696, 201] width 90 height 14
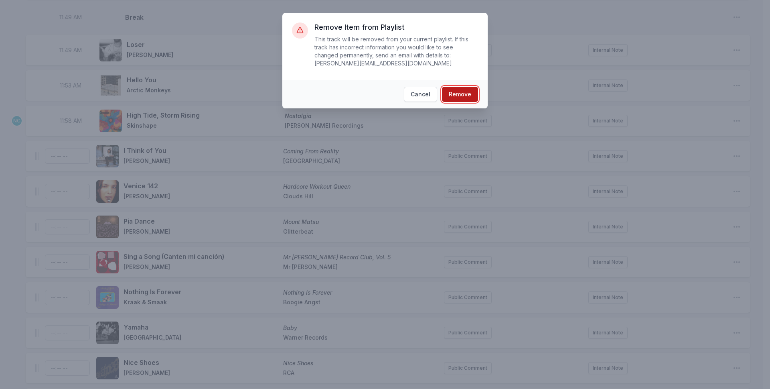
click at [454, 87] on button "Remove" at bounding box center [460, 94] width 36 height 15
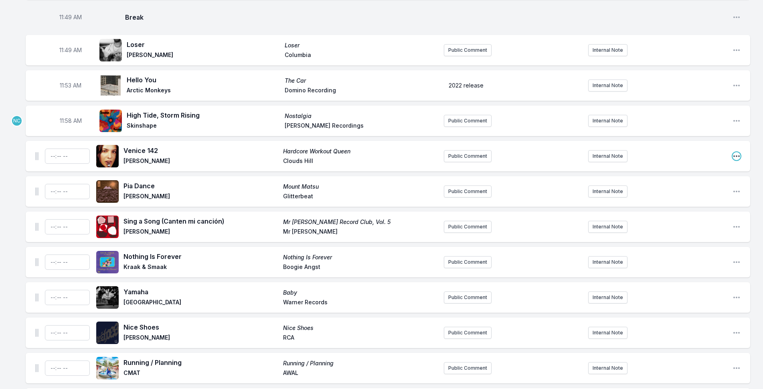
click at [738, 152] on icon "Open playlist item options" at bounding box center [737, 156] width 8 height 8
click at [712, 194] on button "Delete Entry" at bounding box center [696, 201] width 90 height 14
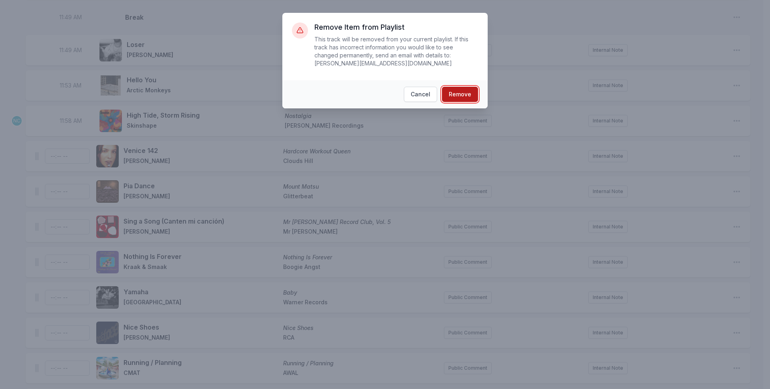
click at [469, 87] on button "Remove" at bounding box center [460, 94] width 36 height 15
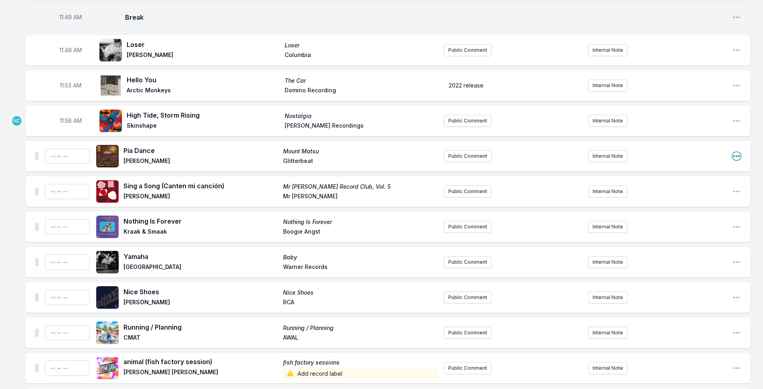
click at [739, 152] on icon "Open playlist item options" at bounding box center [737, 156] width 8 height 8
click at [710, 194] on button "Delete Entry" at bounding box center [696, 201] width 90 height 14
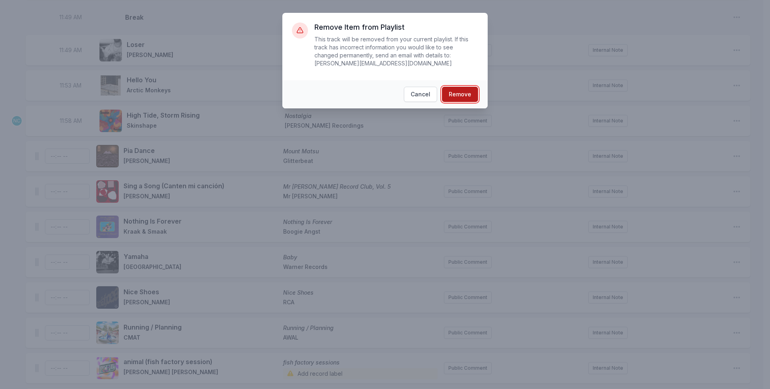
click at [470, 87] on button "Remove" at bounding box center [460, 94] width 36 height 15
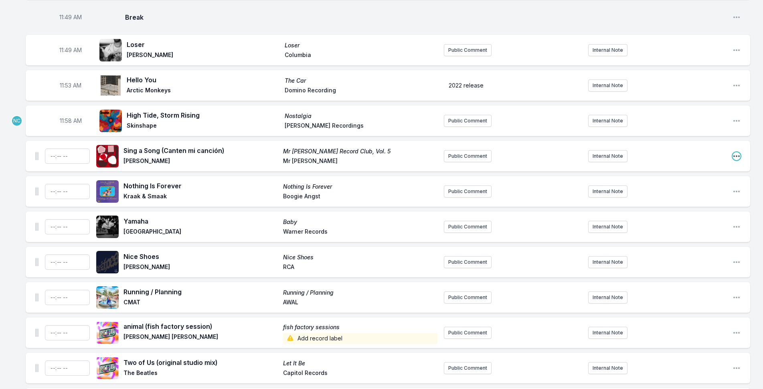
click at [734, 155] on icon "Open playlist item options" at bounding box center [736, 156] width 6 height 2
click at [699, 194] on button "Delete Entry" at bounding box center [696, 201] width 90 height 14
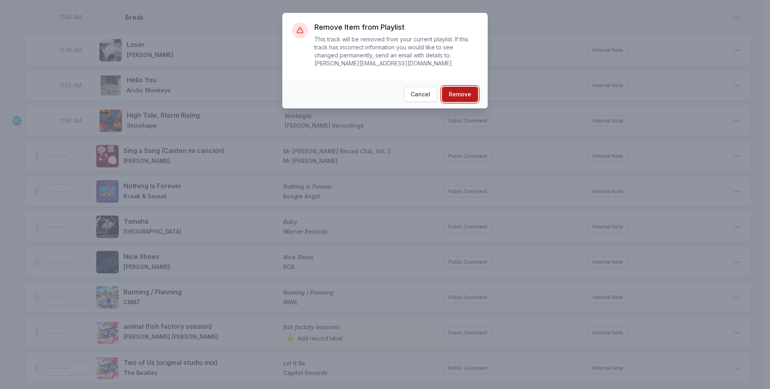
click at [460, 87] on button "Remove" at bounding box center [460, 94] width 36 height 15
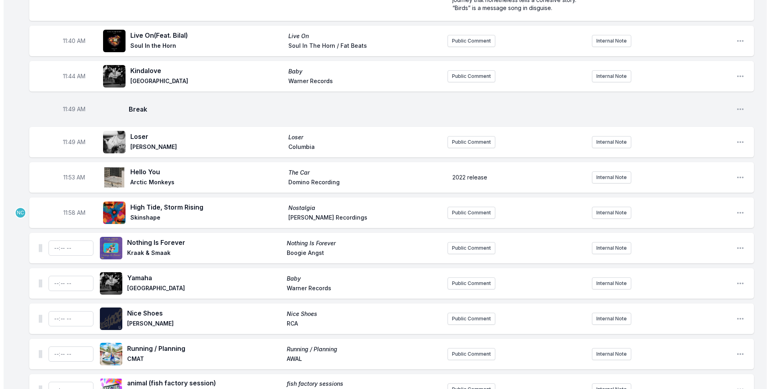
scroll to position [1935, 0]
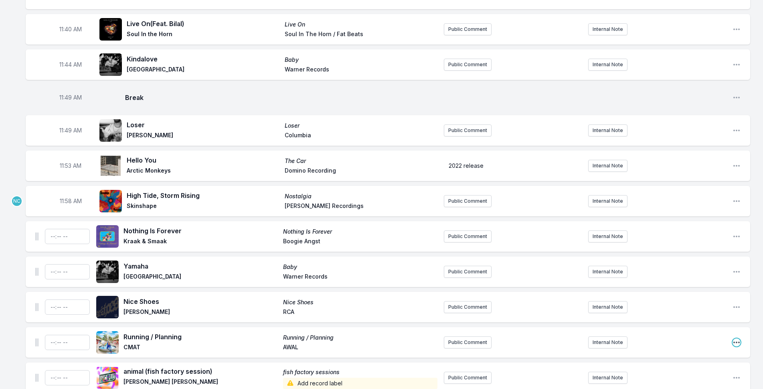
click at [737, 341] on icon "Open playlist item options" at bounding box center [736, 342] width 6 height 2
click at [671, 380] on button "Delete Entry" at bounding box center [696, 387] width 90 height 14
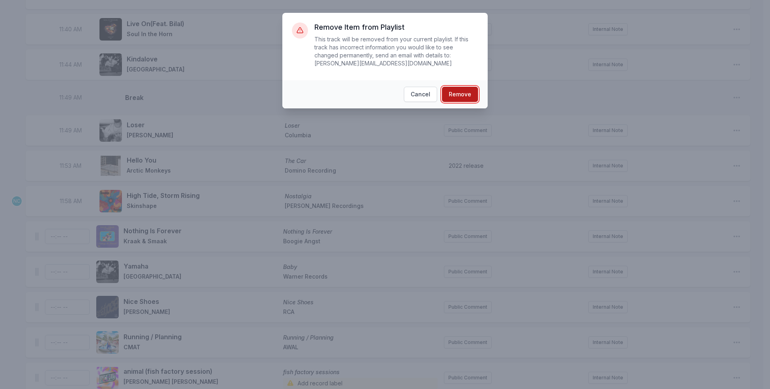
click at [467, 87] on button "Remove" at bounding box center [460, 94] width 36 height 15
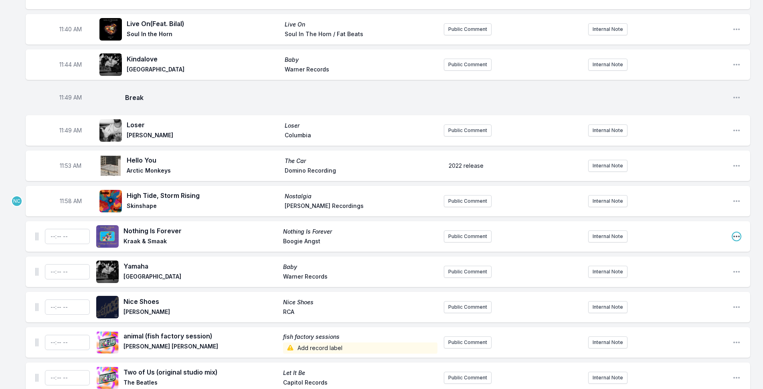
click at [737, 235] on icon "Open playlist item options" at bounding box center [736, 236] width 6 height 2
click at [687, 274] on button "Delete Entry" at bounding box center [696, 281] width 90 height 14
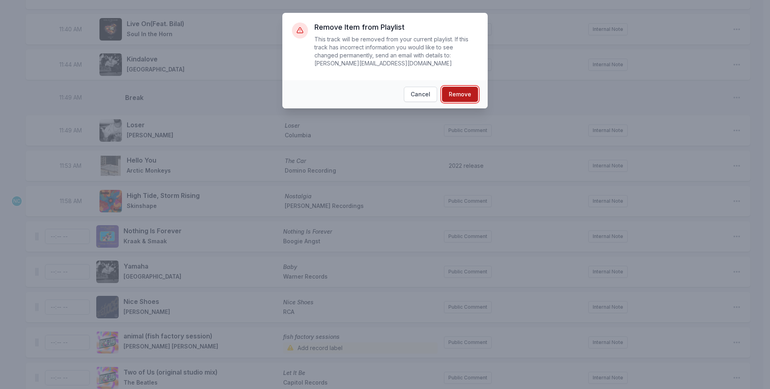
click at [475, 87] on button "Remove" at bounding box center [460, 94] width 36 height 15
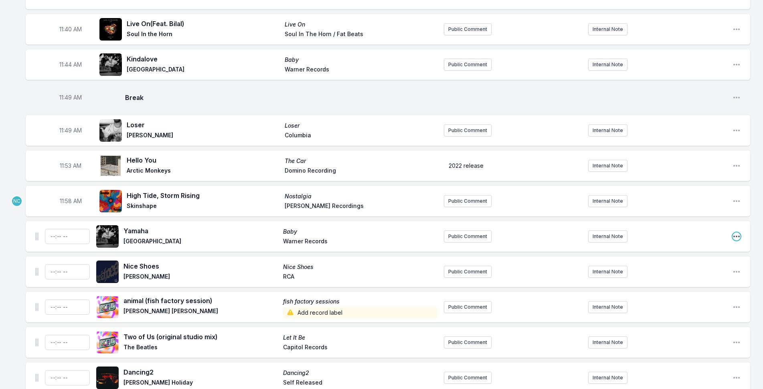
click at [737, 232] on icon "Open playlist item options" at bounding box center [737, 236] width 8 height 8
click at [670, 274] on button "Delete Entry" at bounding box center [696, 281] width 90 height 14
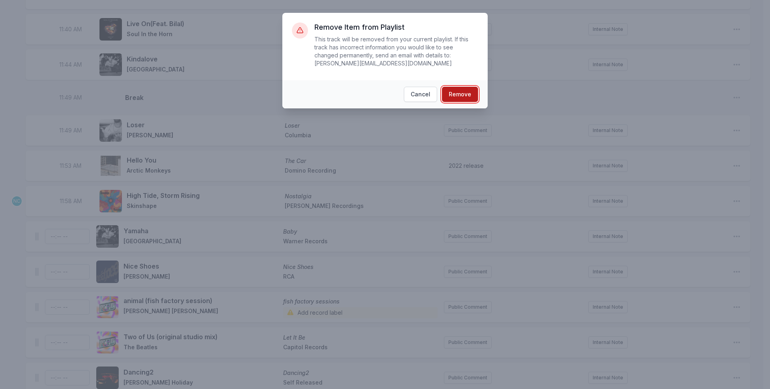
click at [463, 87] on button "Remove" at bounding box center [460, 94] width 36 height 15
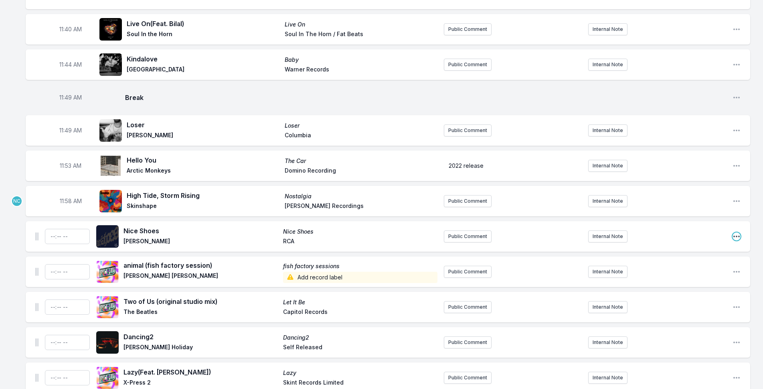
click at [736, 232] on icon "Open playlist item options" at bounding box center [737, 236] width 8 height 8
click at [714, 274] on button "Delete Entry" at bounding box center [696, 281] width 90 height 14
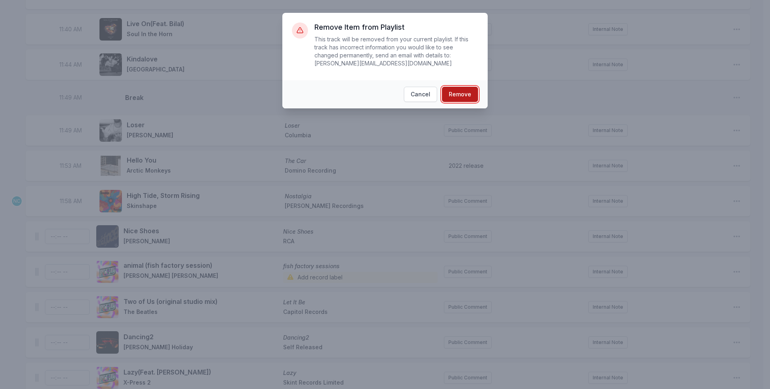
click at [453, 87] on button "Remove" at bounding box center [460, 94] width 36 height 15
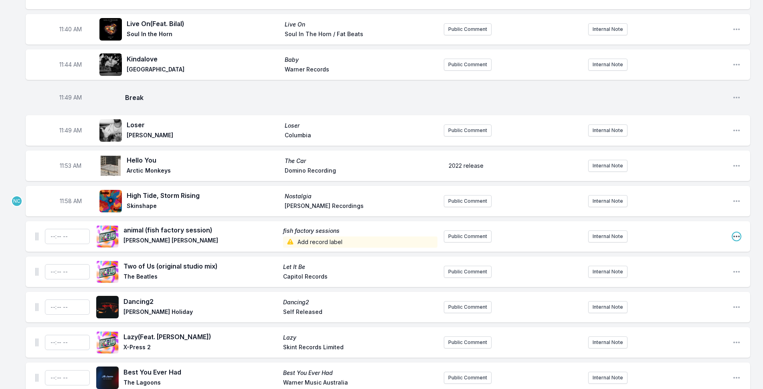
click at [735, 235] on icon "Open playlist item options" at bounding box center [736, 236] width 6 height 2
click at [705, 274] on button "Delete Entry" at bounding box center [696, 281] width 90 height 14
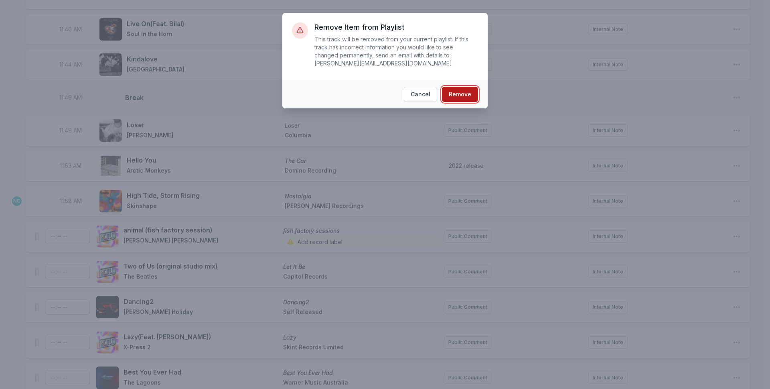
click at [471, 87] on button "Remove" at bounding box center [460, 94] width 36 height 15
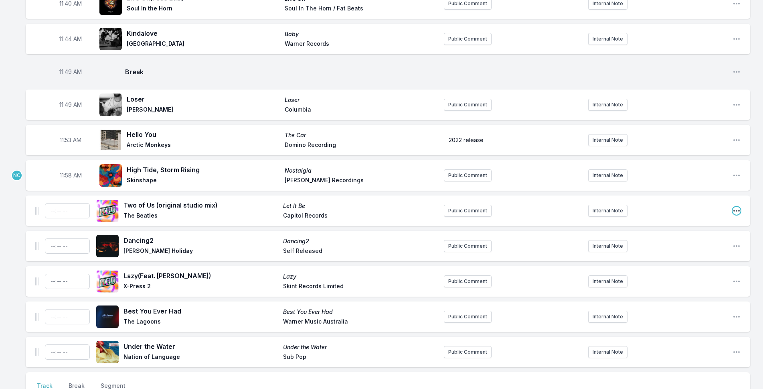
click at [737, 210] on icon "Open playlist item options" at bounding box center [736, 211] width 6 height 2
click at [718, 248] on button "Delete Entry" at bounding box center [696, 255] width 90 height 14
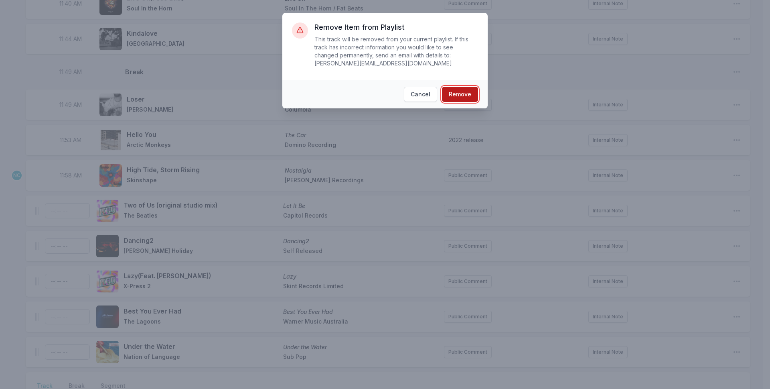
click at [449, 89] on button "Remove" at bounding box center [460, 94] width 36 height 15
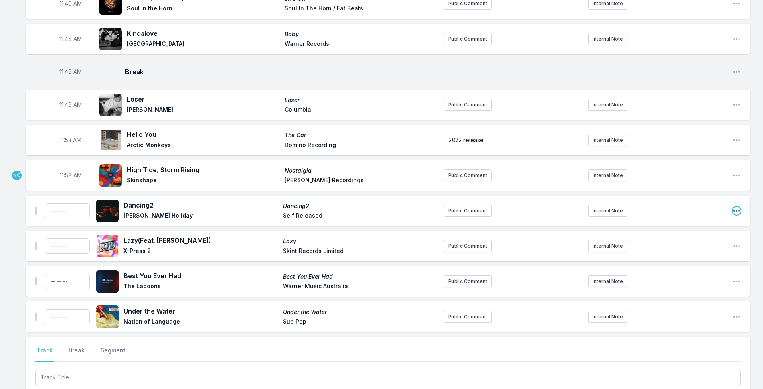
click at [735, 206] on icon "Open playlist item options" at bounding box center [737, 210] width 8 height 8
click at [689, 248] on button "Delete Entry" at bounding box center [696, 255] width 90 height 14
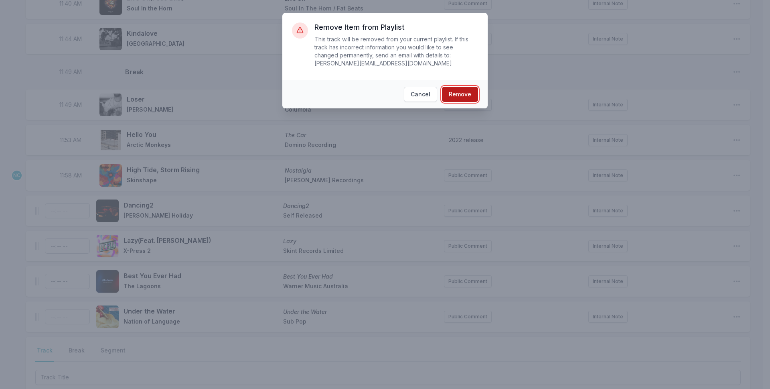
click at [461, 88] on button "Remove" at bounding box center [460, 94] width 36 height 15
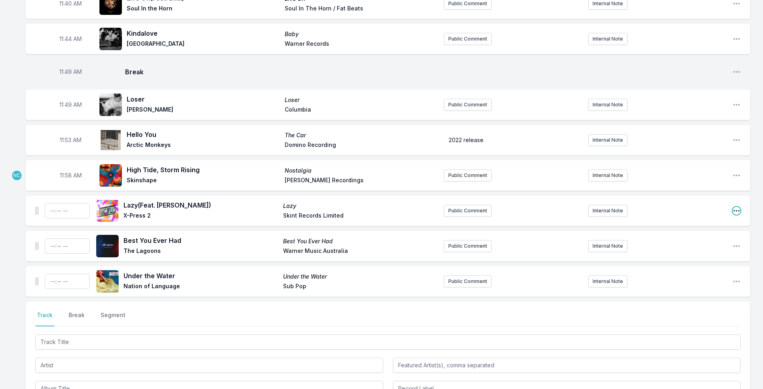
click at [738, 206] on icon "Open playlist item options" at bounding box center [737, 210] width 8 height 8
click at [695, 248] on button "Delete Entry" at bounding box center [696, 255] width 90 height 14
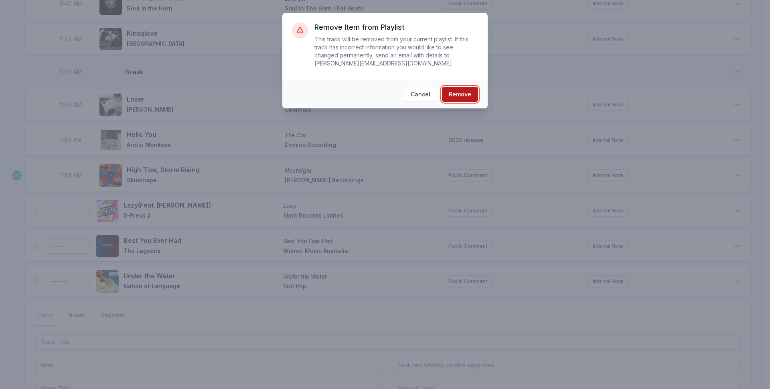
click at [467, 88] on button "Remove" at bounding box center [460, 94] width 36 height 15
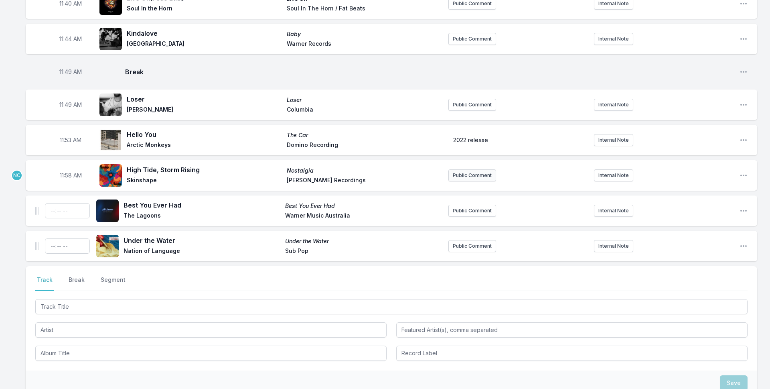
scroll to position [1912, 0]
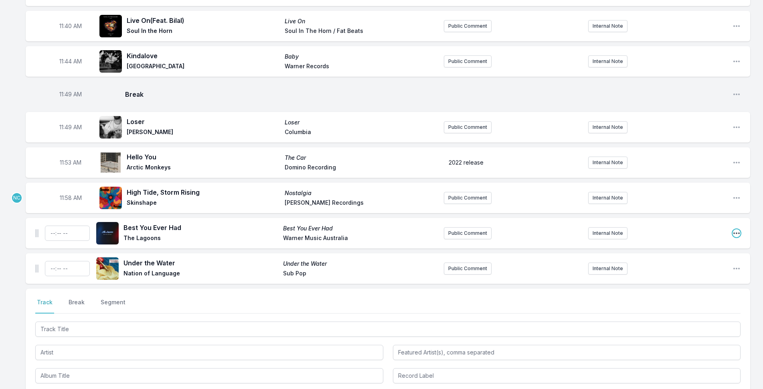
click at [737, 229] on icon "Open playlist item options" at bounding box center [737, 233] width 8 height 8
click at [703, 271] on button "Delete Entry" at bounding box center [696, 278] width 90 height 14
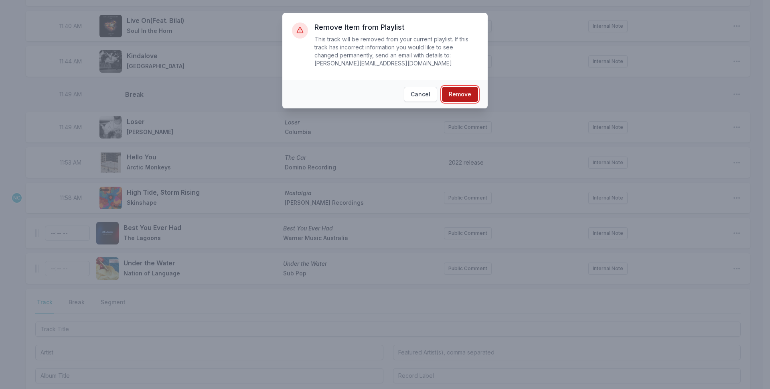
click at [447, 87] on button "Remove" at bounding box center [460, 94] width 36 height 15
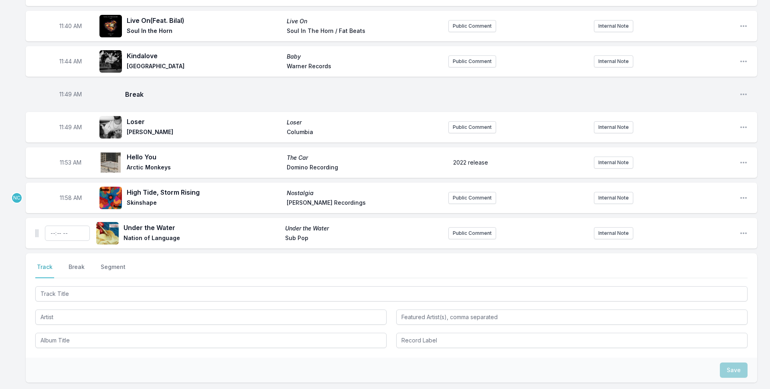
scroll to position [1877, 0]
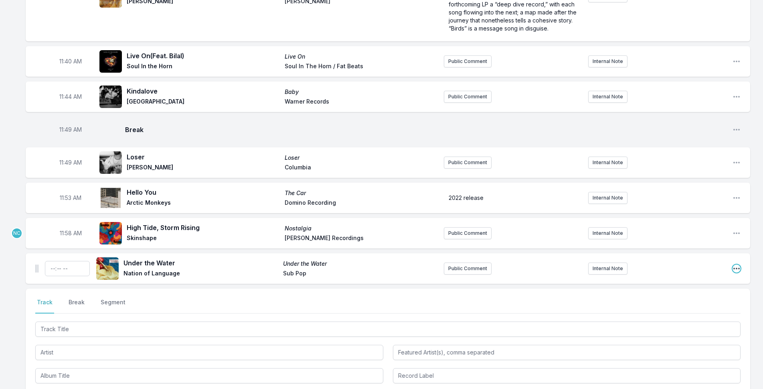
click at [737, 264] on icon "Open playlist item options" at bounding box center [737, 268] width 8 height 8
click at [708, 306] on button "Delete Entry" at bounding box center [696, 313] width 90 height 14
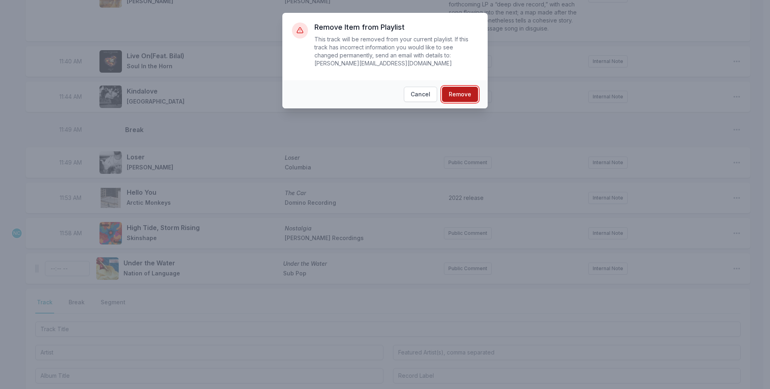
click at [450, 88] on button "Remove" at bounding box center [460, 94] width 36 height 15
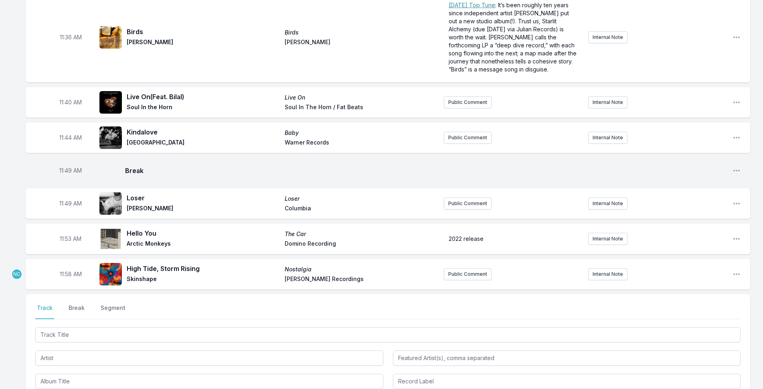
scroll to position [1842, 0]
